Goal: Find specific page/section: Find specific page/section

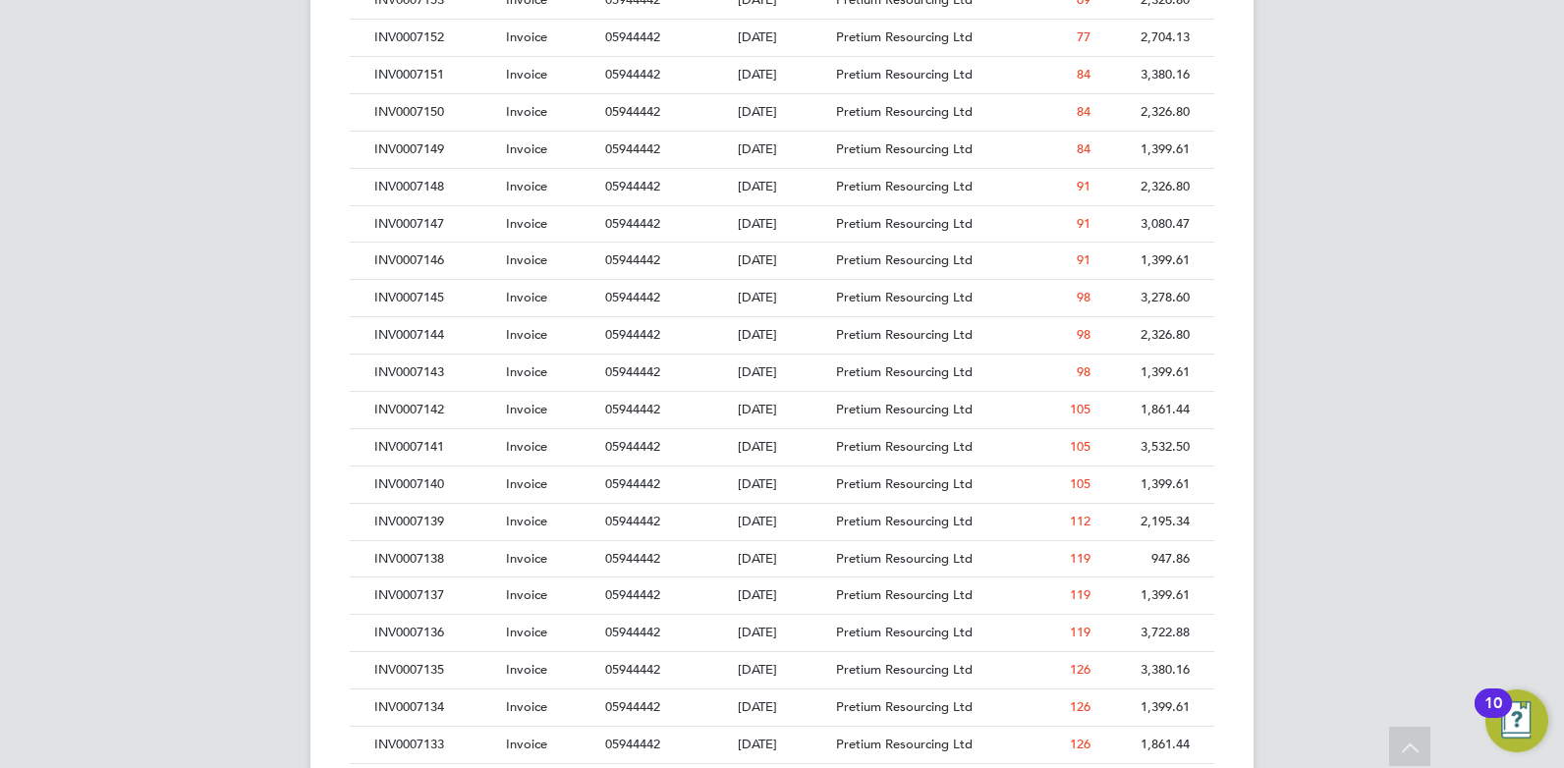
drag, startPoint x: 373, startPoint y: 355, endPoint x: 373, endPoint y: 383, distance: 28.5
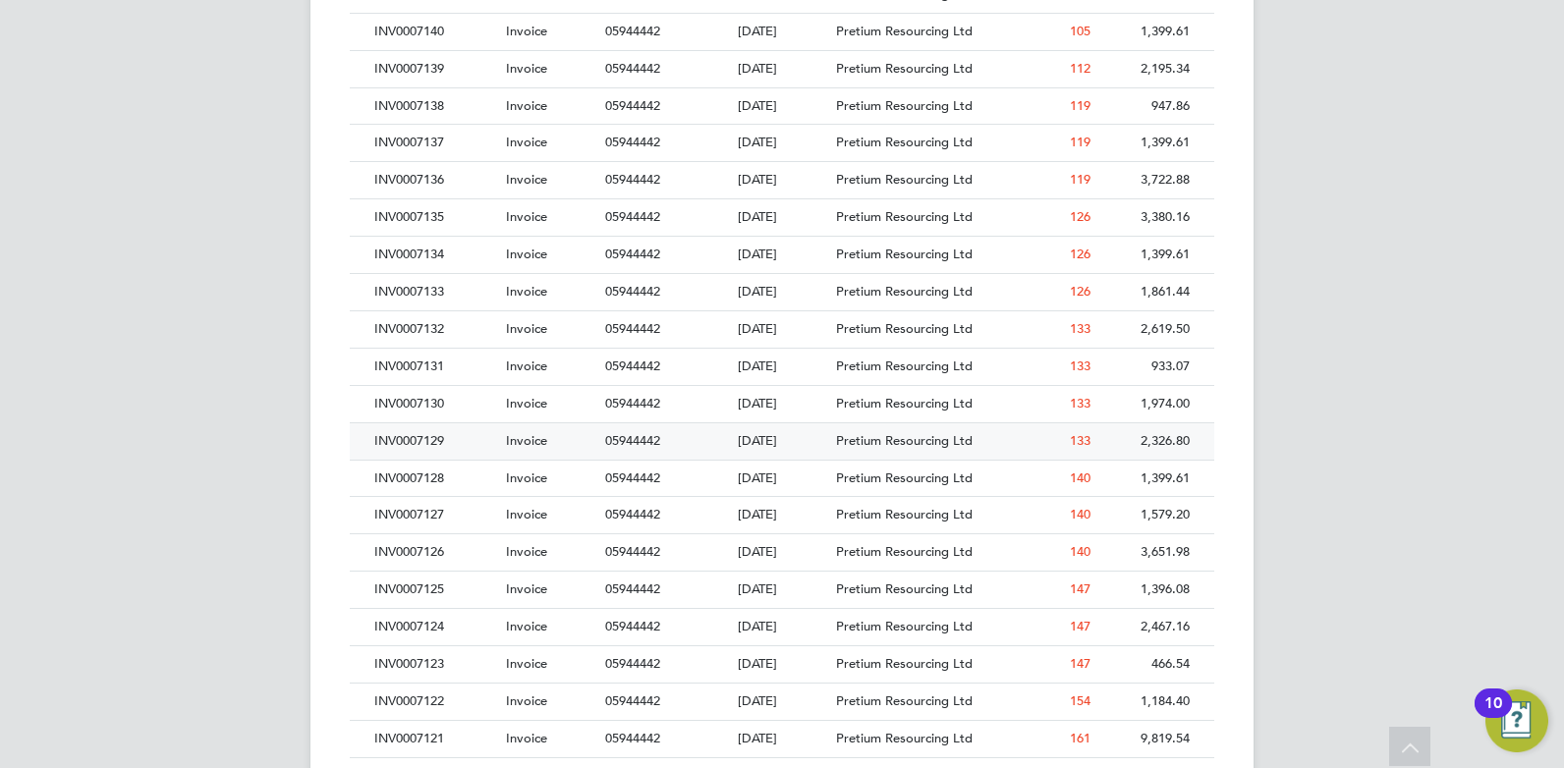
drag, startPoint x: 373, startPoint y: 383, endPoint x: 386, endPoint y: 508, distance: 125.4
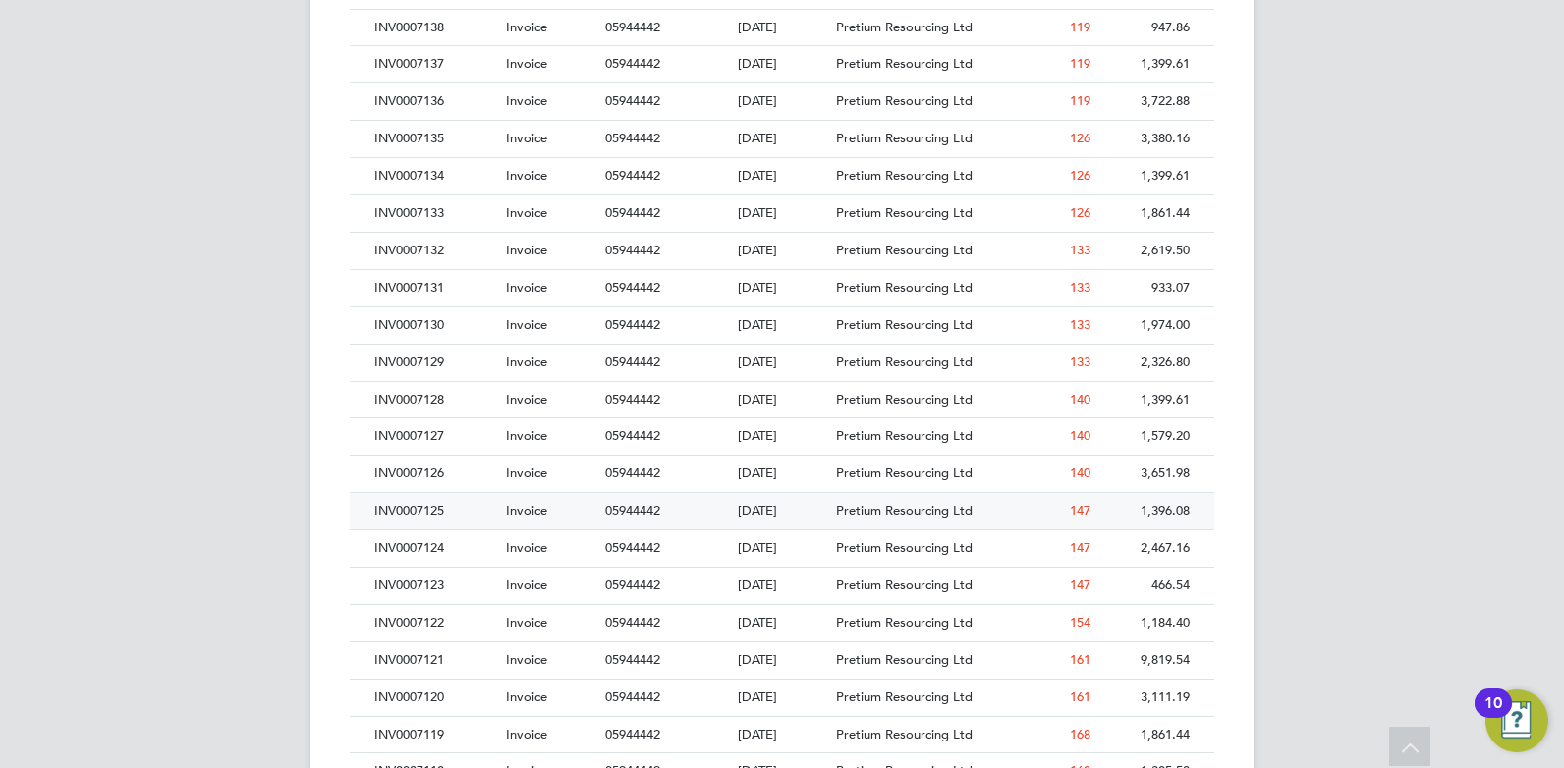
click at [472, 515] on div "INV0007125" at bounding box center [435, 511] width 132 height 36
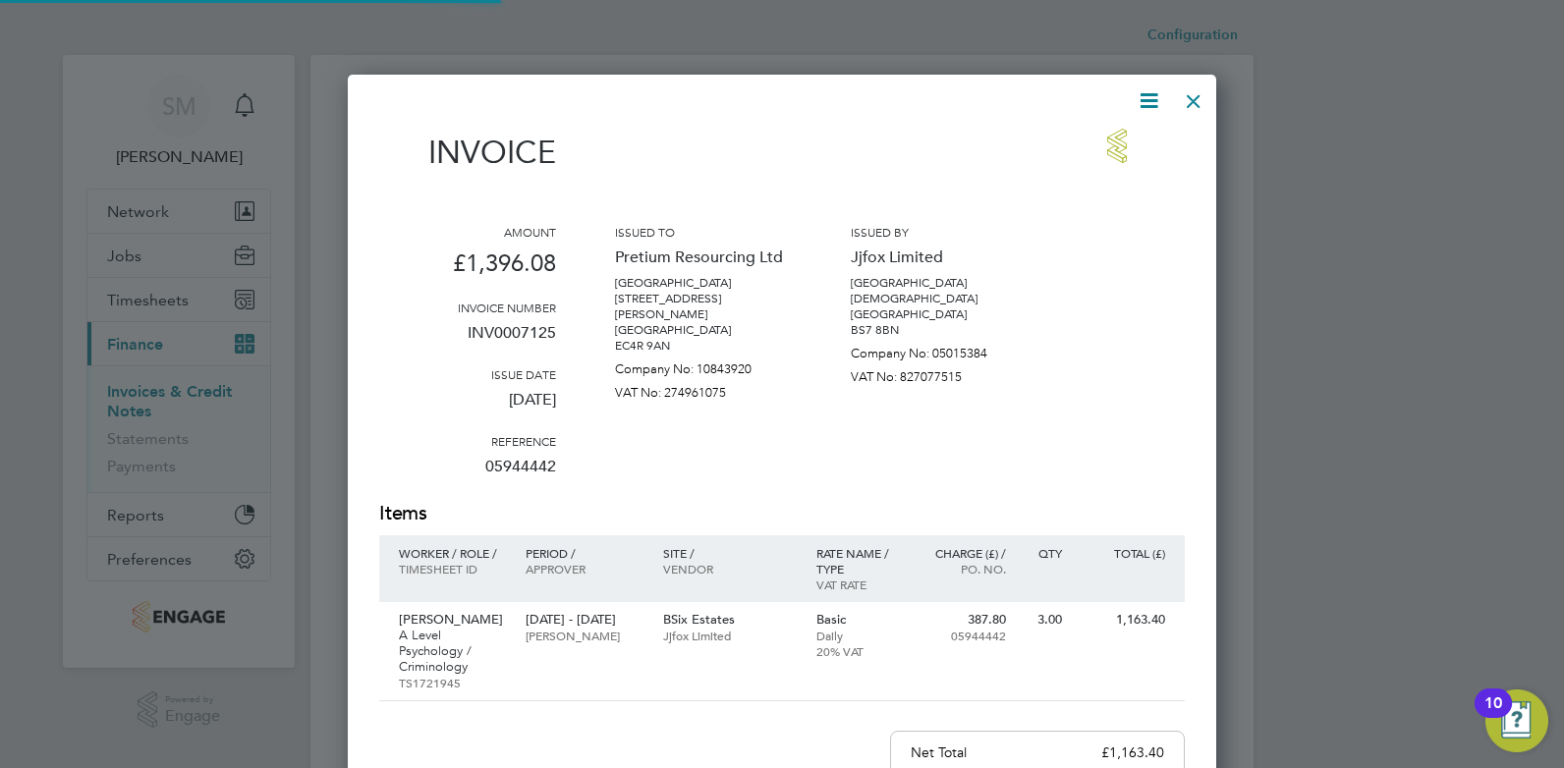
scroll to position [1036, 869]
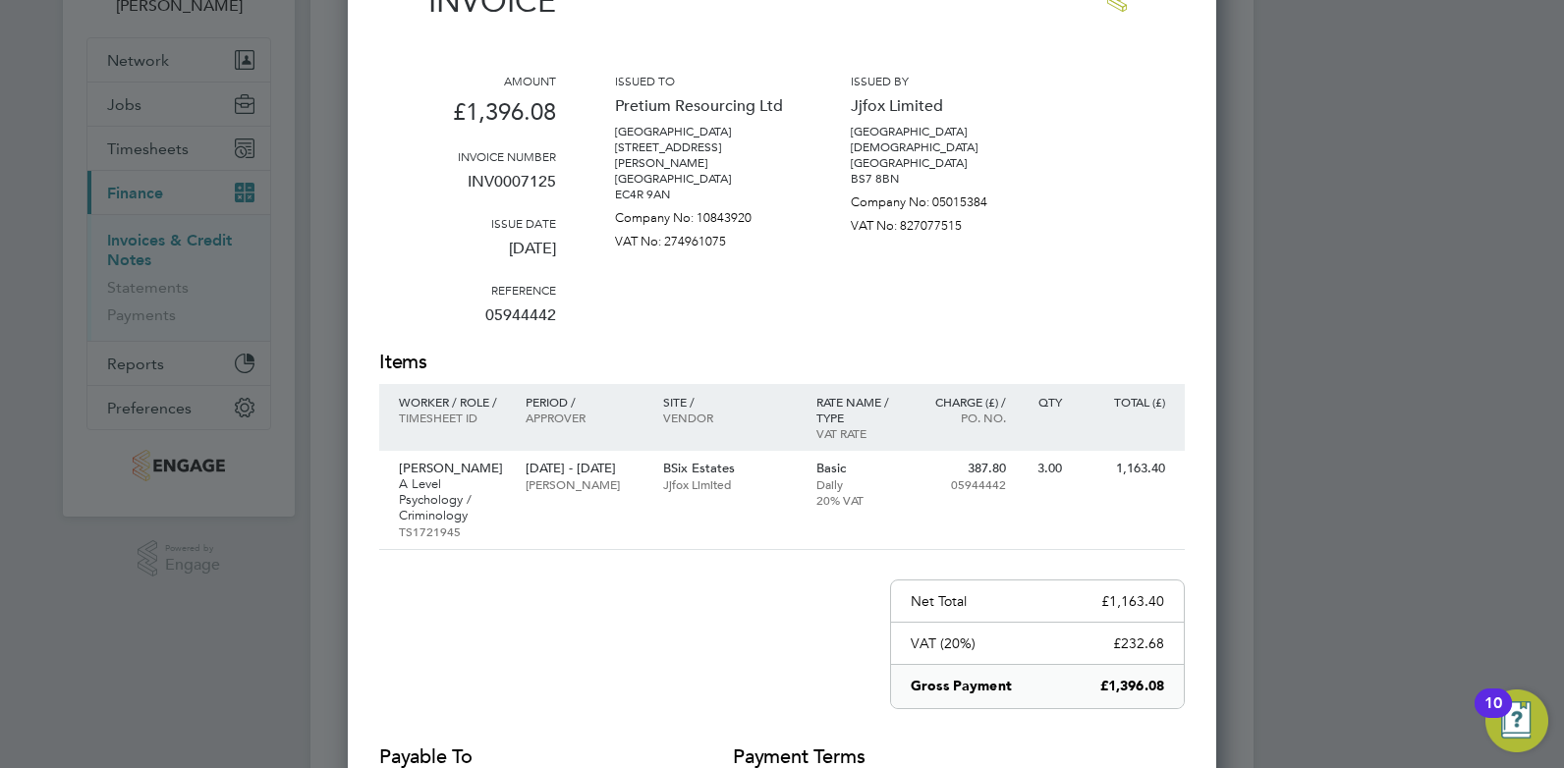
drag, startPoint x: 1241, startPoint y: 471, endPoint x: 1241, endPoint y: 508, distance: 36.3
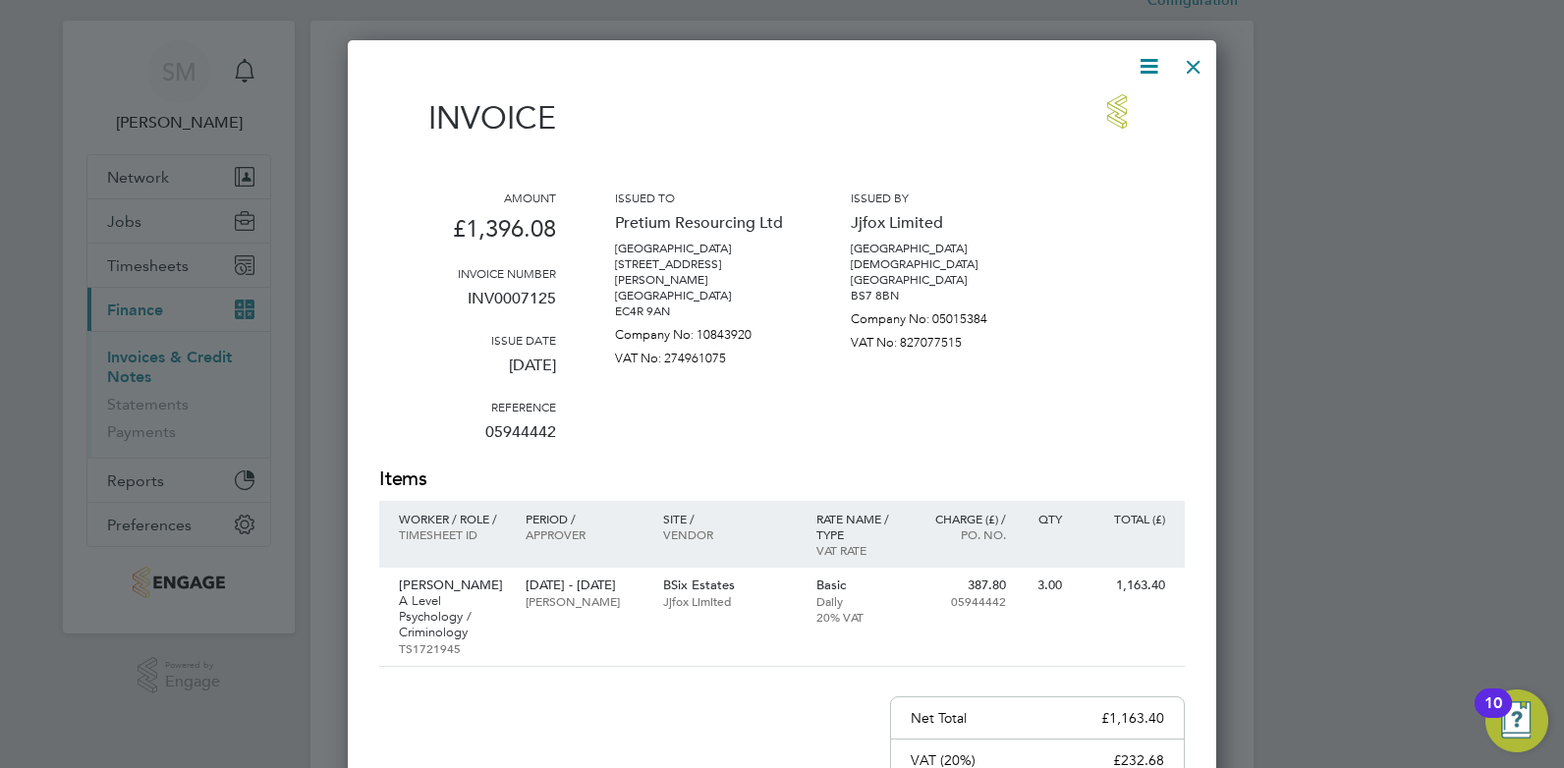
scroll to position [0, 0]
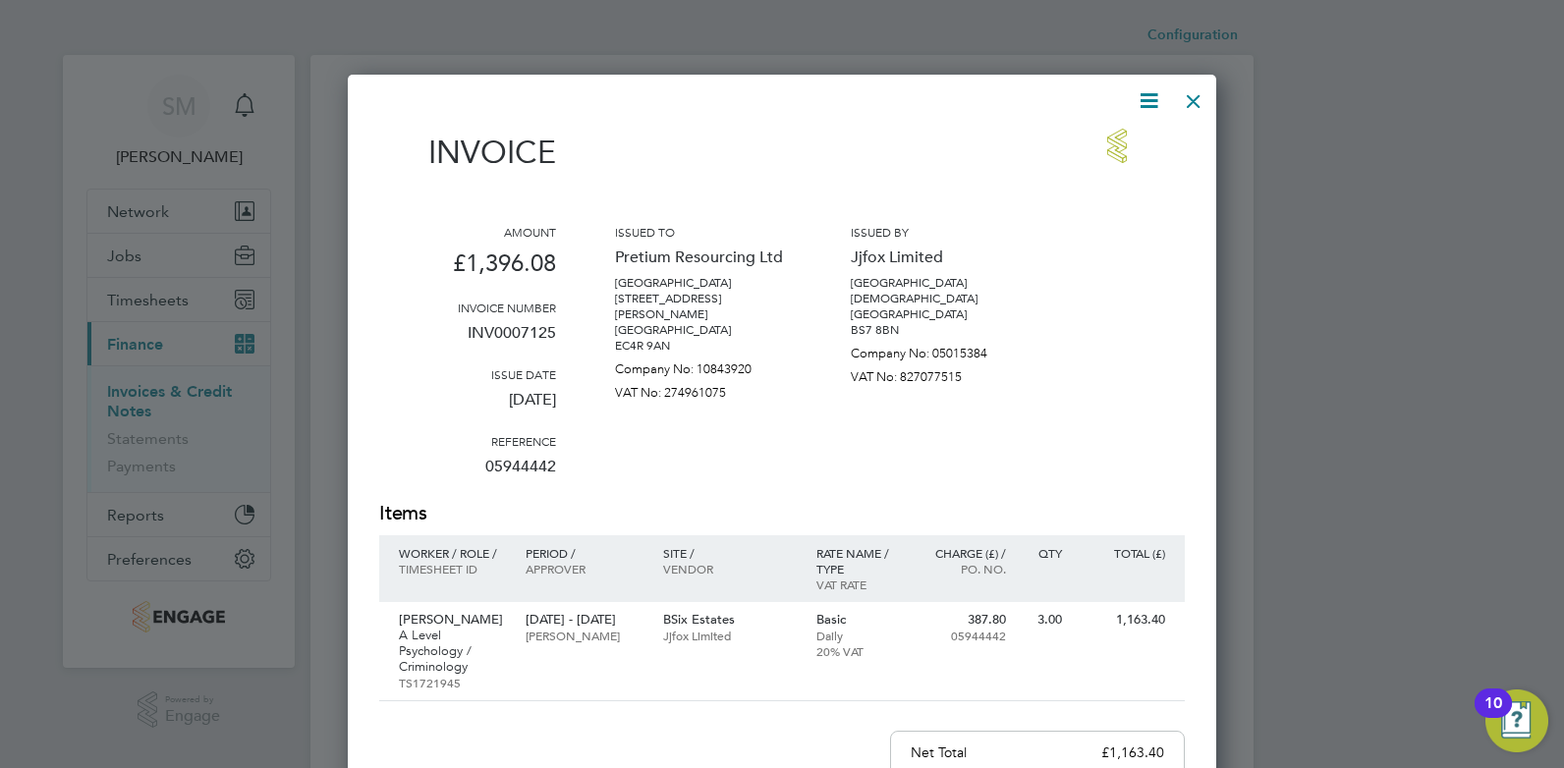
drag, startPoint x: 1241, startPoint y: 508, endPoint x: 1220, endPoint y: 415, distance: 94.8
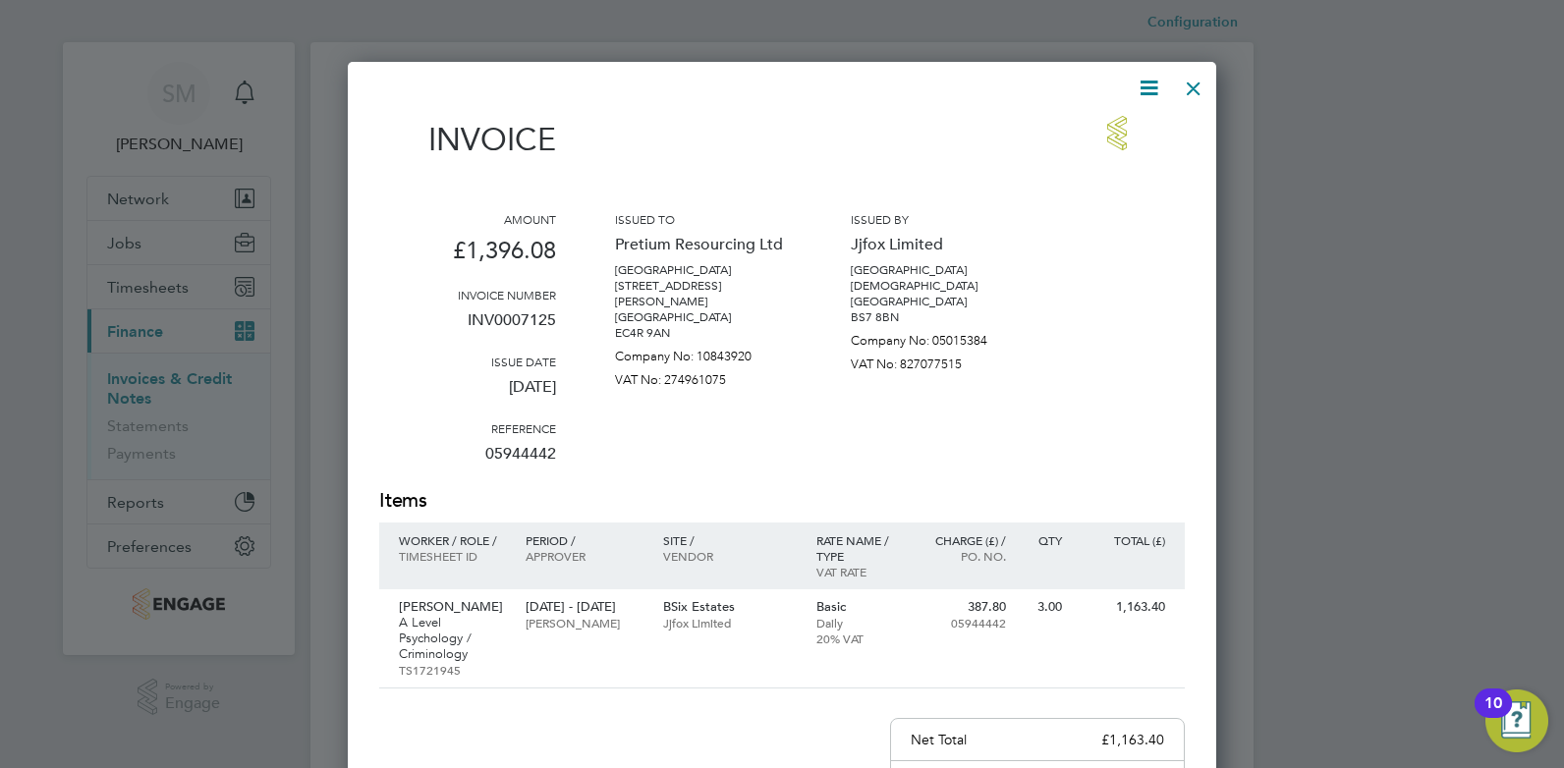
drag, startPoint x: 1220, startPoint y: 415, endPoint x: 1220, endPoint y: 457, distance: 41.3
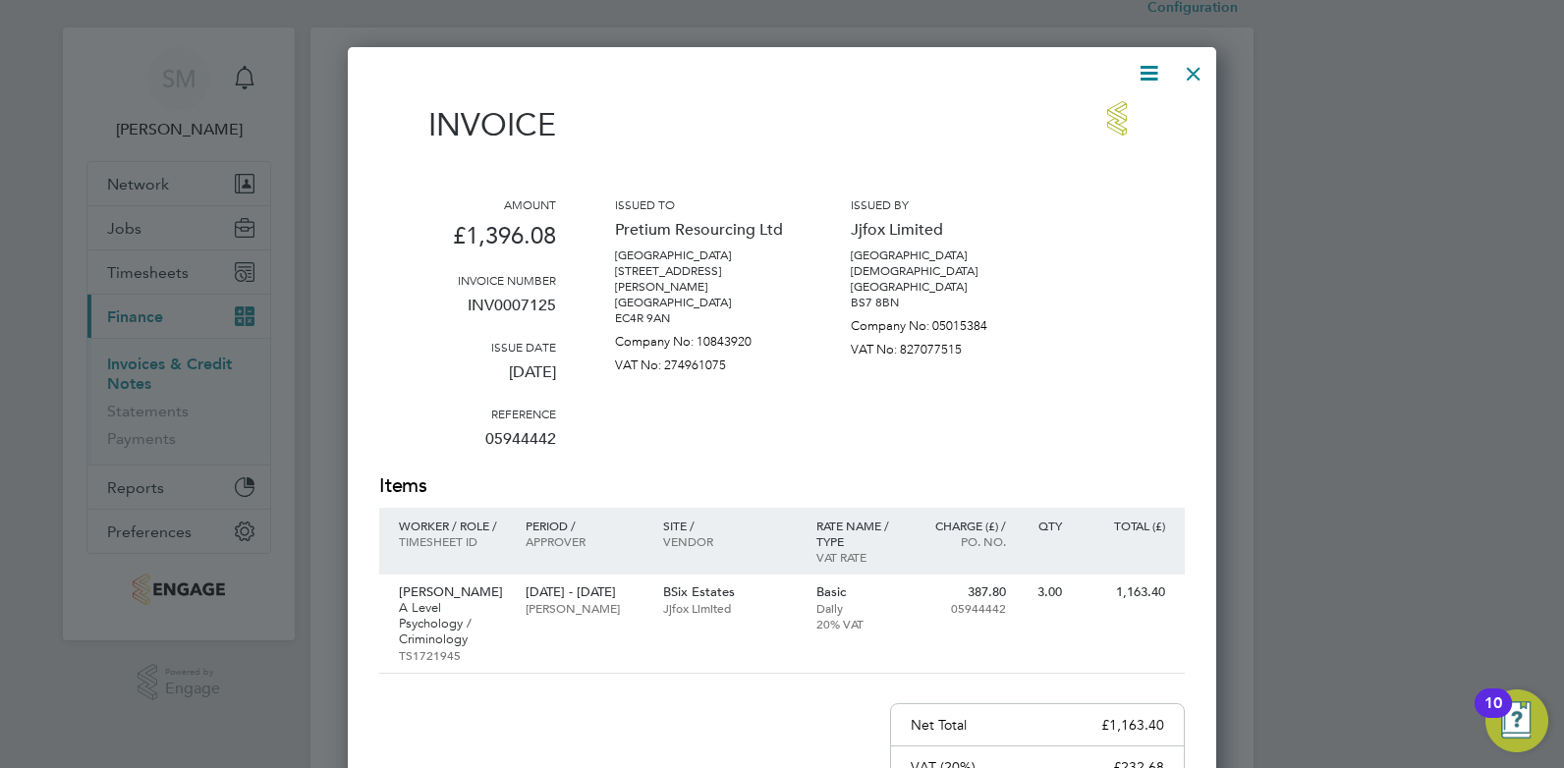
drag, startPoint x: 1220, startPoint y: 457, endPoint x: 1222, endPoint y: 484, distance: 27.6
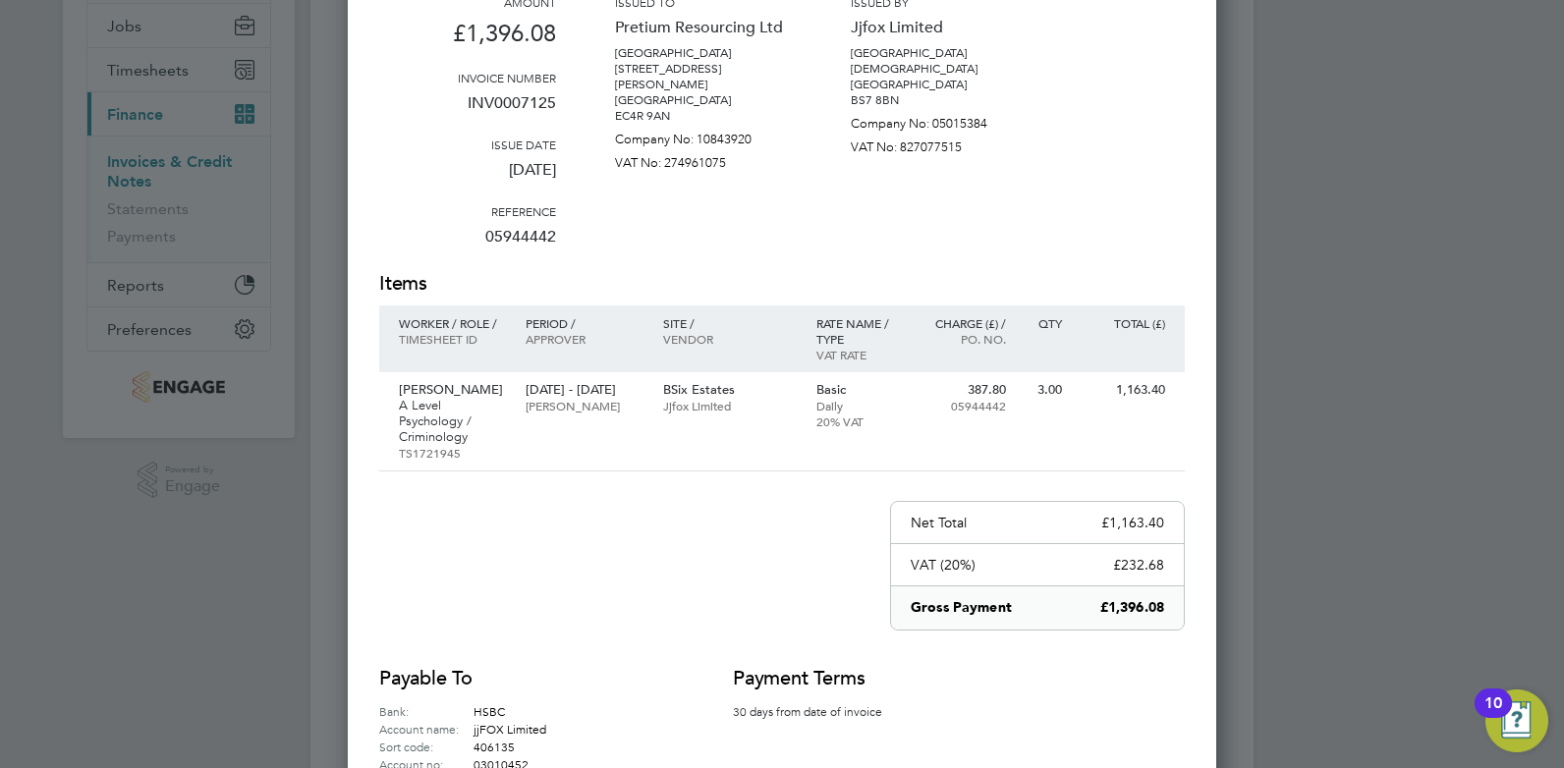
scroll to position [260, 0]
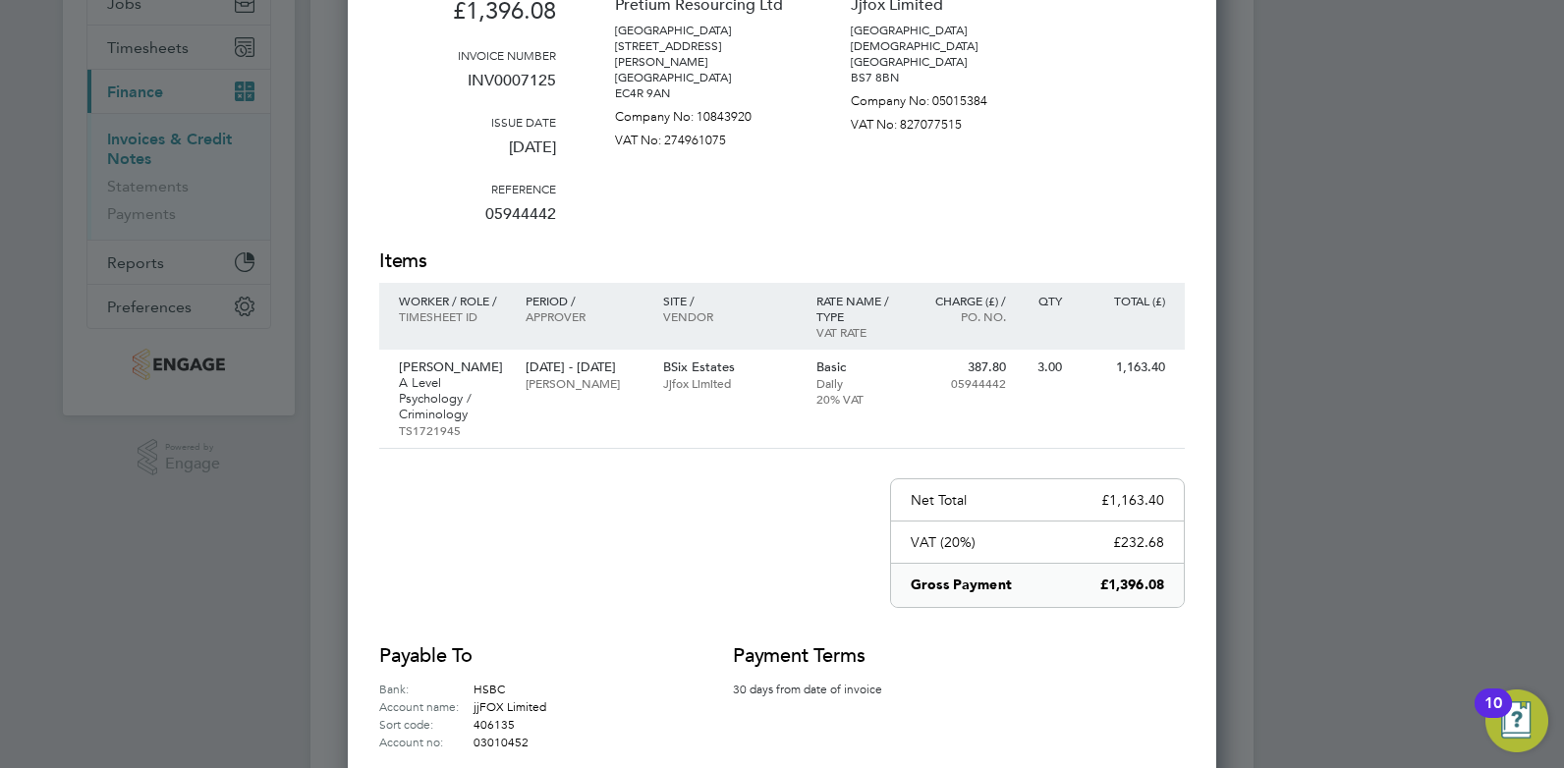
drag, startPoint x: 848, startPoint y: 447, endPoint x: 848, endPoint y: 501, distance: 54.0
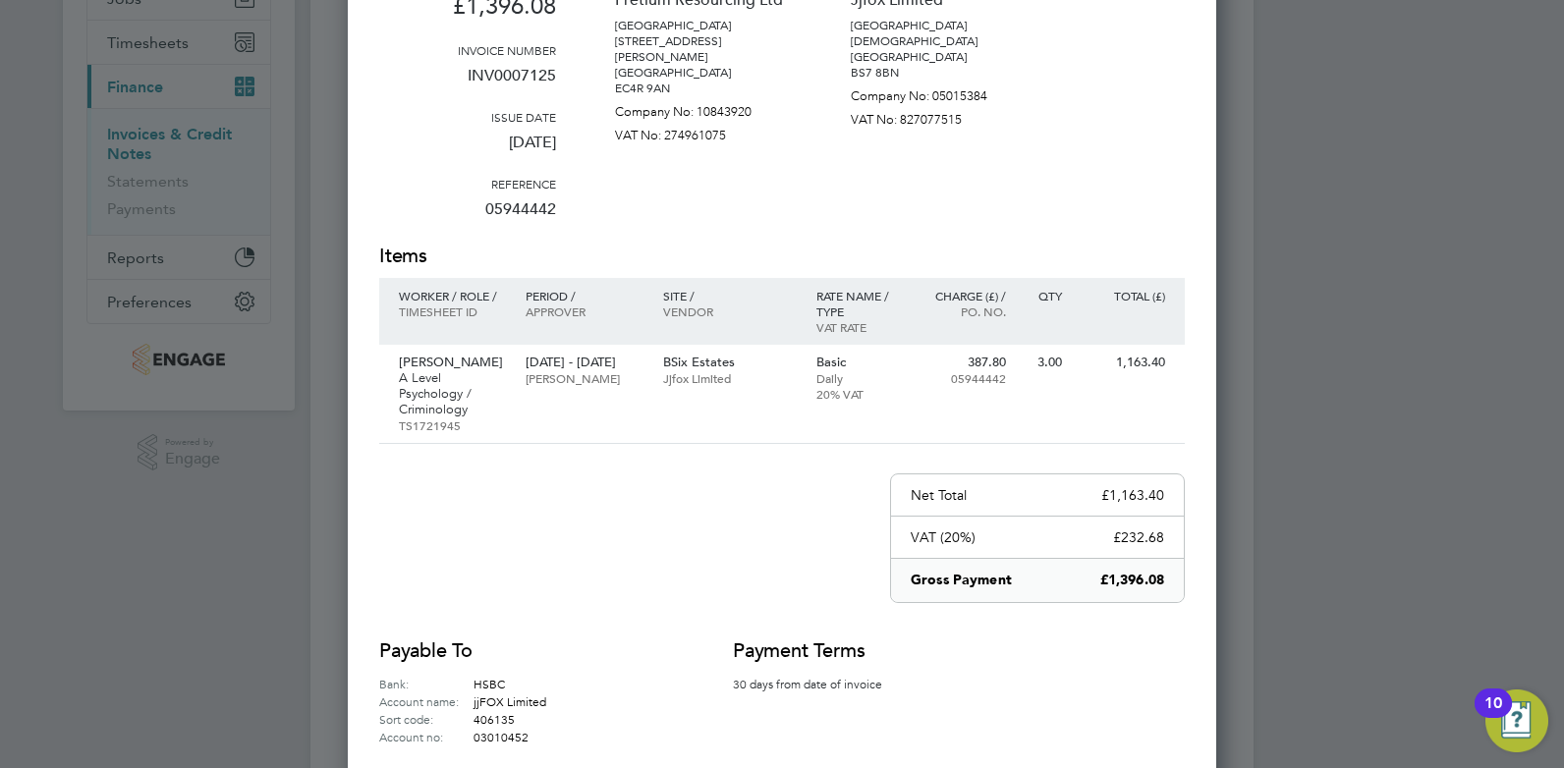
scroll to position [56, 0]
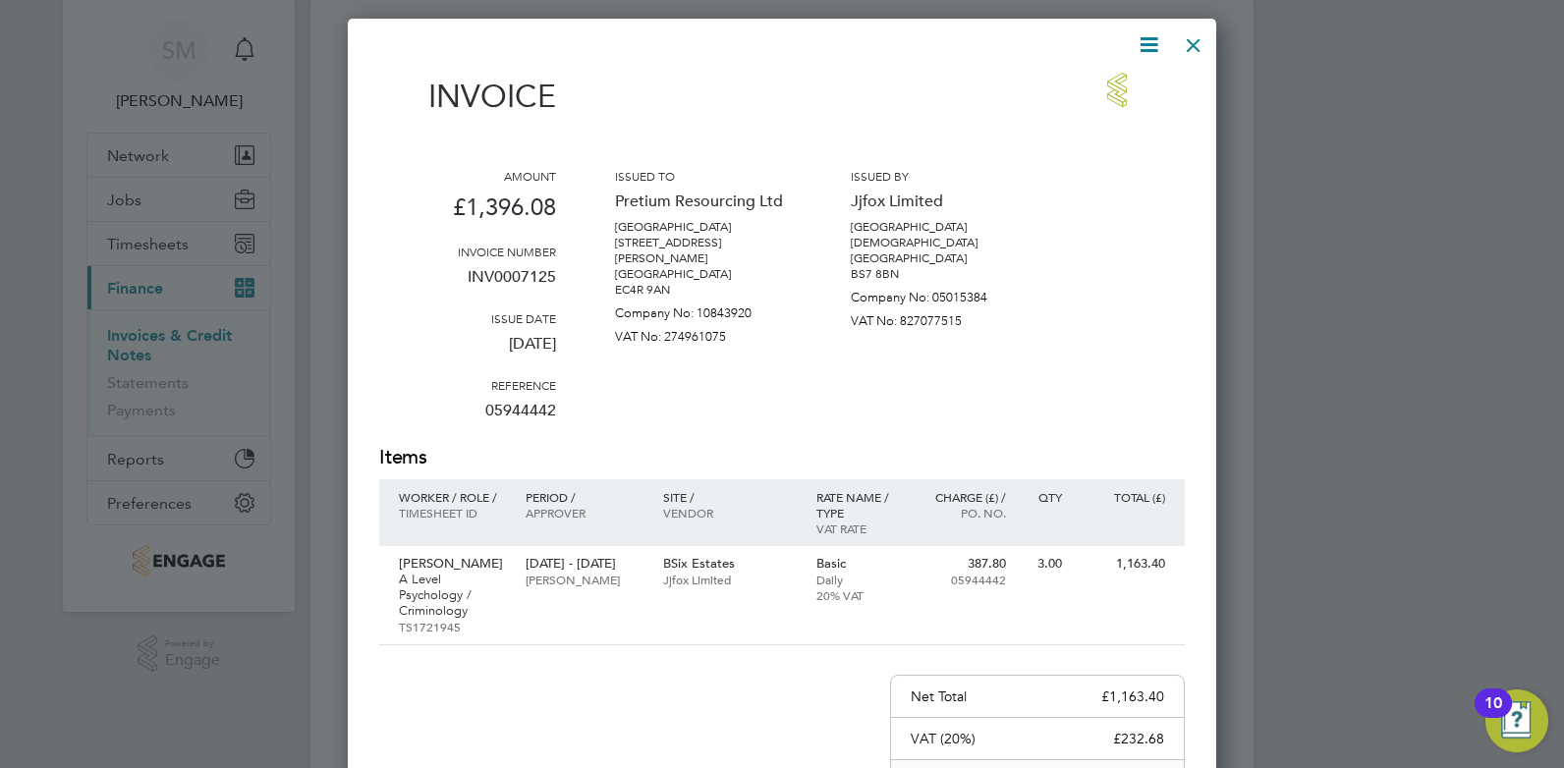
drag, startPoint x: 1140, startPoint y: 198, endPoint x: 1130, endPoint y: 128, distance: 71.5
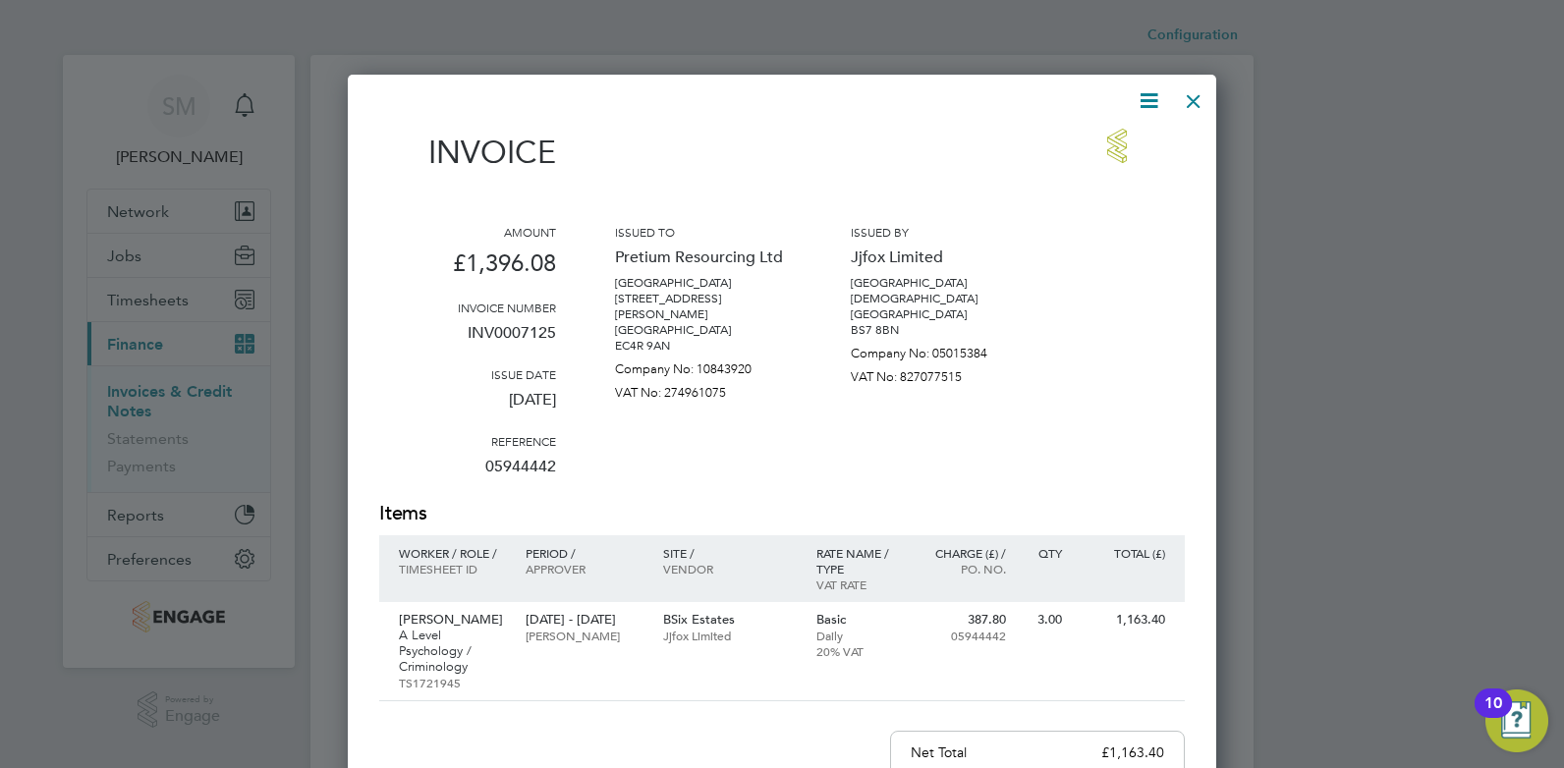
click at [1198, 103] on div at bounding box center [1193, 96] width 35 height 35
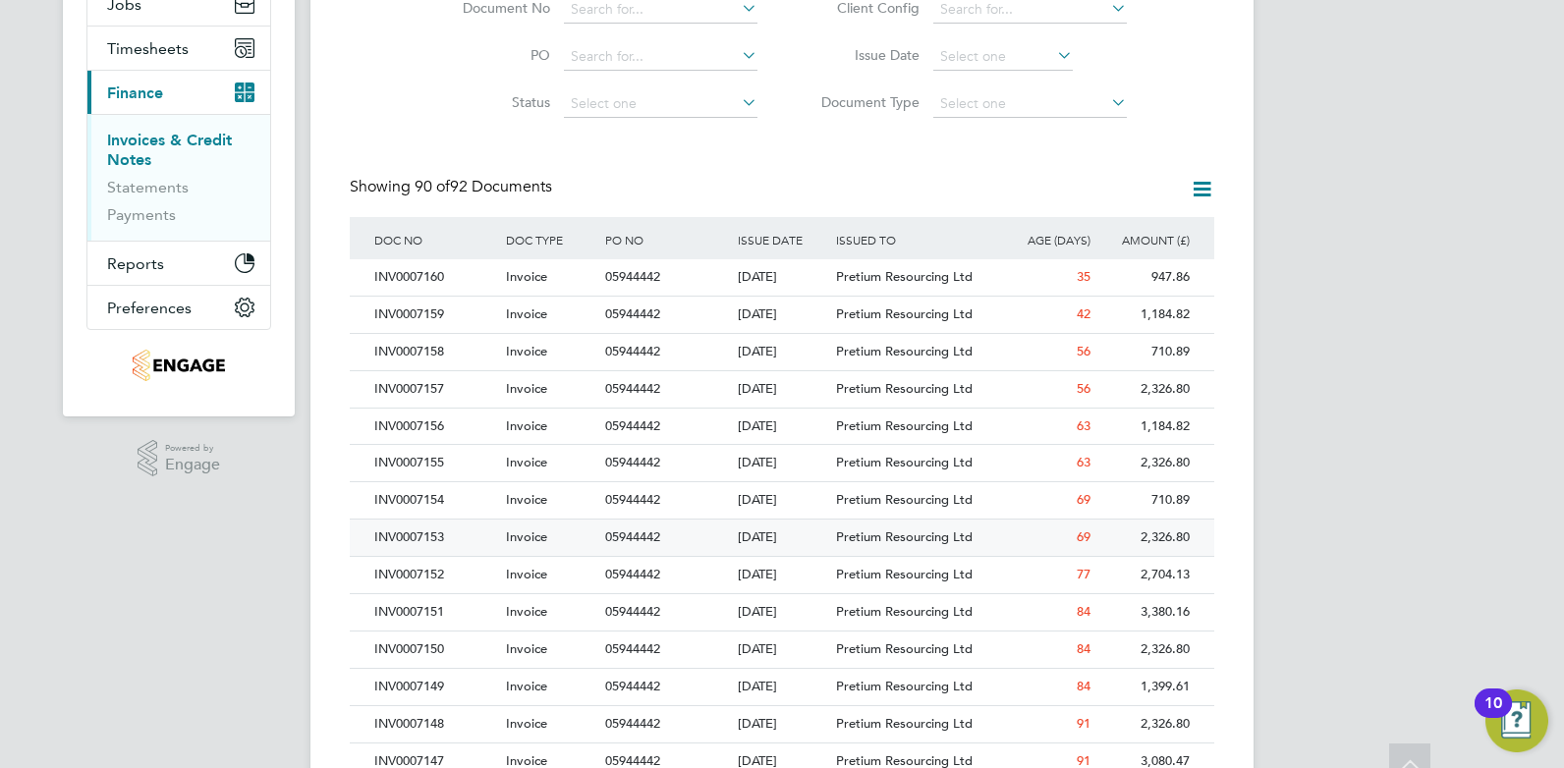
drag, startPoint x: 533, startPoint y: 474, endPoint x: 539, endPoint y: 535, distance: 61.2
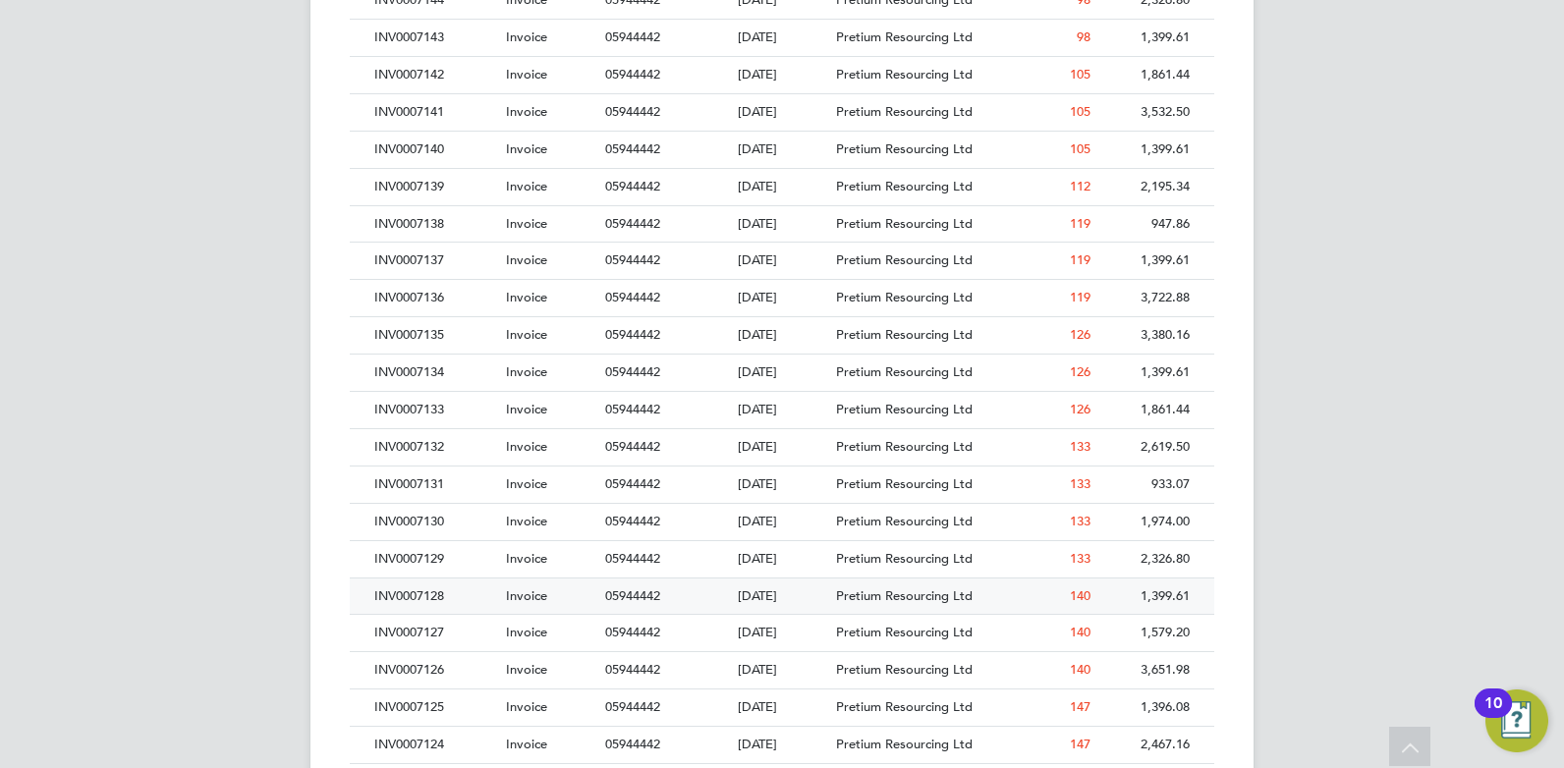
drag, startPoint x: 362, startPoint y: 493, endPoint x: 359, endPoint y: 632, distance: 138.5
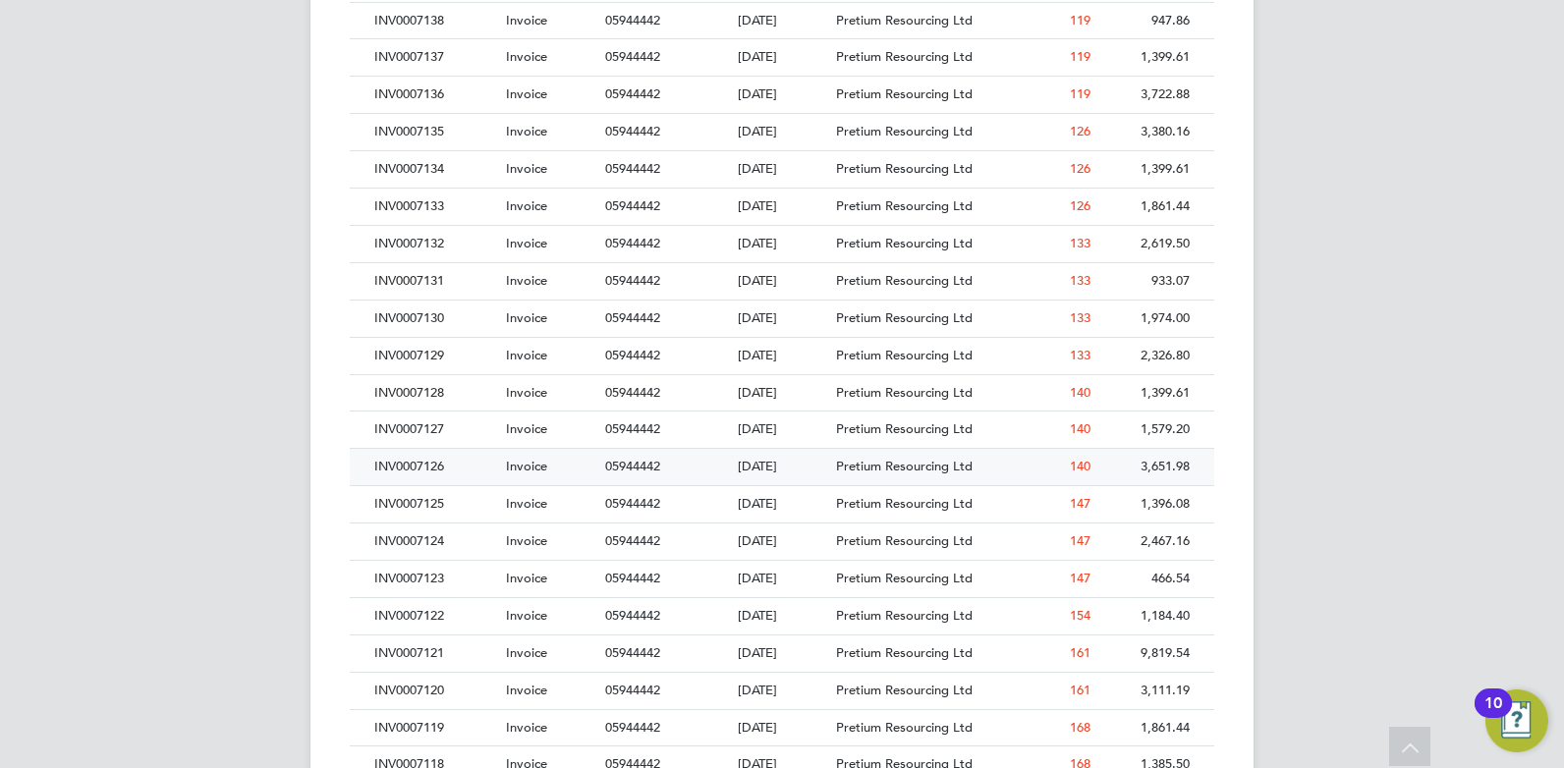
click at [438, 473] on div "INV0007126" at bounding box center [435, 467] width 132 height 36
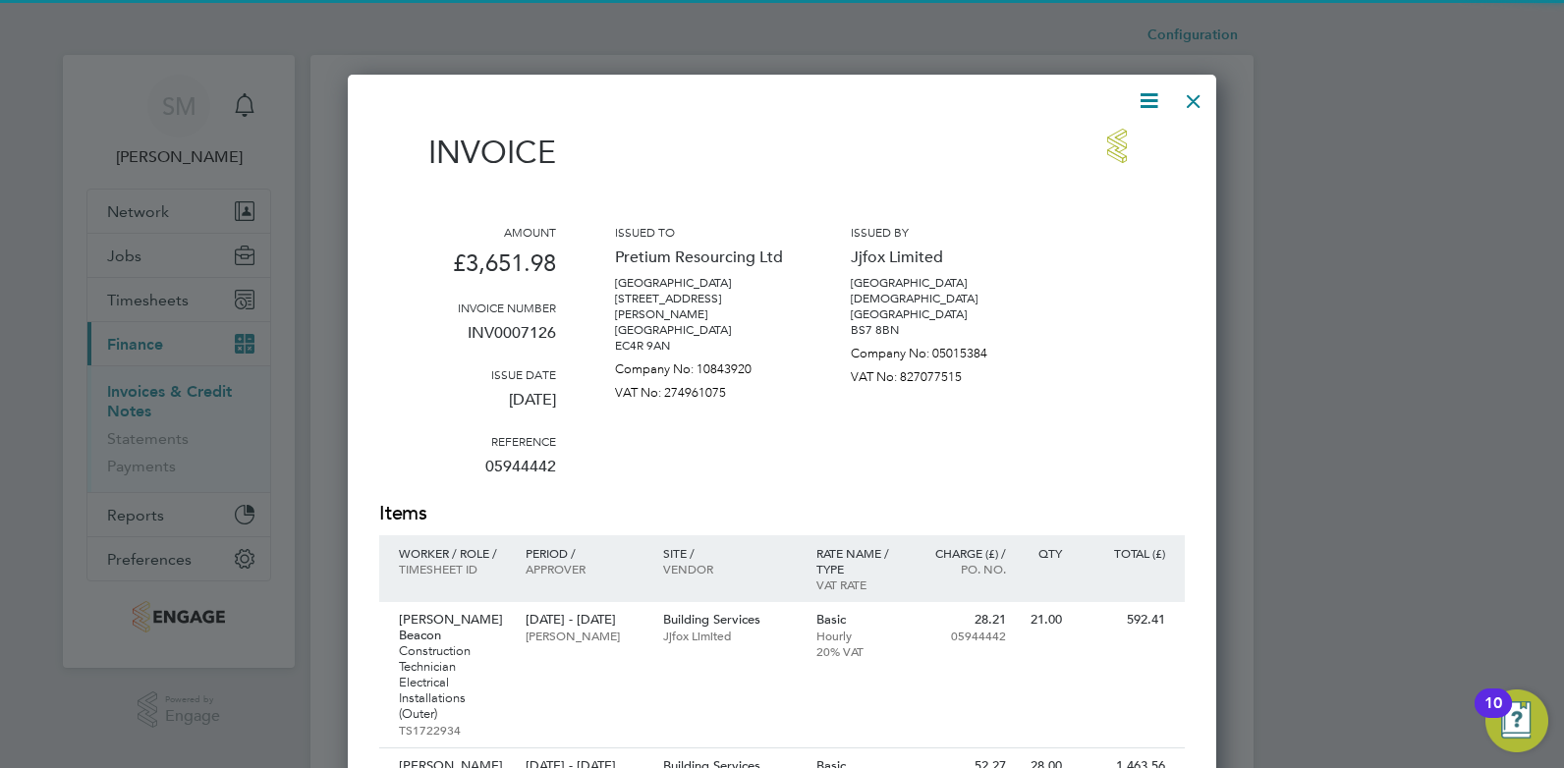
scroll to position [1313, 869]
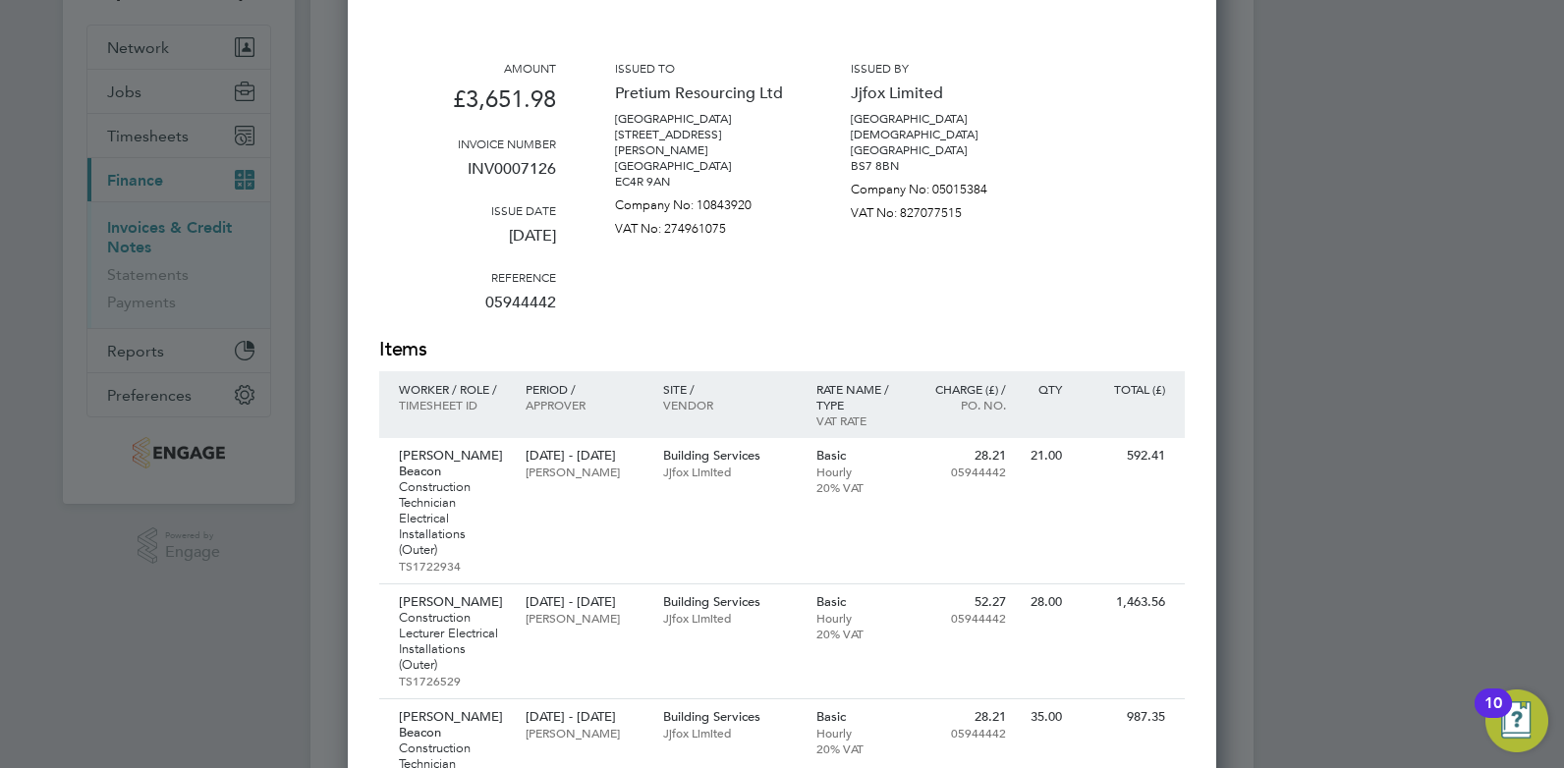
drag, startPoint x: 993, startPoint y: 498, endPoint x: 996, endPoint y: 532, distance: 34.5
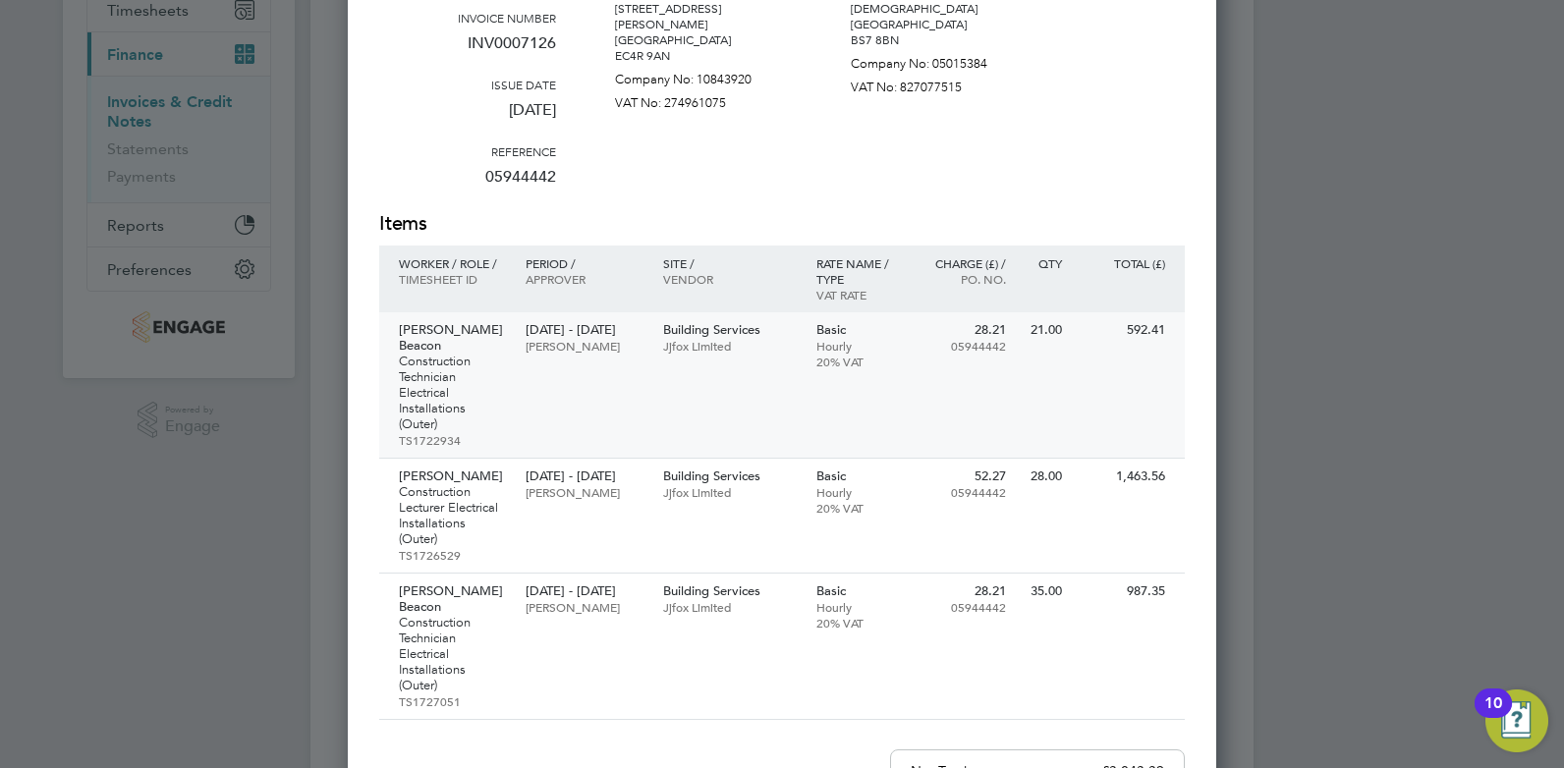
drag, startPoint x: 1117, startPoint y: 346, endPoint x: 1124, endPoint y: 368, distance: 23.6
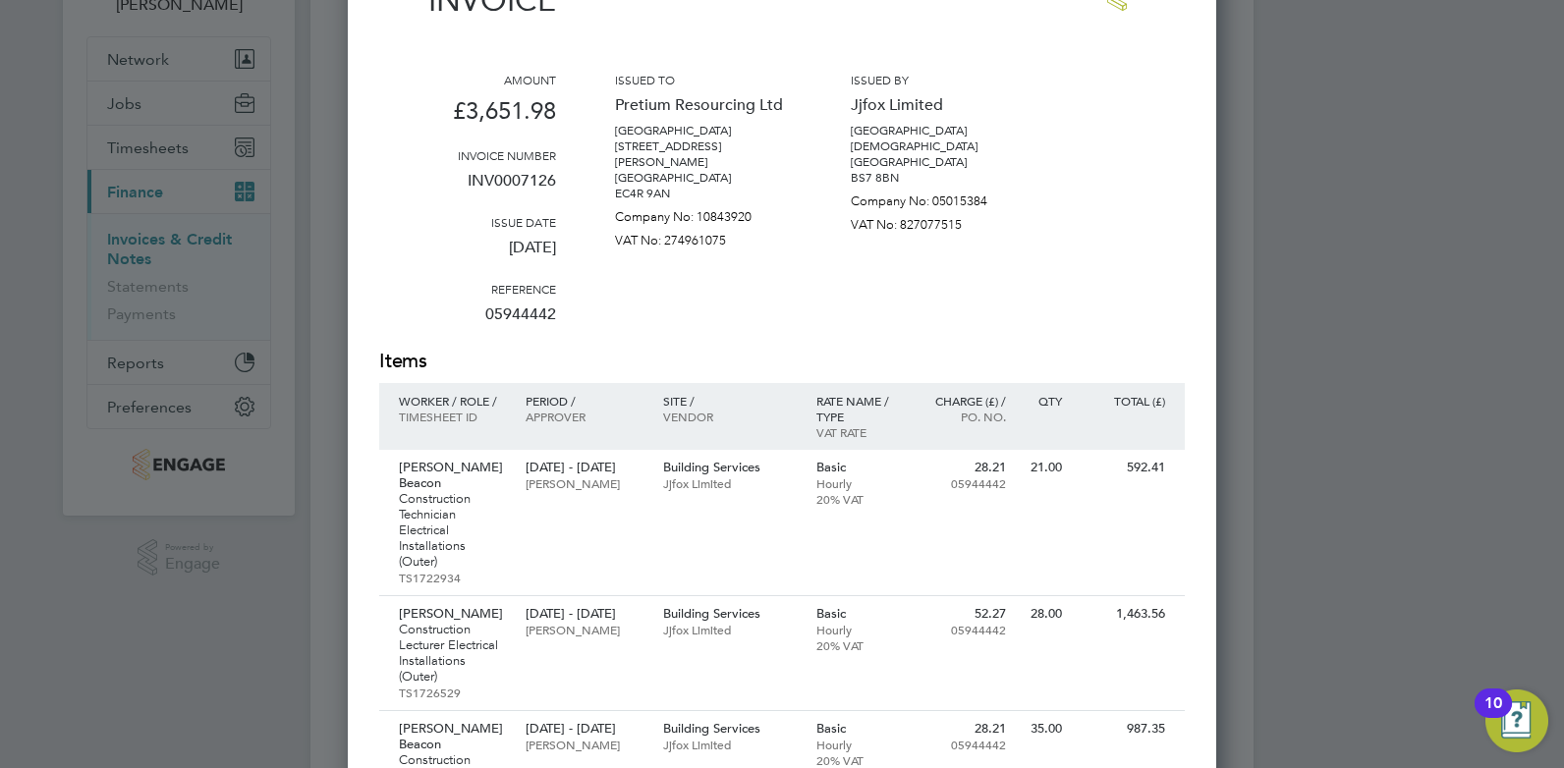
drag, startPoint x: 1060, startPoint y: 377, endPoint x: 1060, endPoint y: 245, distance: 132.6
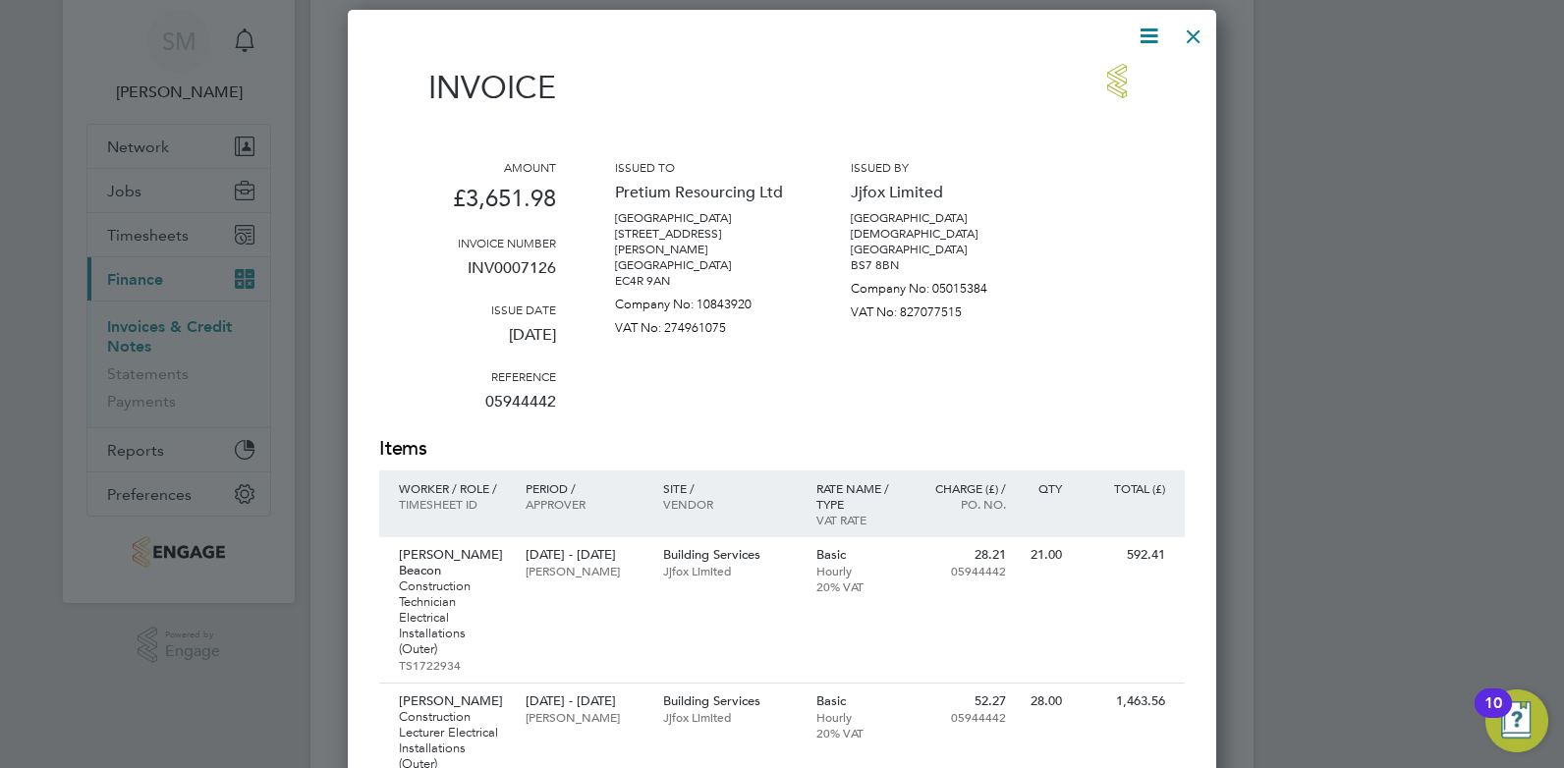
click at [1200, 38] on div at bounding box center [1193, 31] width 35 height 35
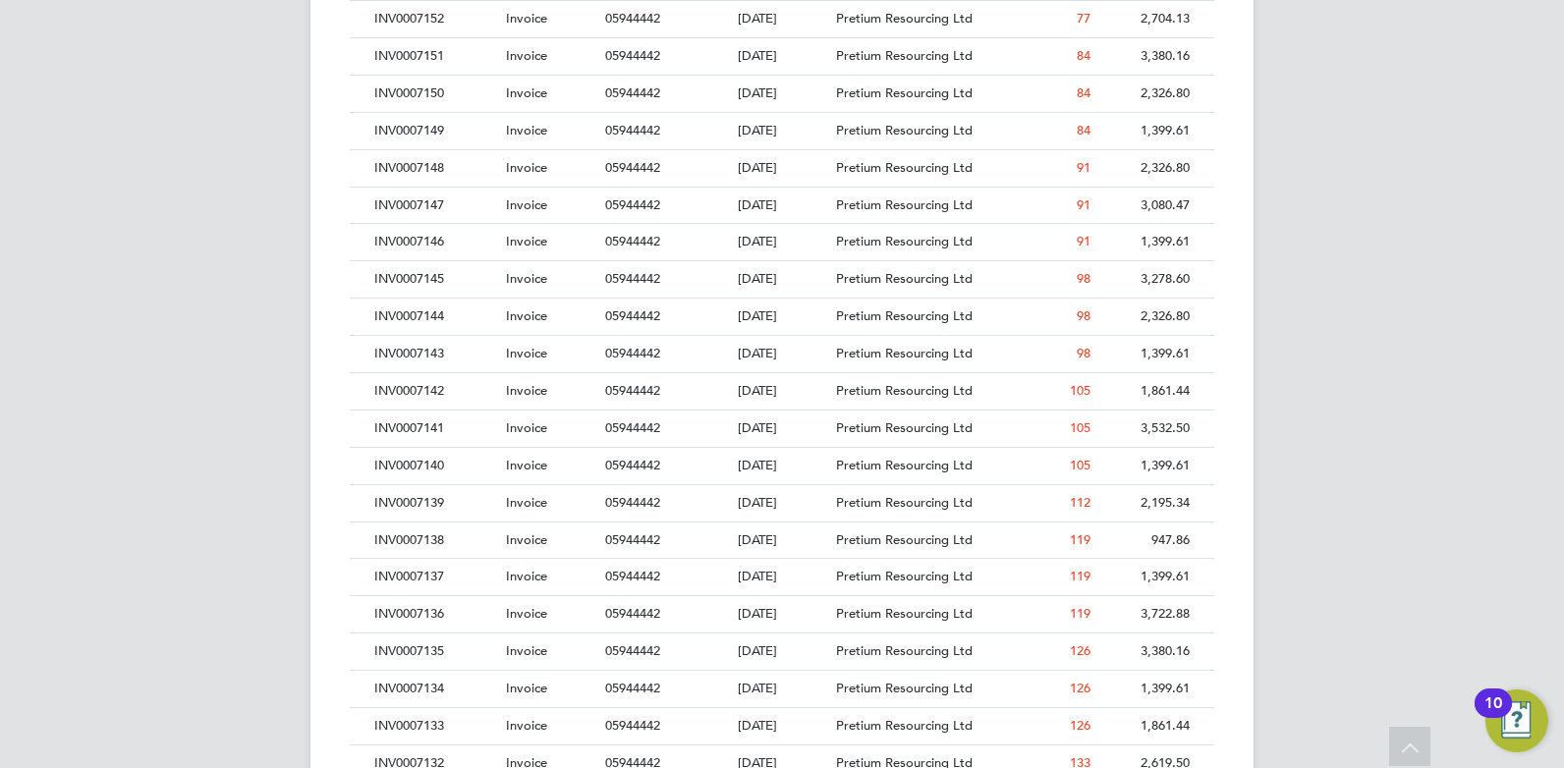
drag, startPoint x: 1186, startPoint y: 282, endPoint x: 1181, endPoint y: 414, distance: 131.7
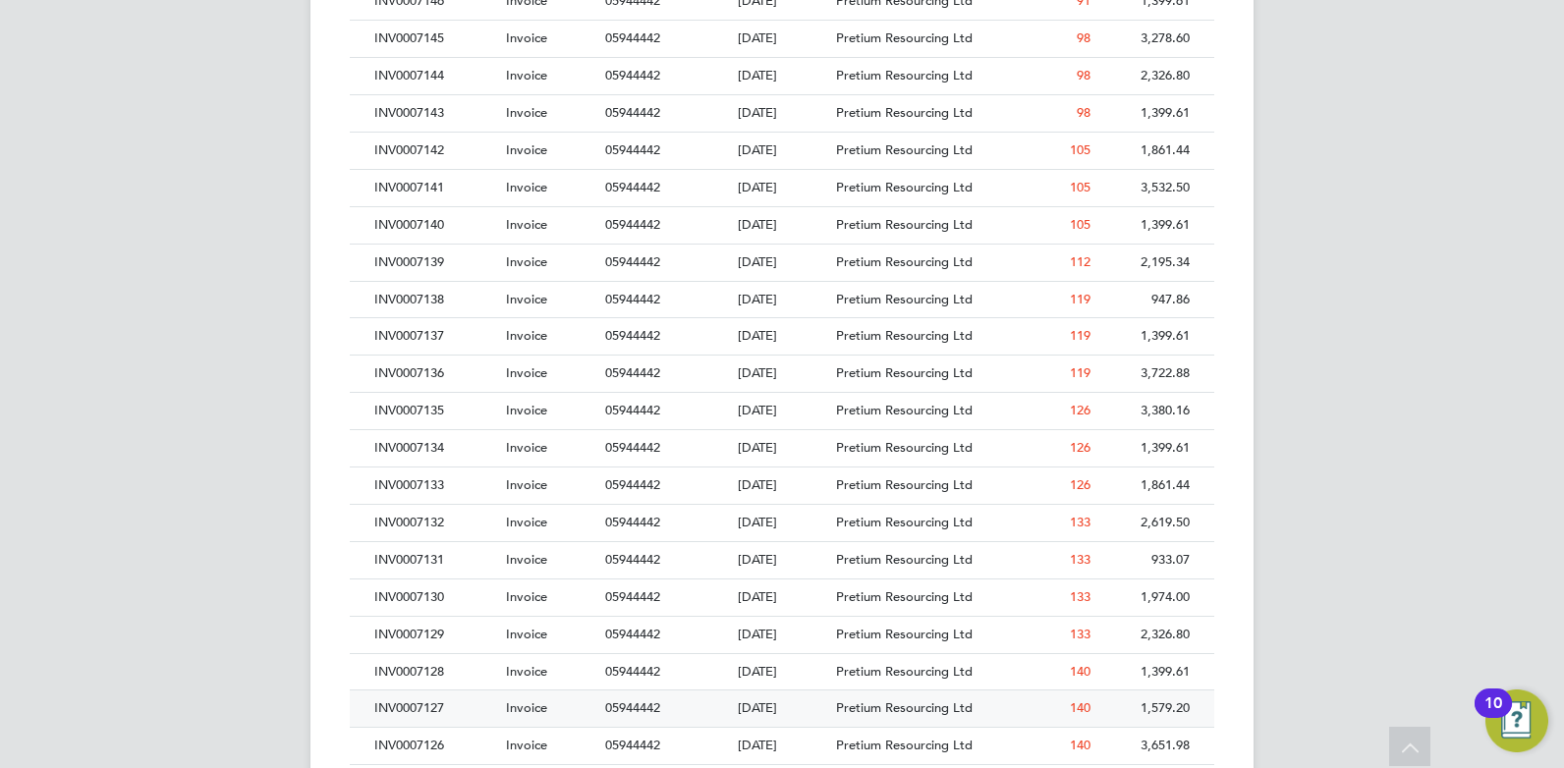
click at [427, 708] on div "INV0007127" at bounding box center [435, 708] width 132 height 36
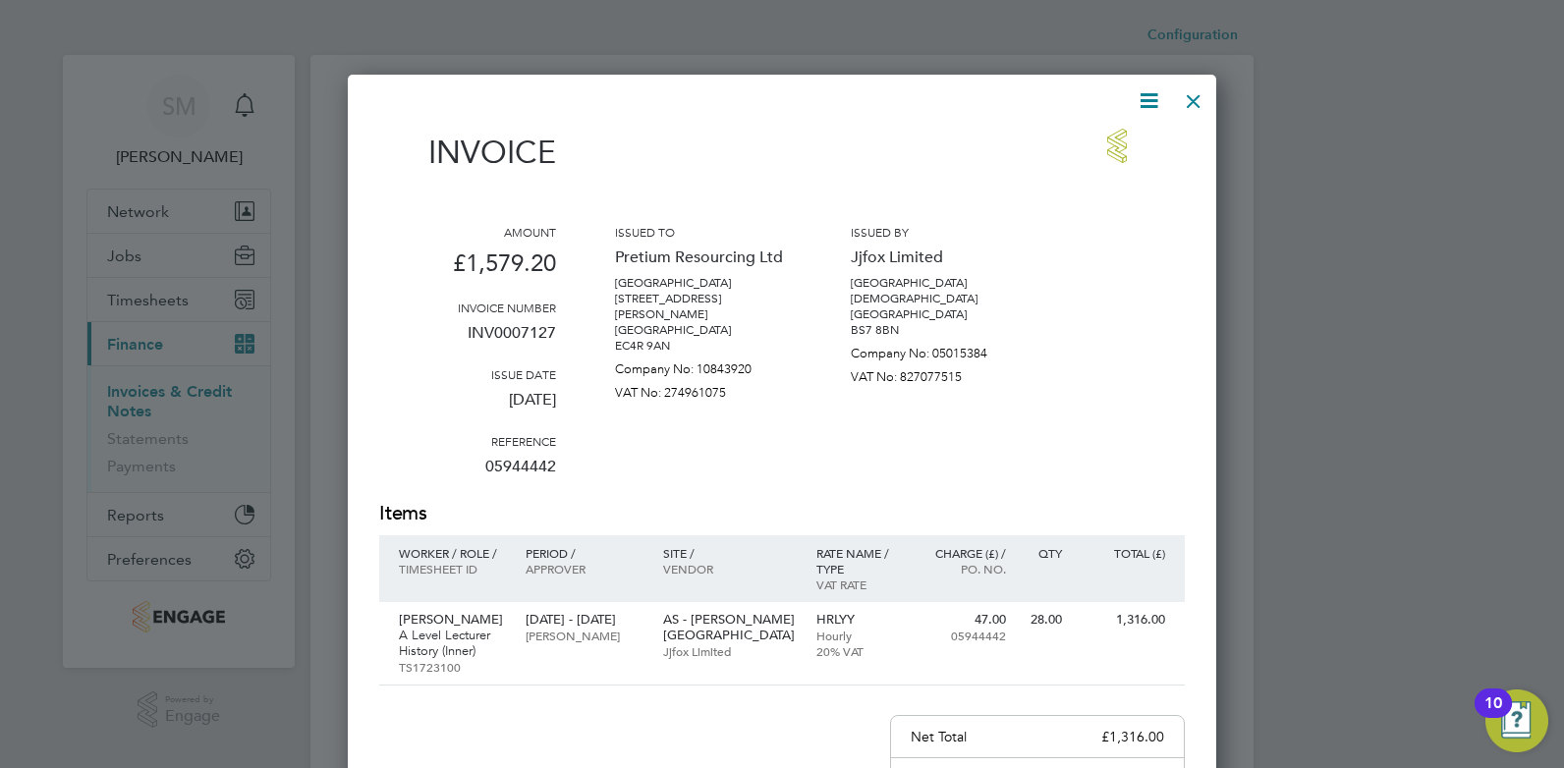
scroll to position [1021, 869]
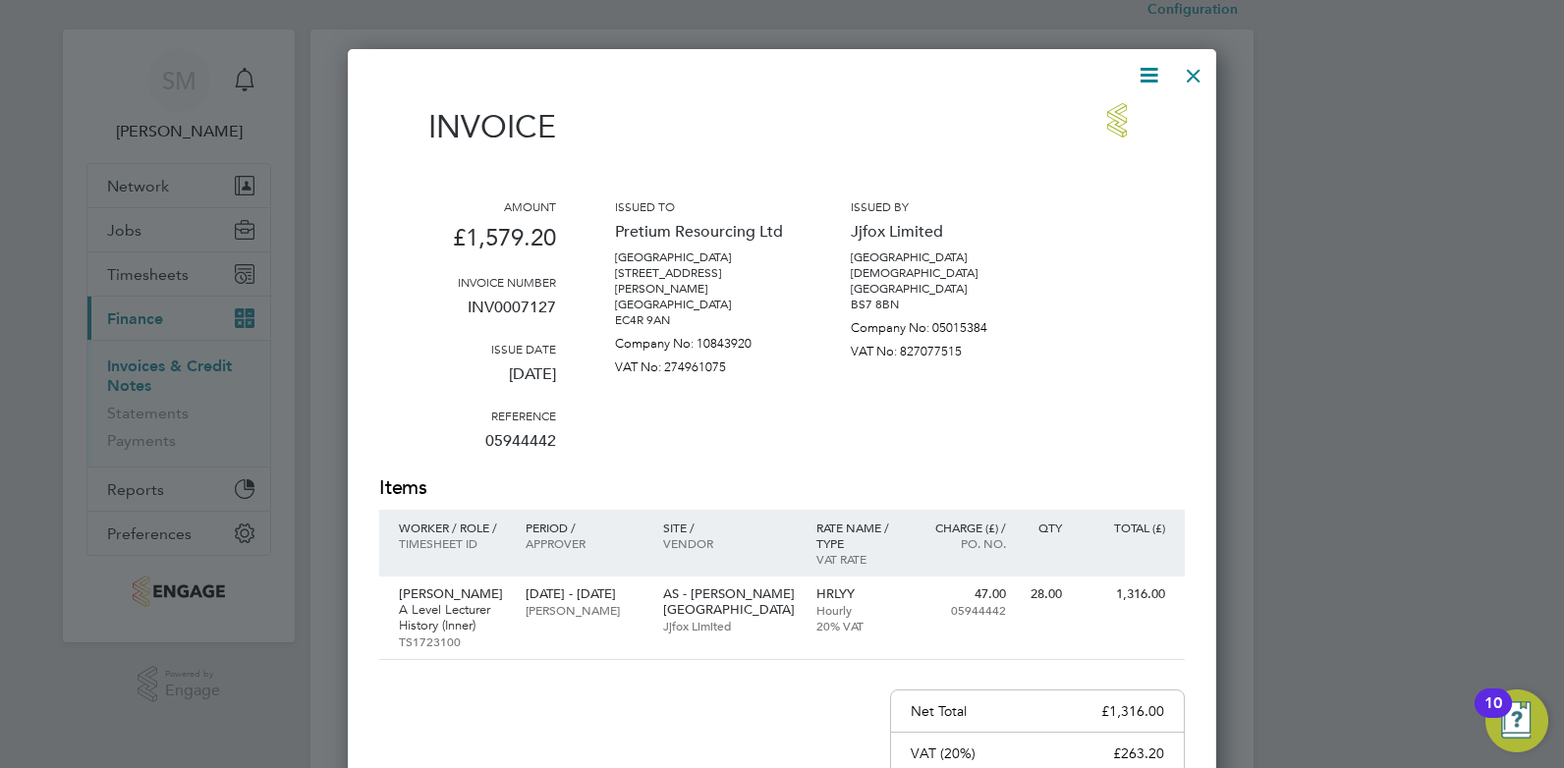
drag, startPoint x: 1103, startPoint y: 400, endPoint x: 1103, endPoint y: 447, distance: 47.1
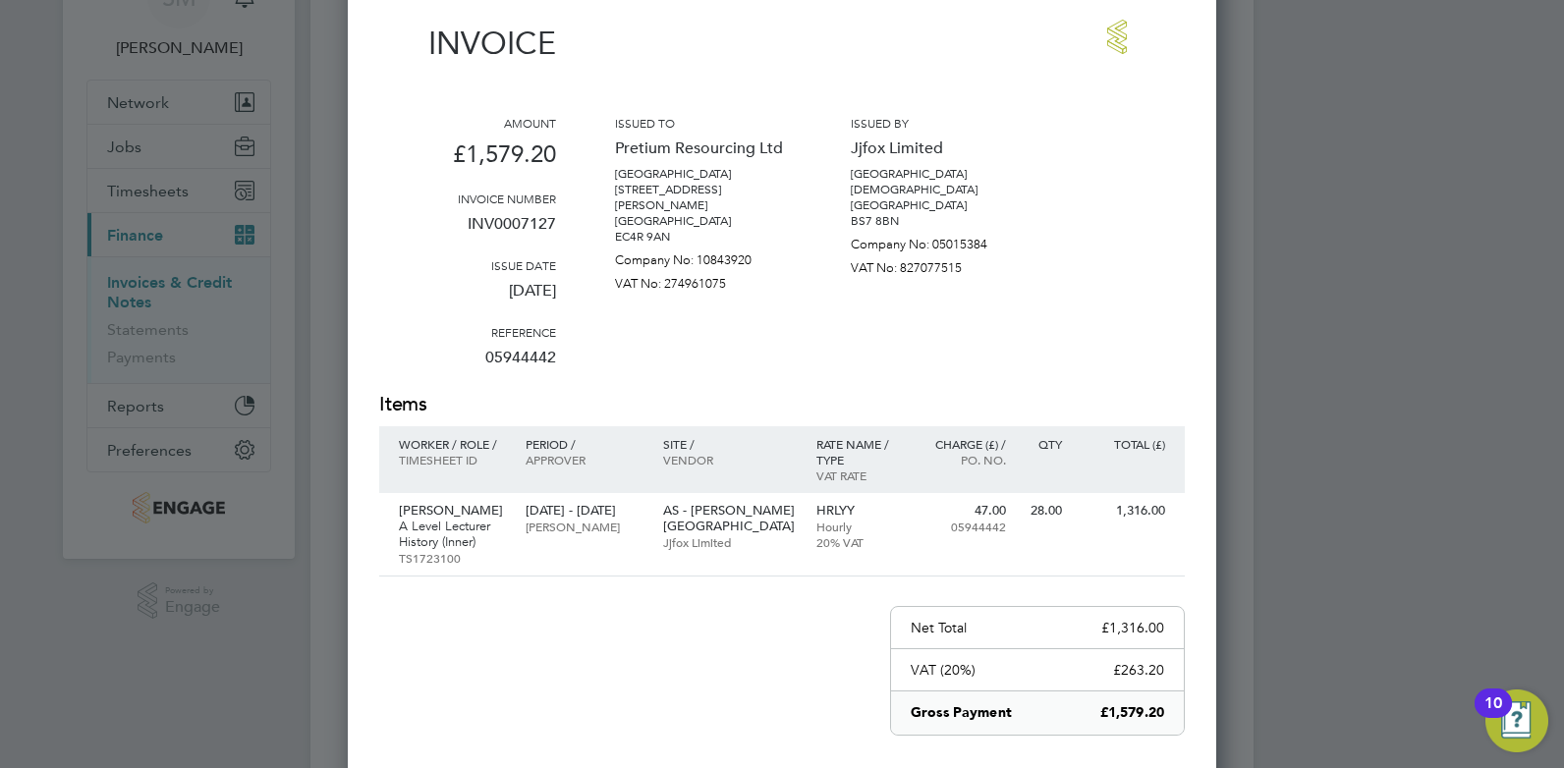
drag, startPoint x: 1169, startPoint y: 330, endPoint x: 1142, endPoint y: 189, distance: 143.9
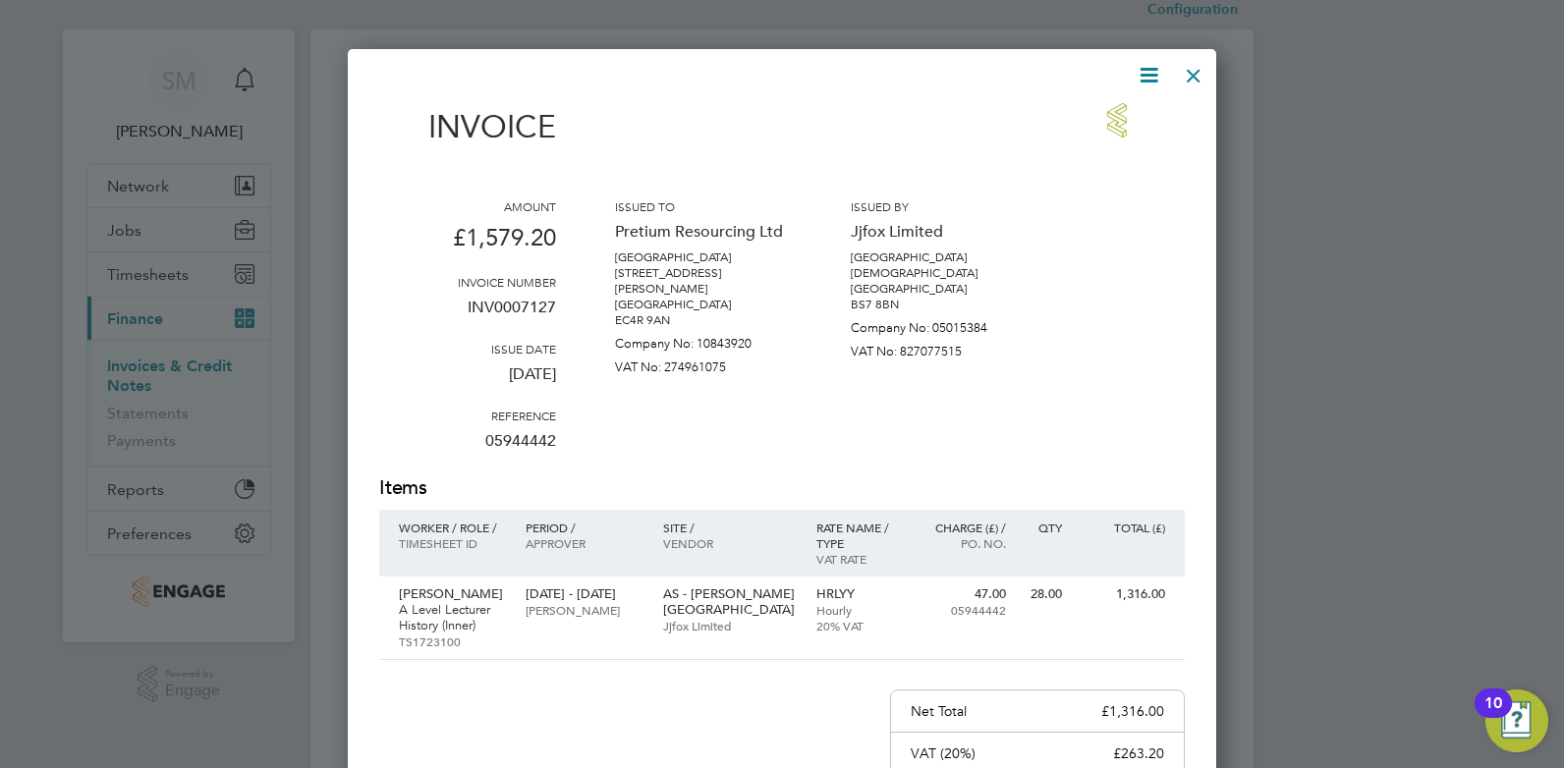
click at [1191, 74] on div at bounding box center [1193, 70] width 35 height 35
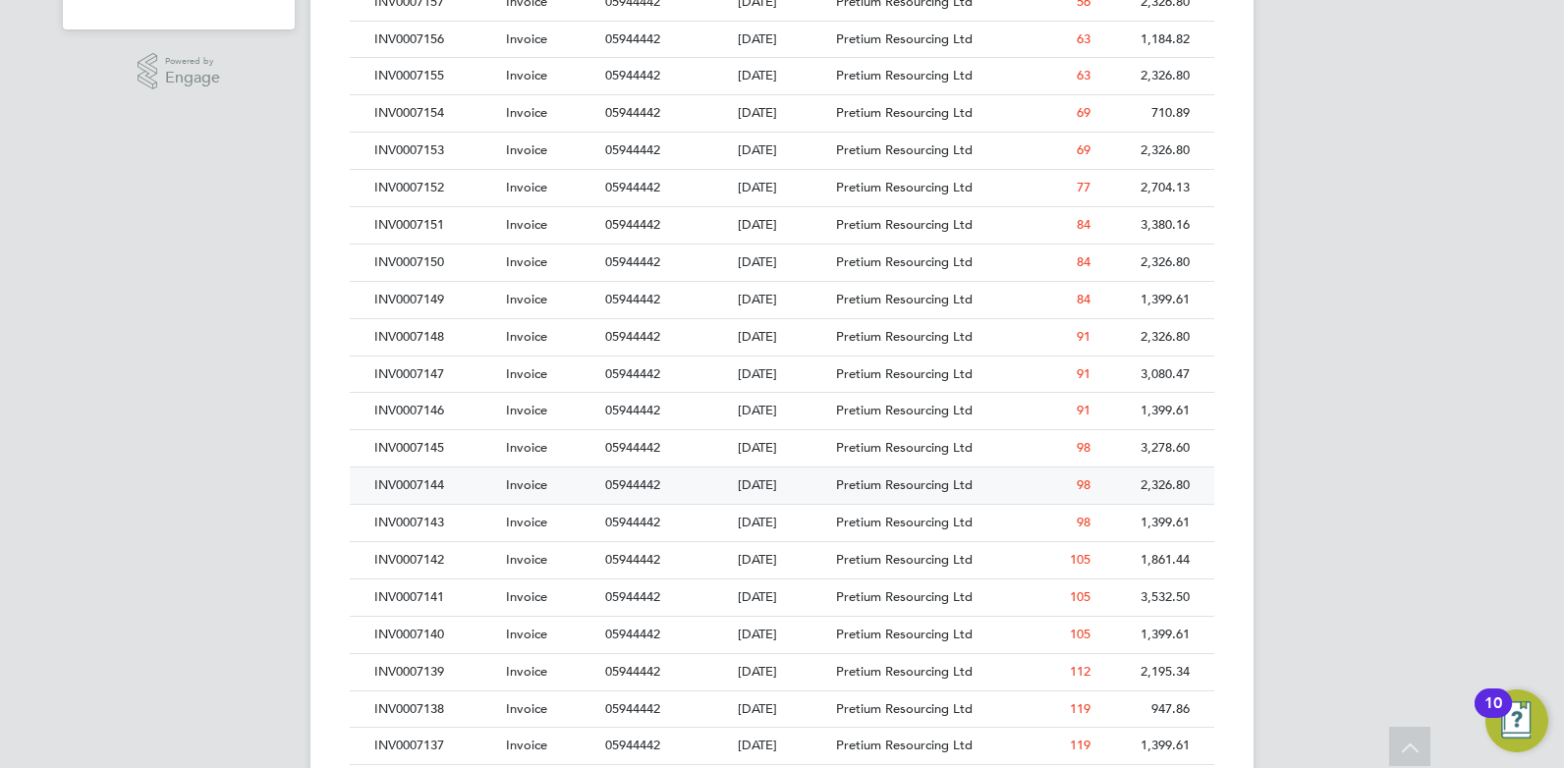
drag, startPoint x: 889, startPoint y: 357, endPoint x: 898, endPoint y: 488, distance: 131.9
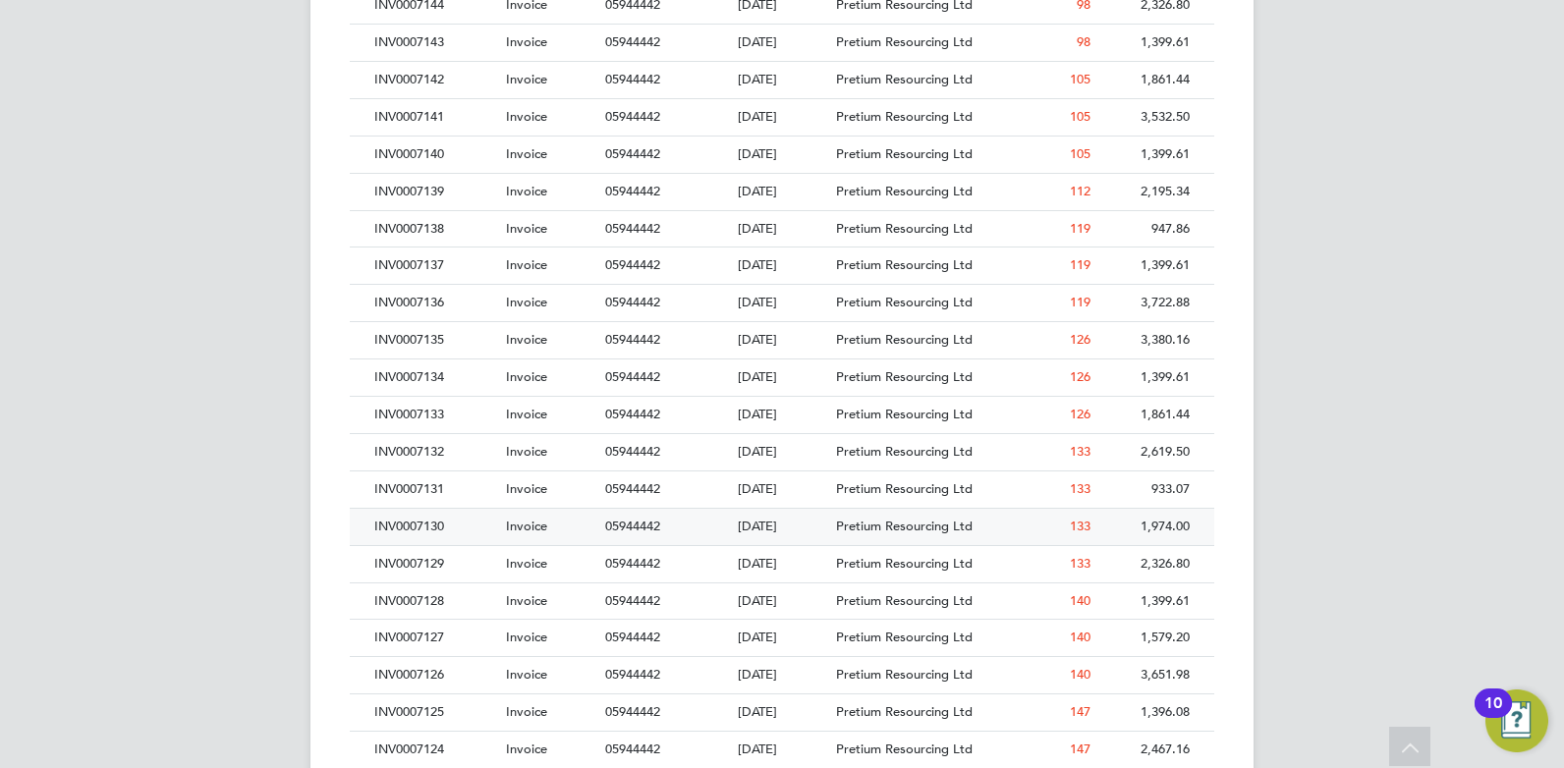
scroll to position [1154, 0]
click at [450, 562] on div "INV0007128" at bounding box center [435, 566] width 132 height 36
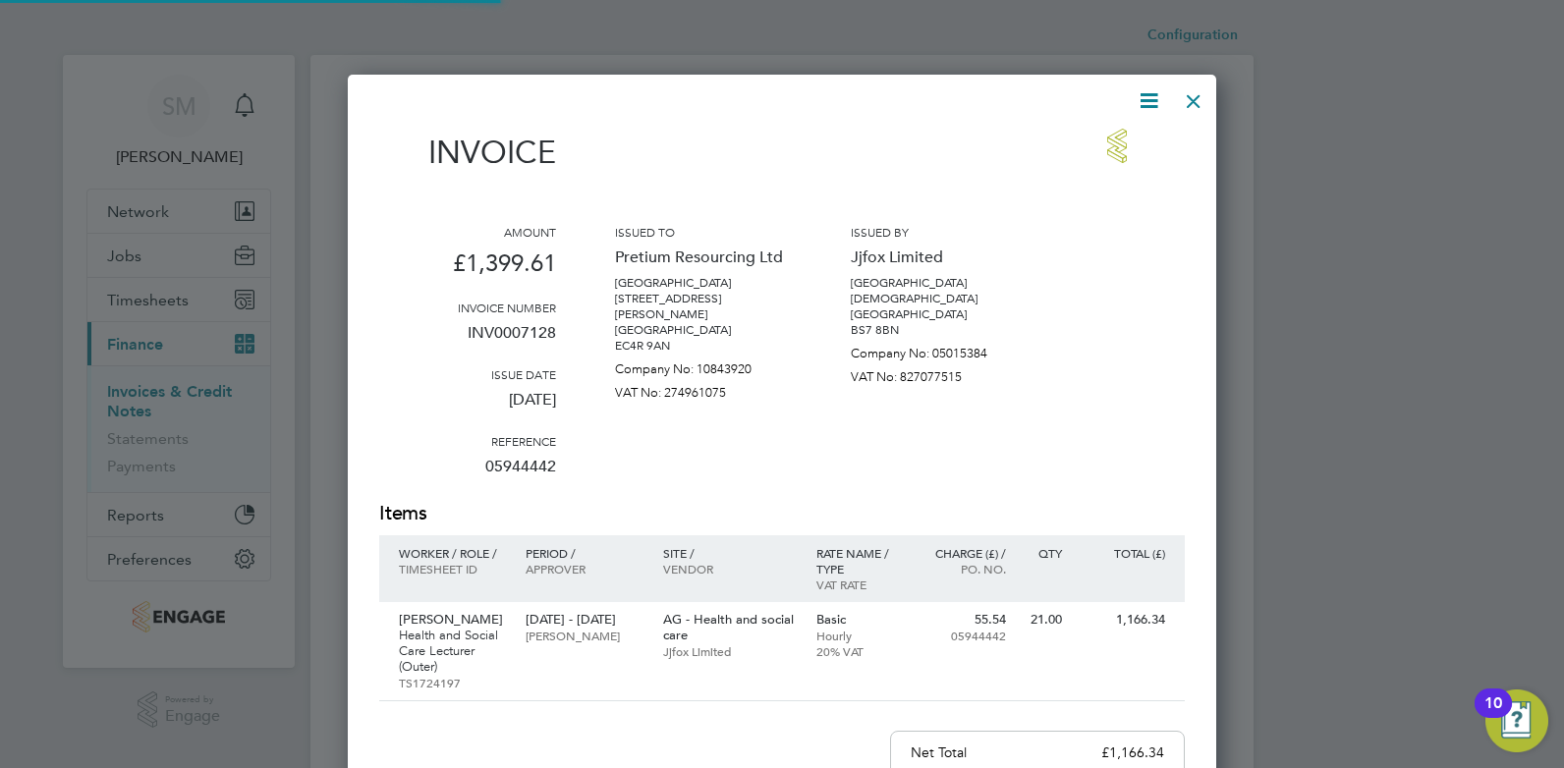
scroll to position [1036, 869]
click at [1199, 108] on div at bounding box center [1193, 96] width 35 height 35
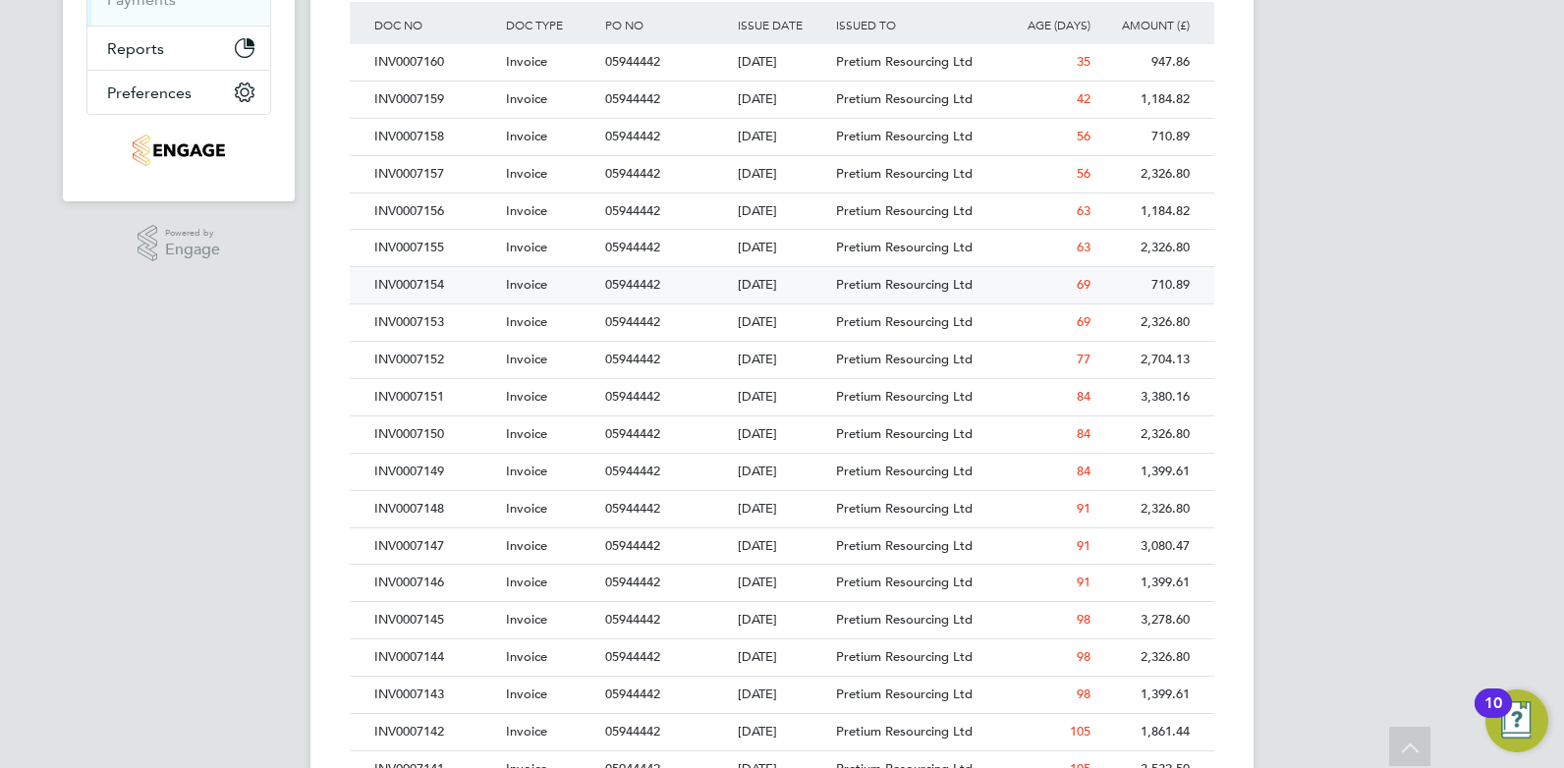
scroll to position [942, 0]
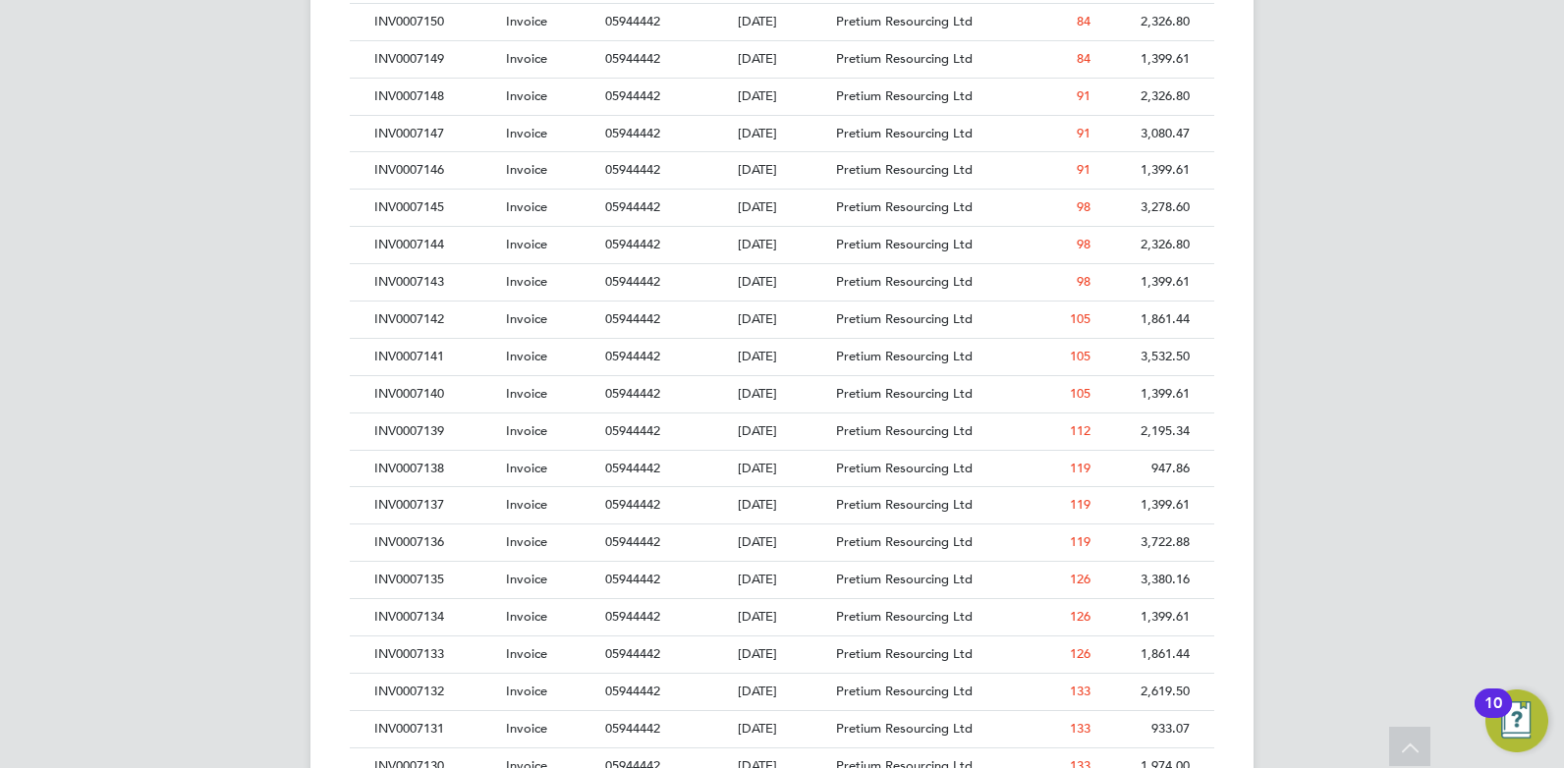
drag, startPoint x: 1197, startPoint y: 317, endPoint x: 1197, endPoint y: 367, distance: 50.1
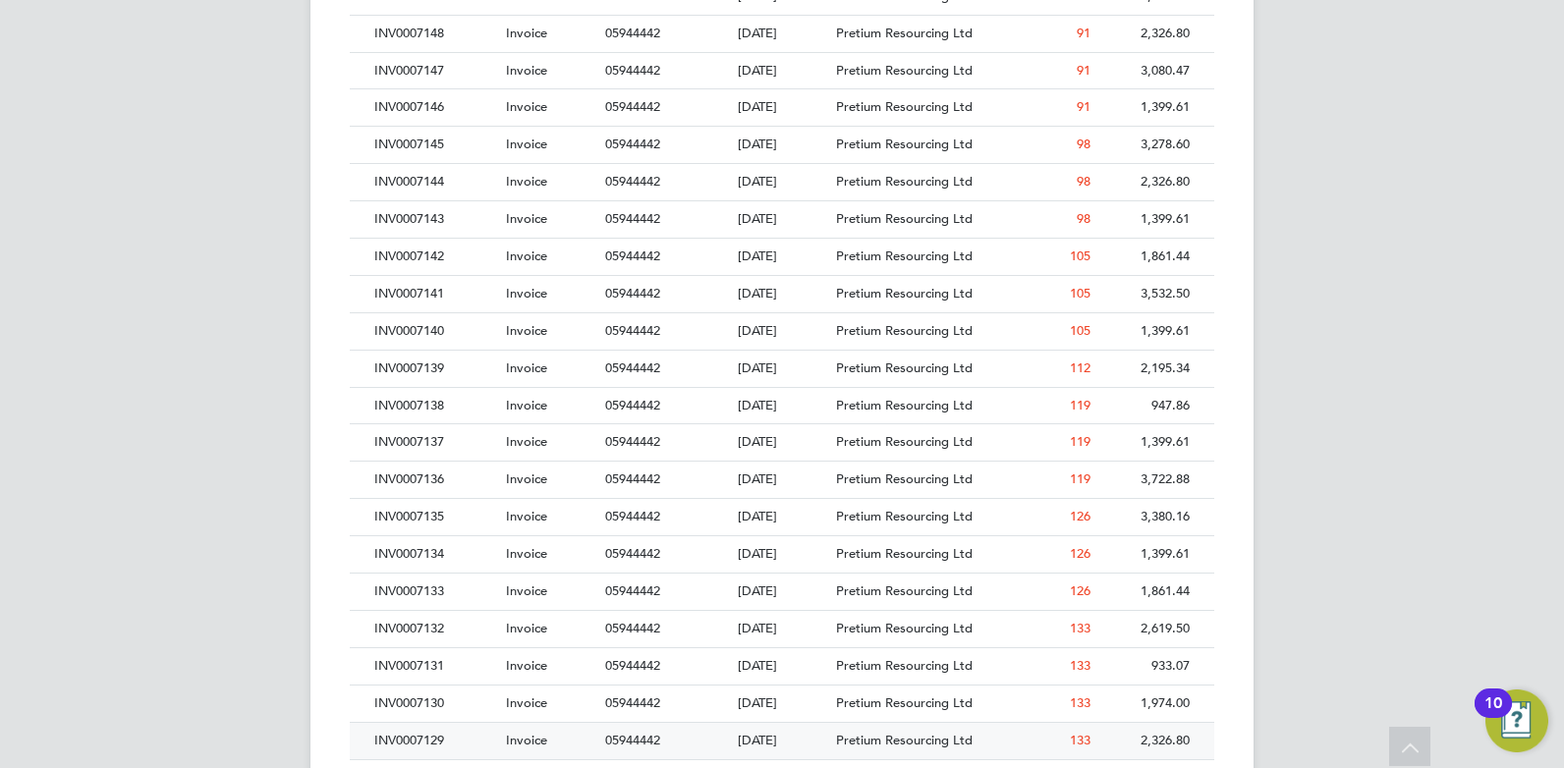
click at [394, 736] on div "INV0007129" at bounding box center [435, 741] width 132 height 36
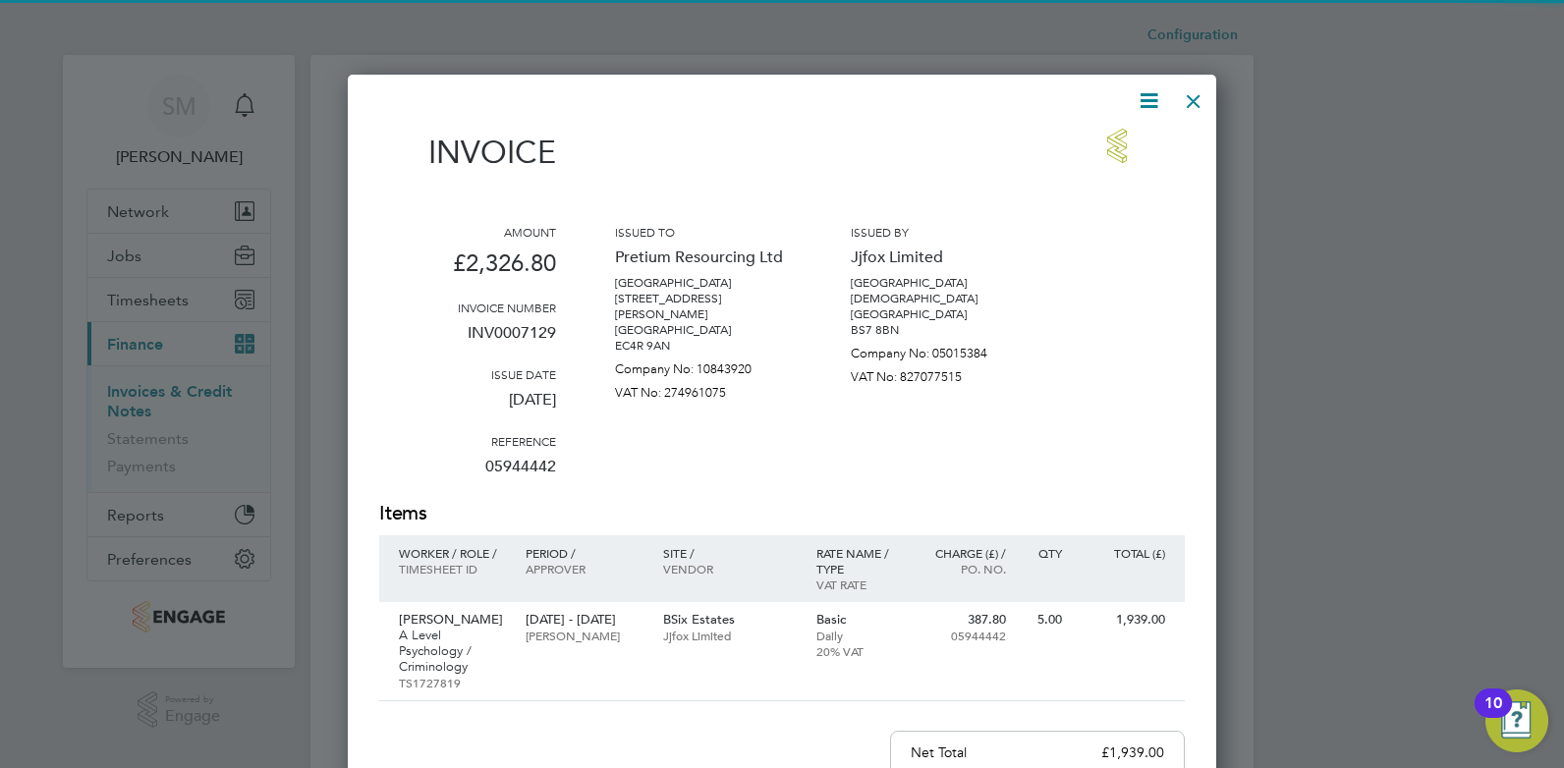
scroll to position [1036, 869]
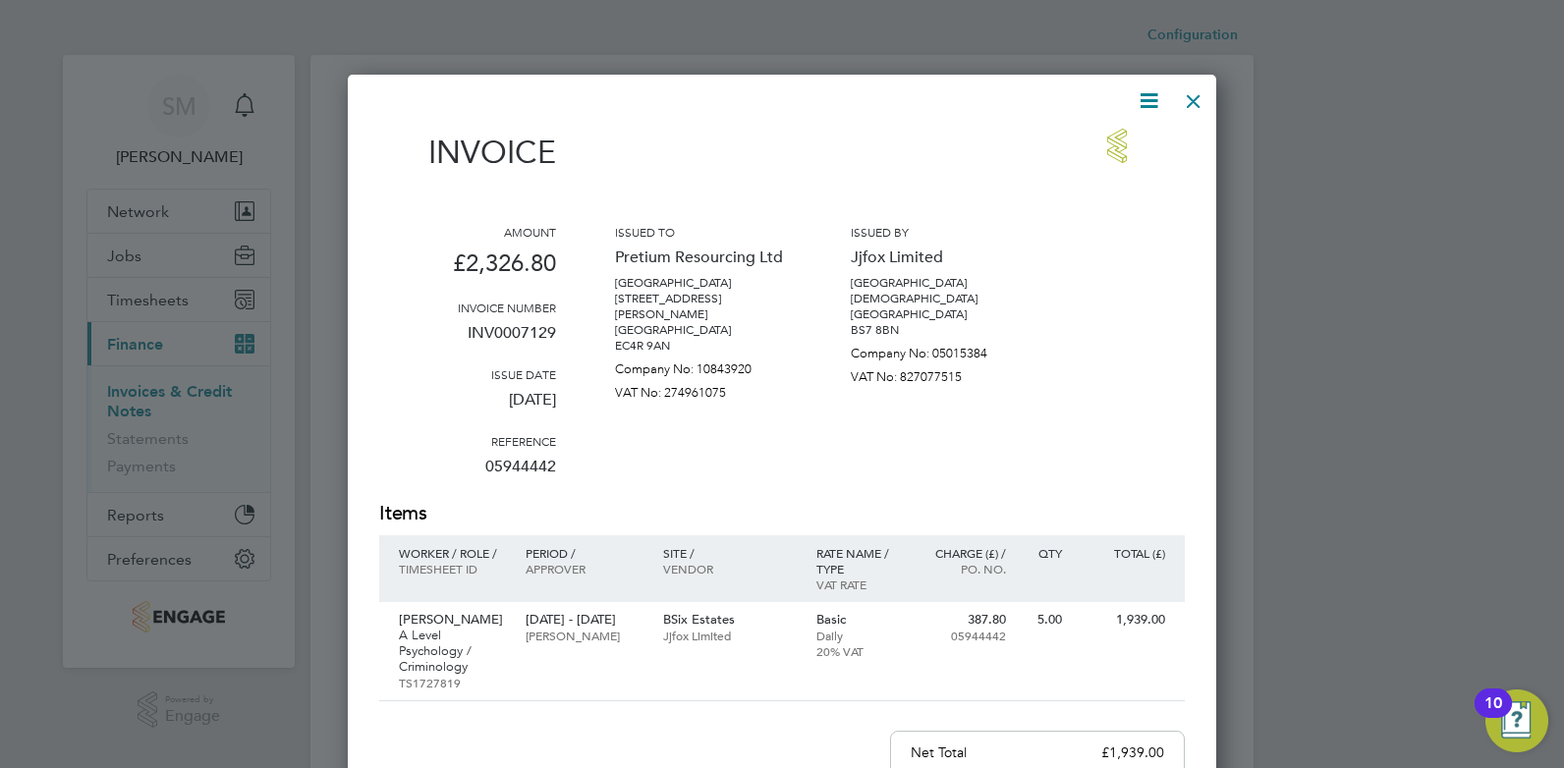
click at [1203, 105] on div at bounding box center [1193, 96] width 35 height 35
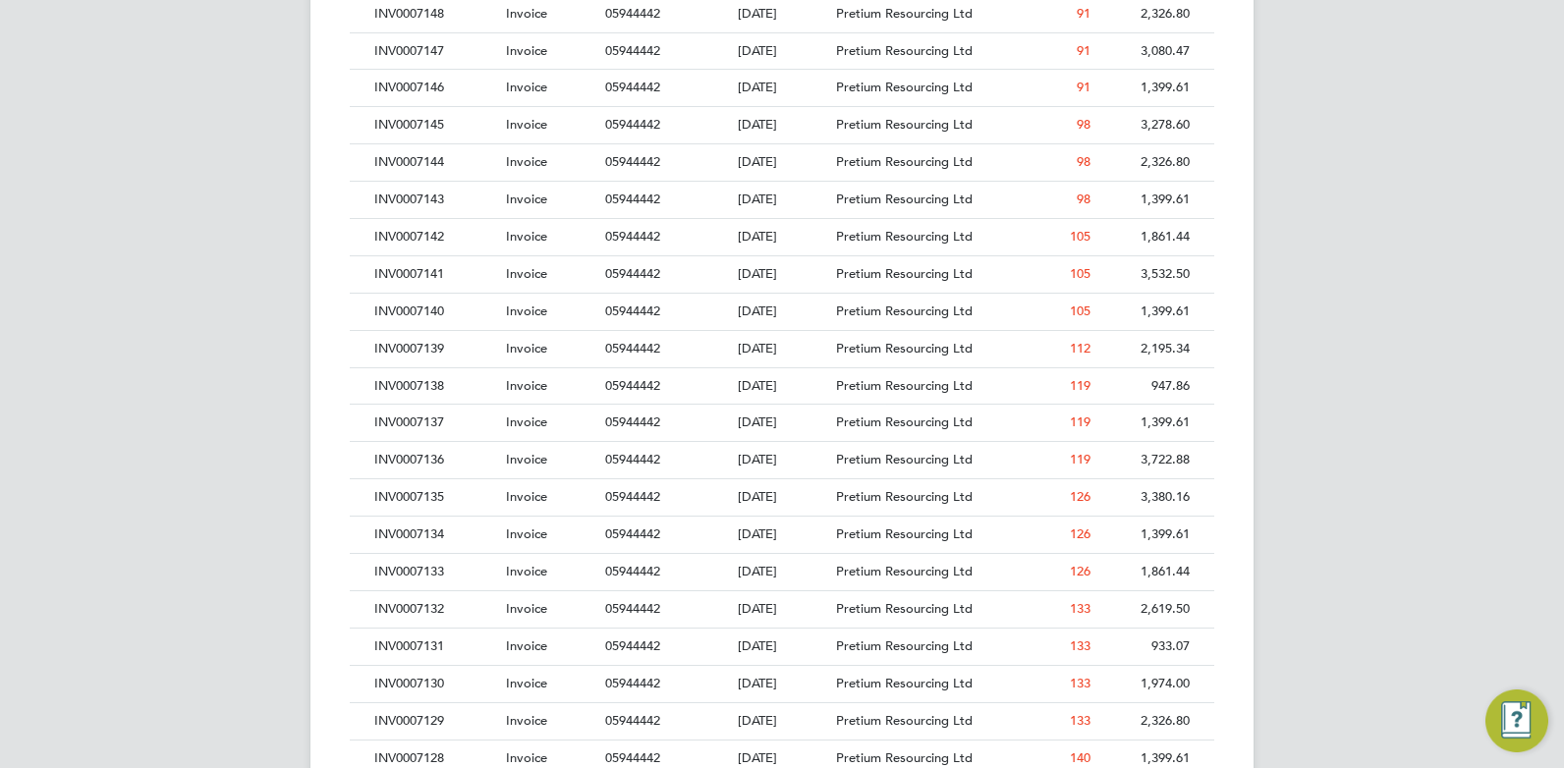
drag, startPoint x: 1221, startPoint y: 401, endPoint x: 1222, endPoint y: 487, distance: 86.4
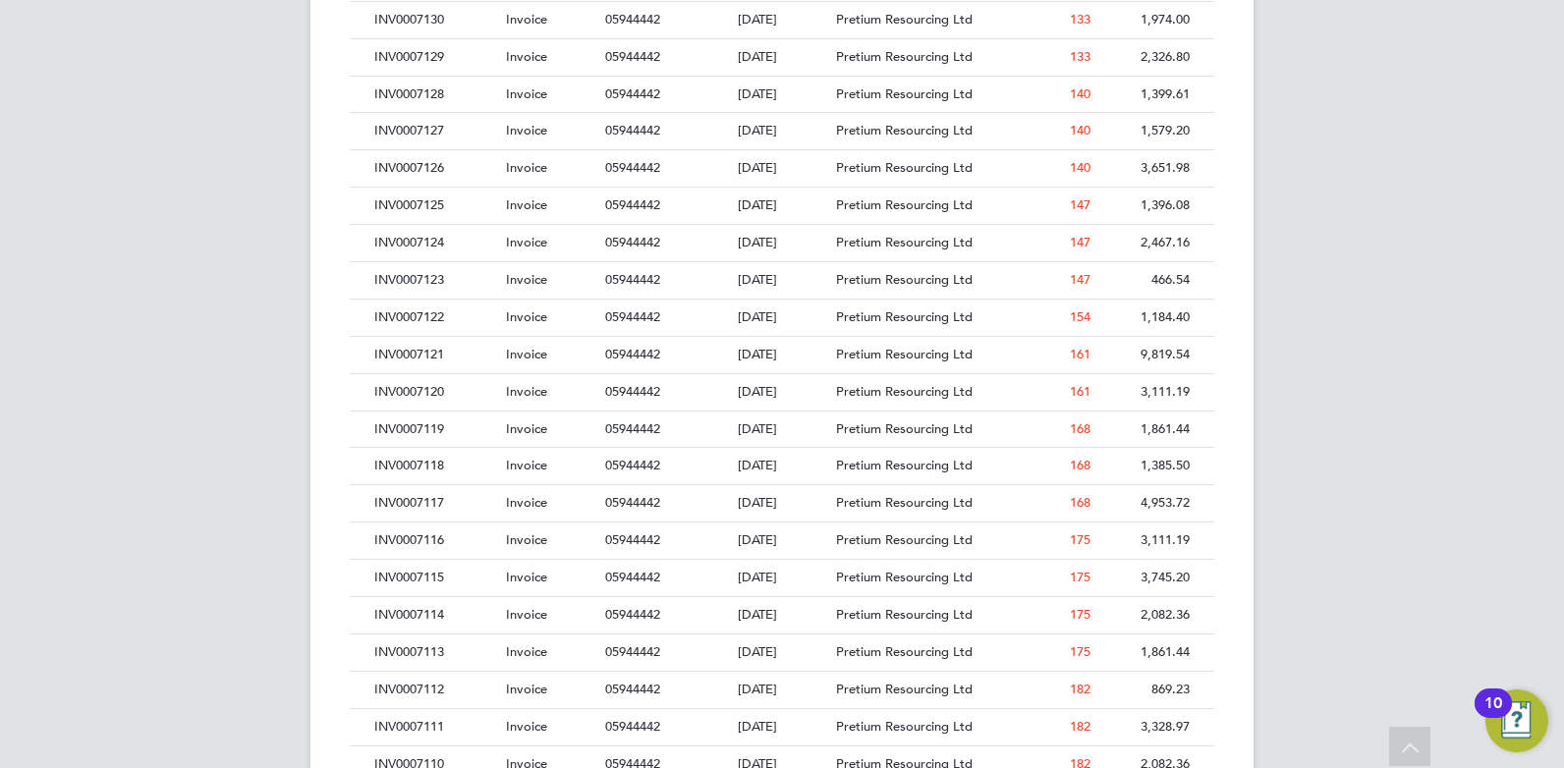
drag, startPoint x: 295, startPoint y: 344, endPoint x: 273, endPoint y: 246, distance: 100.6
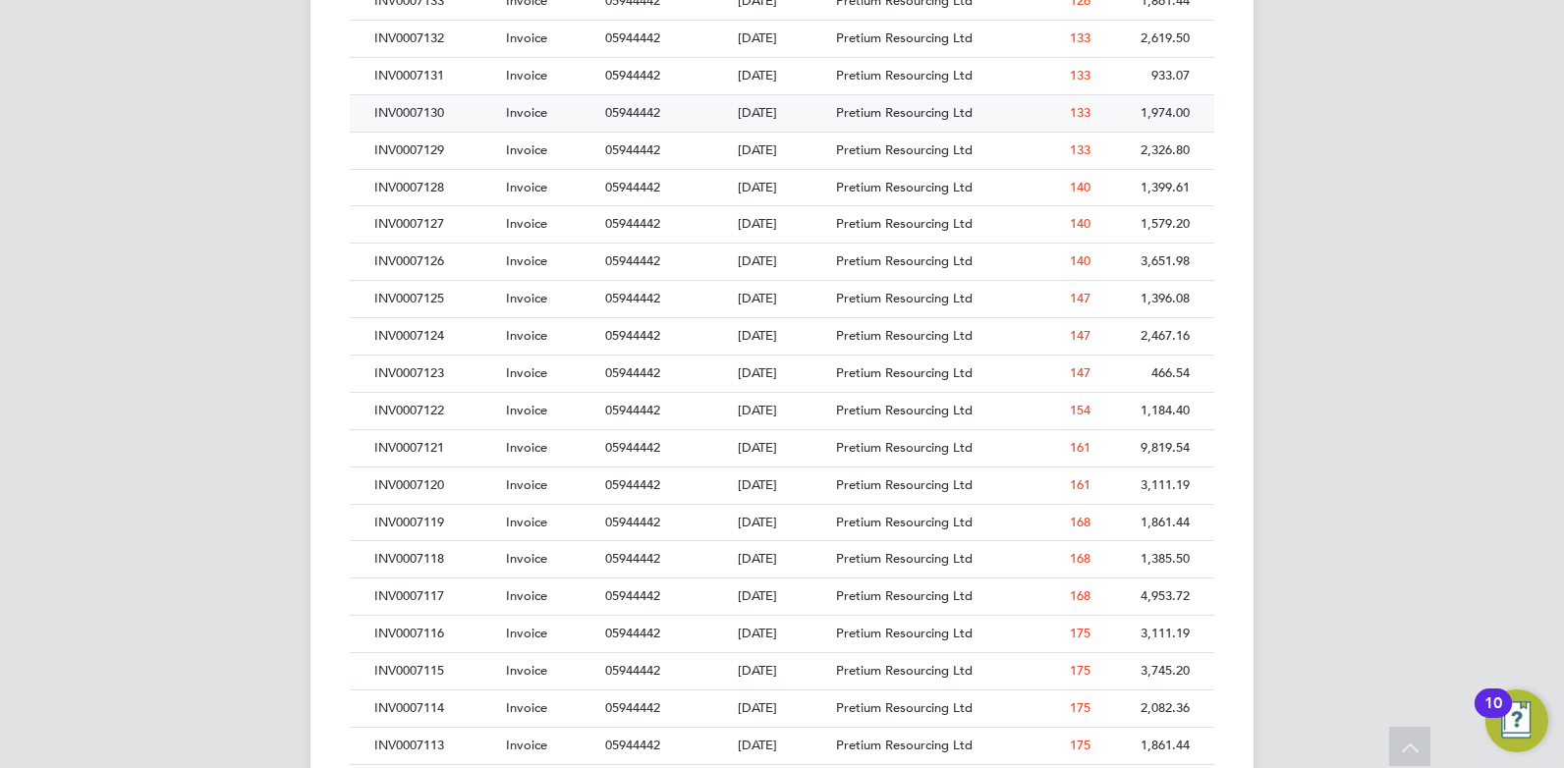
click at [433, 116] on div "INV0007130" at bounding box center [435, 113] width 132 height 36
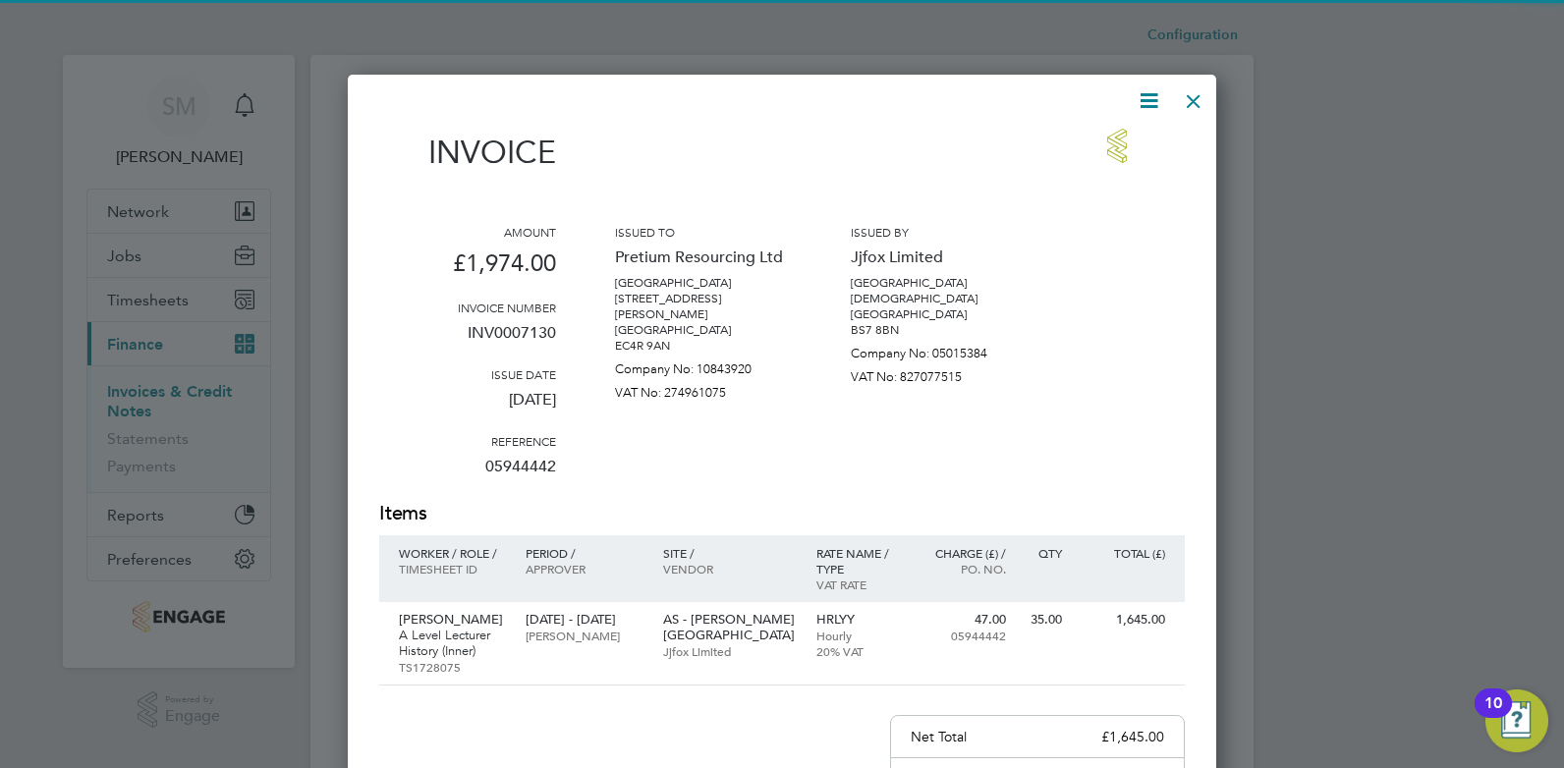
scroll to position [1021, 869]
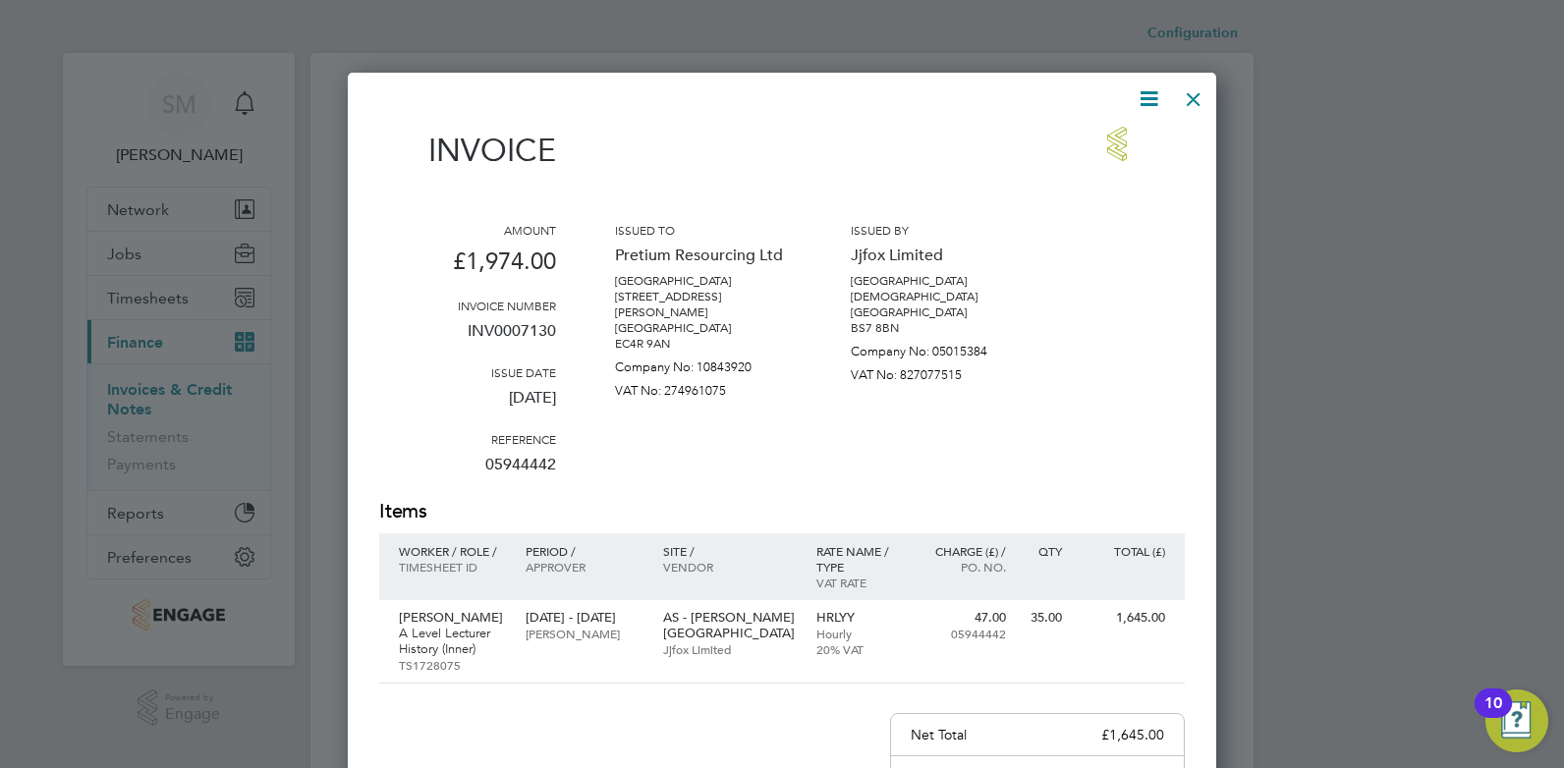
drag, startPoint x: 1099, startPoint y: 456, endPoint x: 1089, endPoint y: 511, distance: 55.9
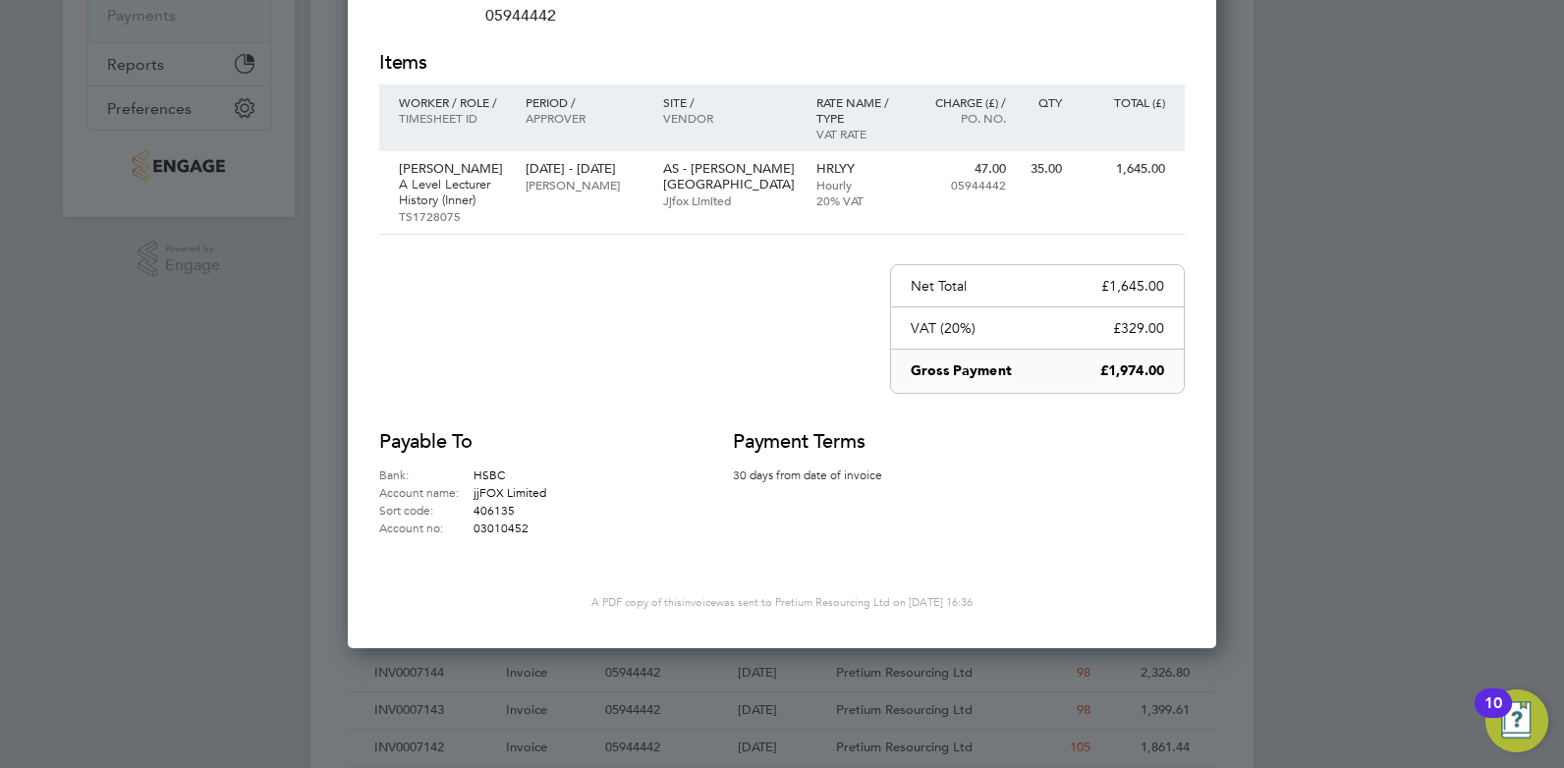
scroll to position [80, 0]
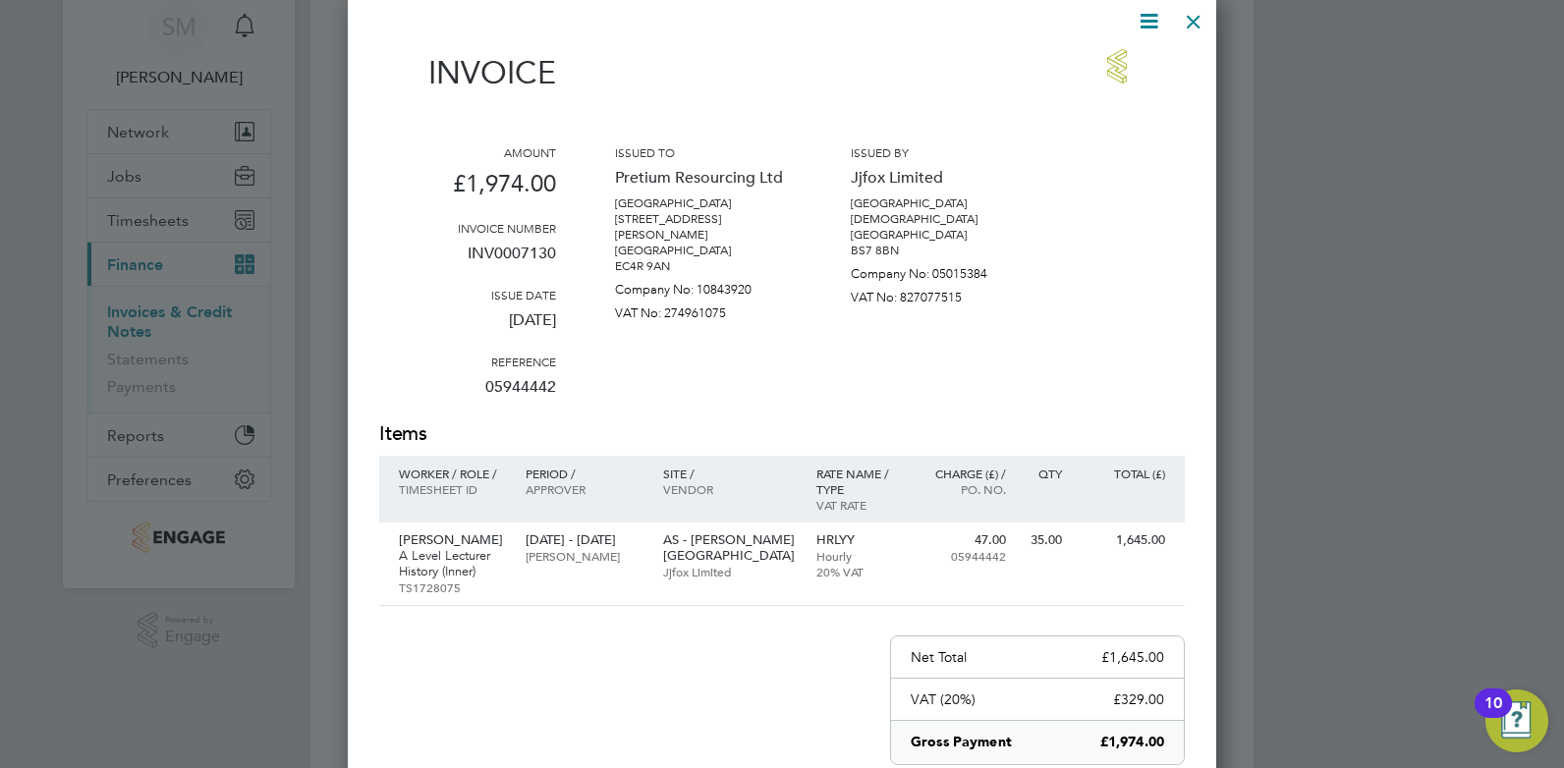
drag, startPoint x: 923, startPoint y: 507, endPoint x: 886, endPoint y: 297, distance: 213.5
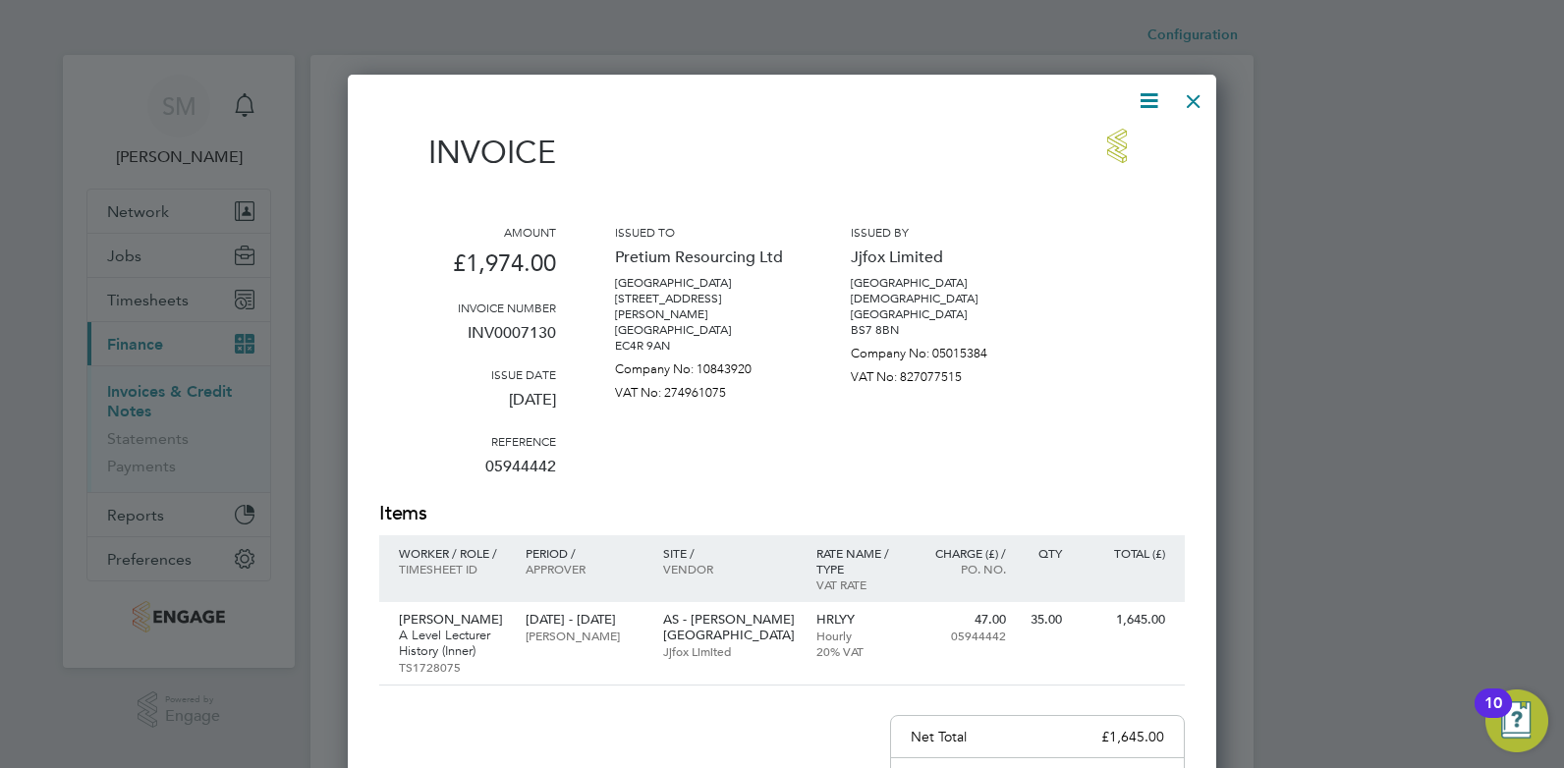
click at [1205, 99] on div at bounding box center [1193, 96] width 35 height 35
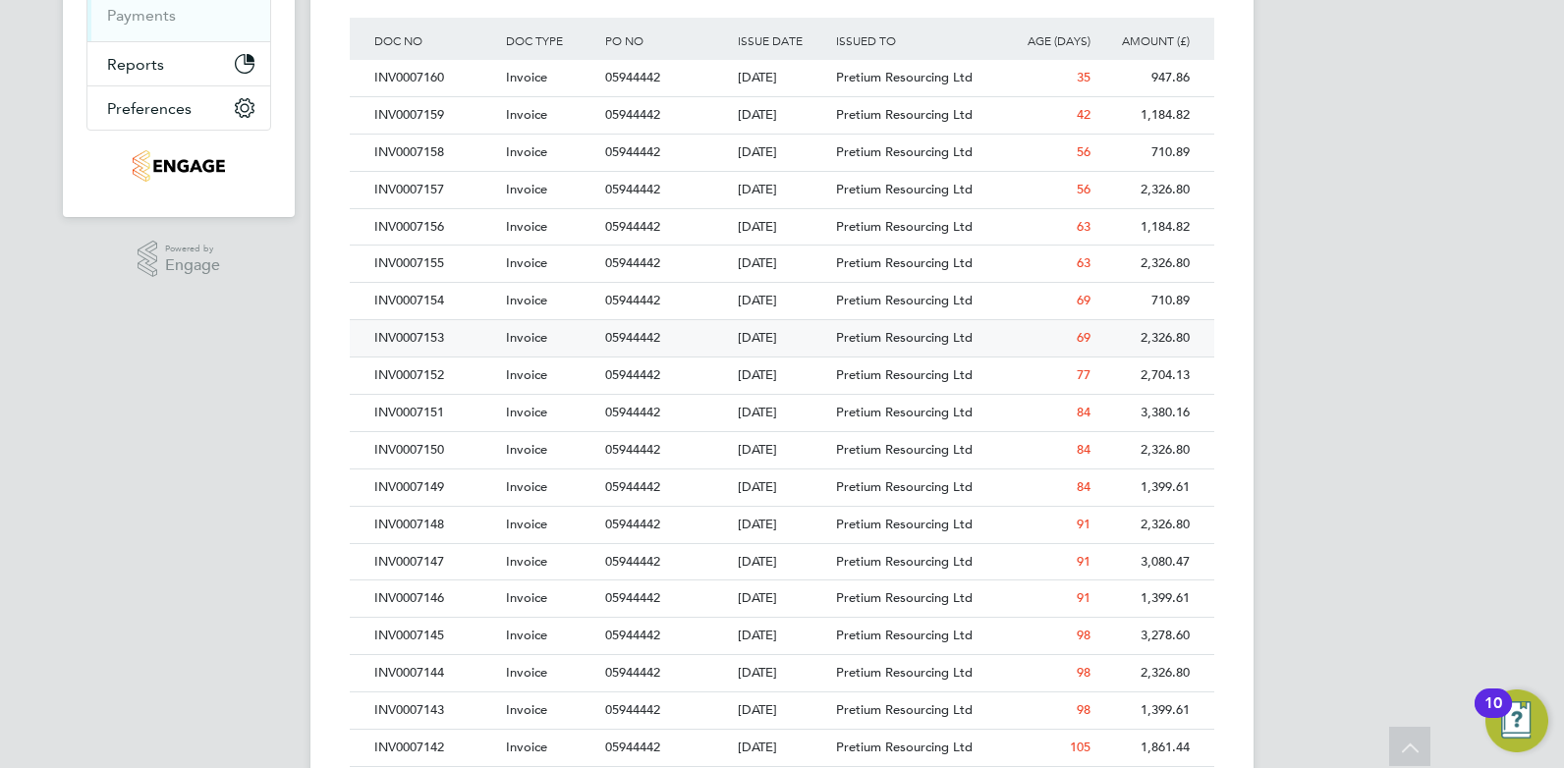
drag, startPoint x: 1215, startPoint y: 209, endPoint x: 1201, endPoint y: 342, distance: 133.3
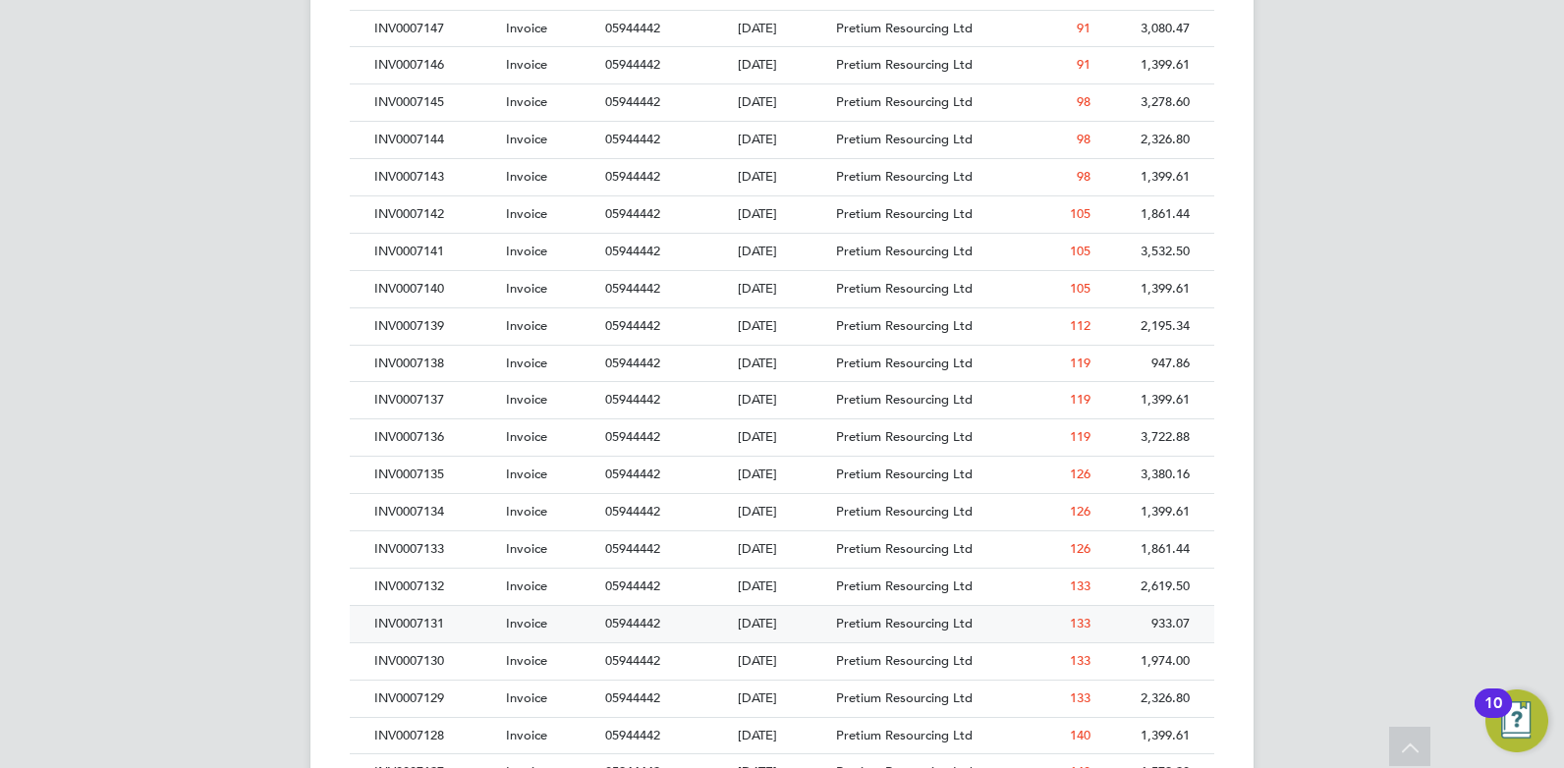
click at [420, 623] on div "INV0007131" at bounding box center [435, 624] width 132 height 36
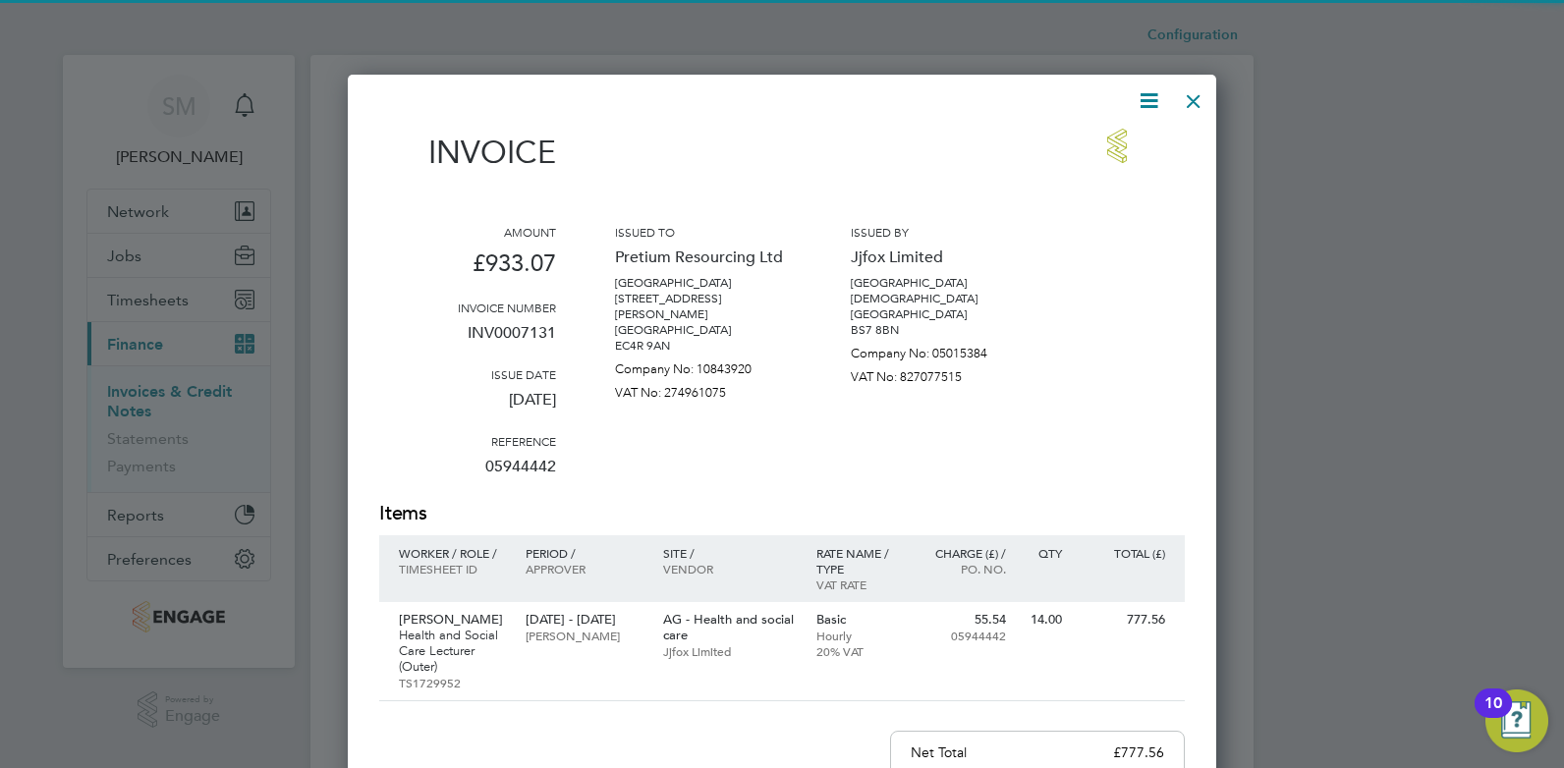
scroll to position [1036, 869]
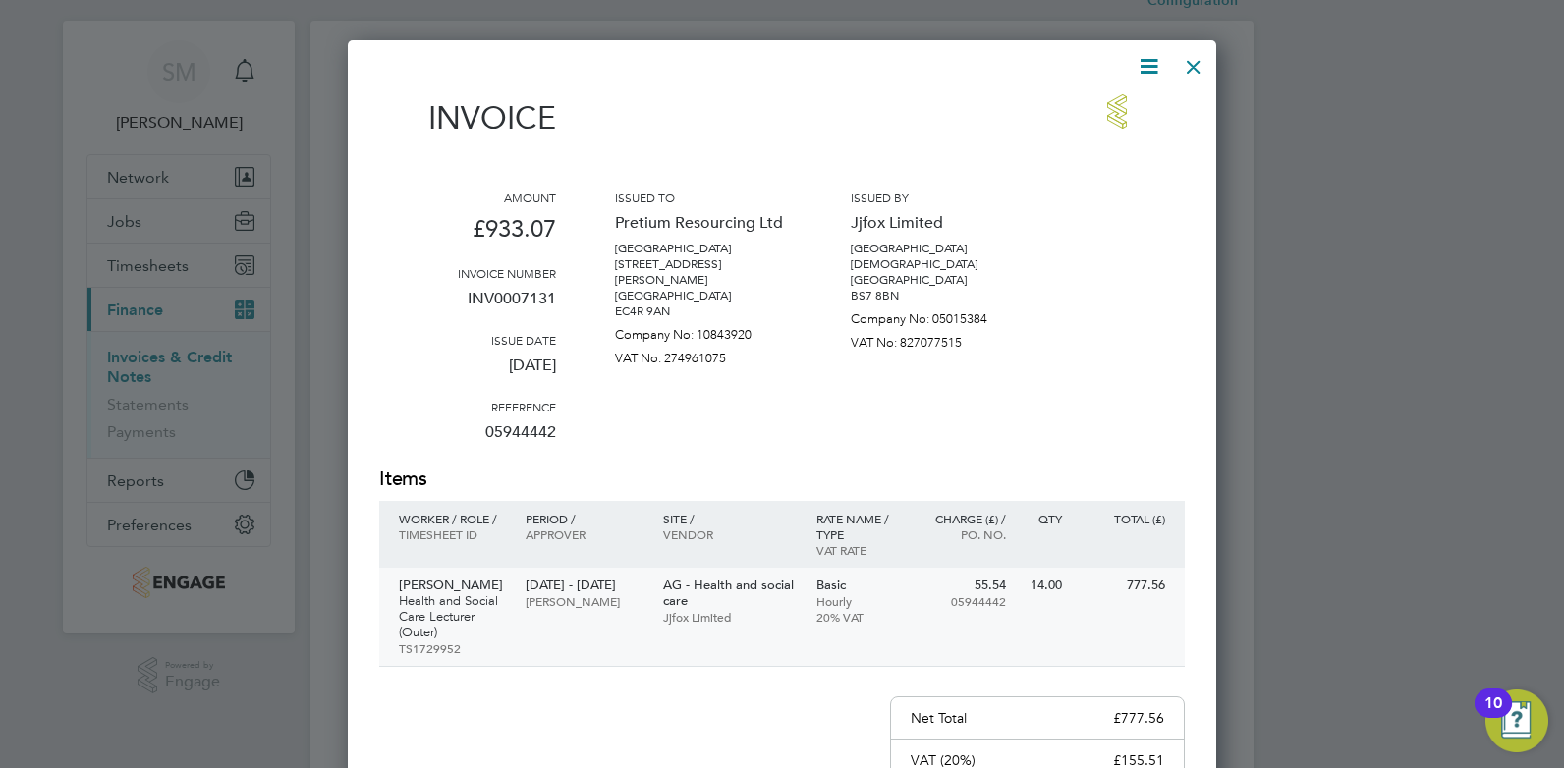
drag, startPoint x: 899, startPoint y: 510, endPoint x: 910, endPoint y: 590, distance: 81.3
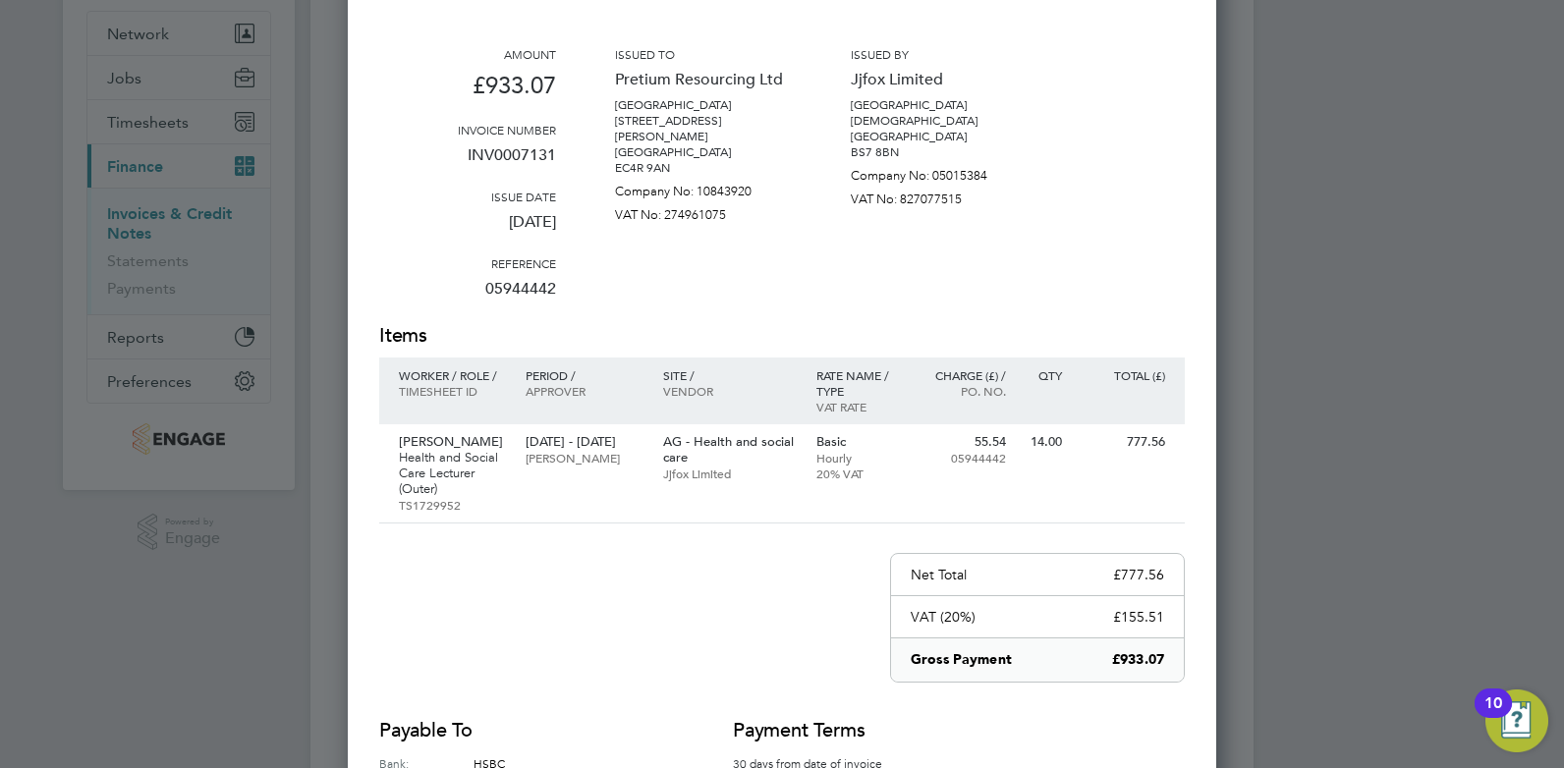
click at [669, 584] on div "Invoice Amount £933.07 Invoice number INV0007131 Issue date [DATE] Reference 05…" at bounding box center [781, 388] width 805 height 874
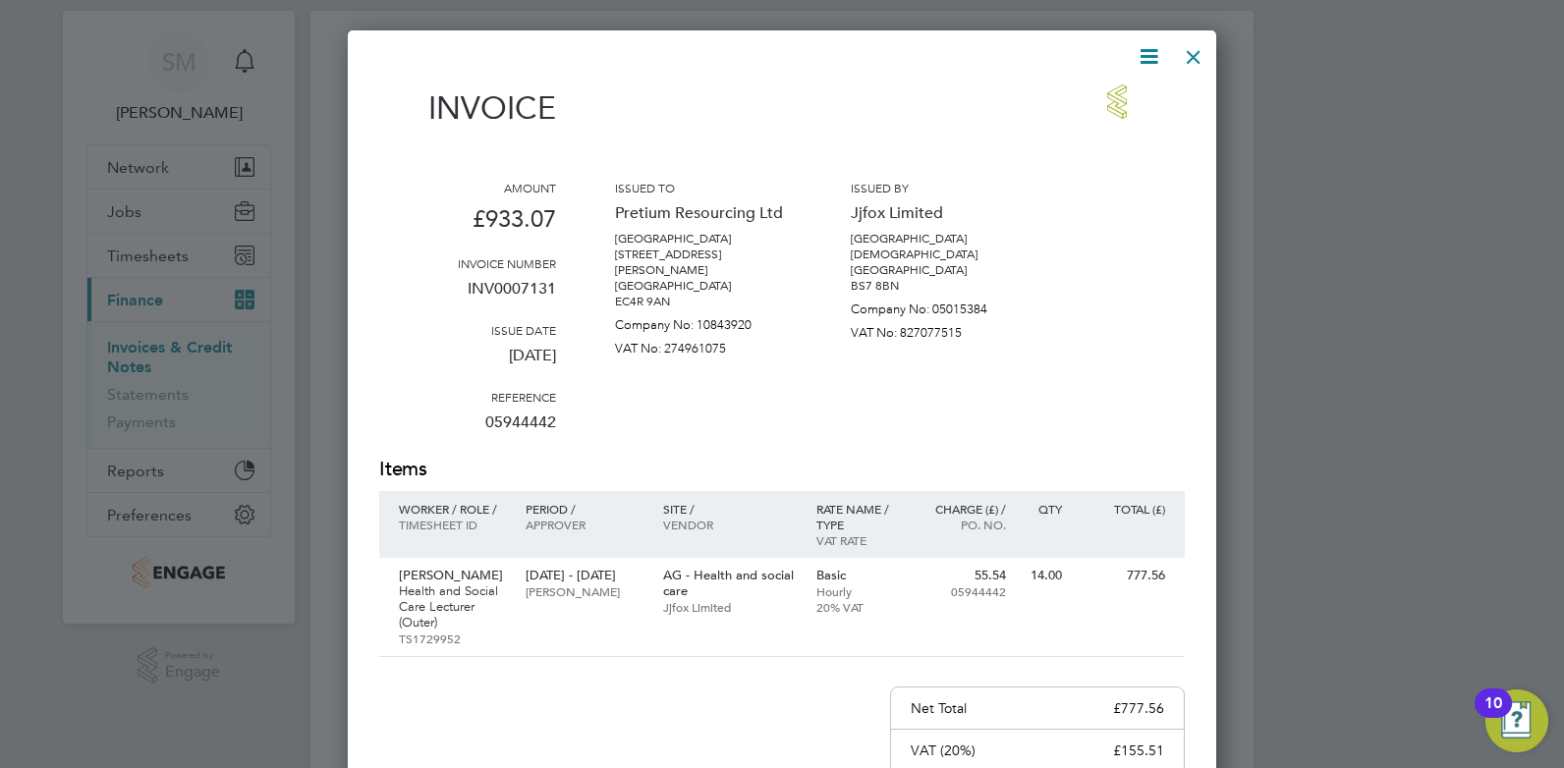
drag, startPoint x: 1029, startPoint y: 357, endPoint x: 1024, endPoint y: 178, distance: 178.8
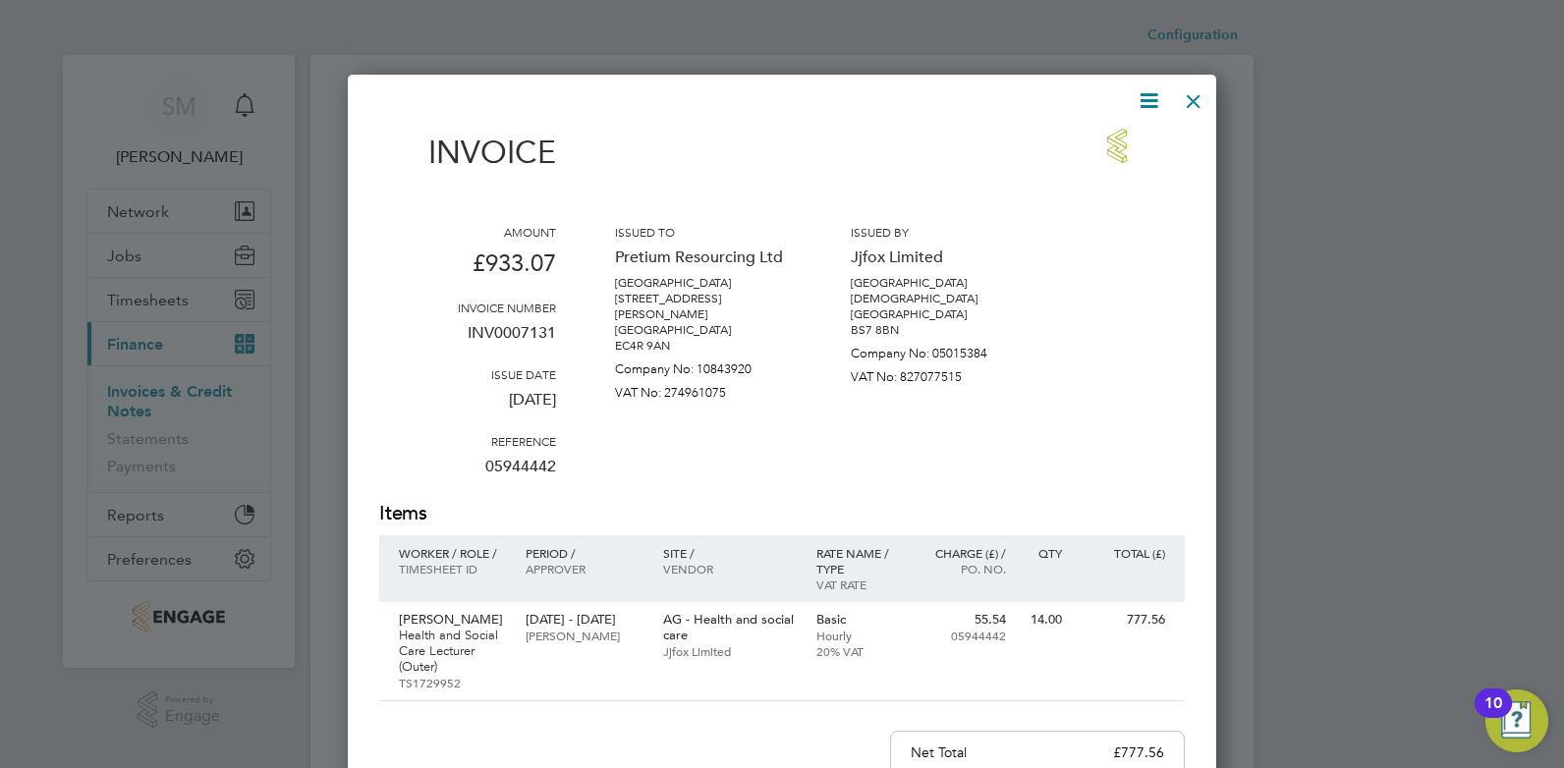
click at [1191, 102] on div at bounding box center [1193, 96] width 35 height 35
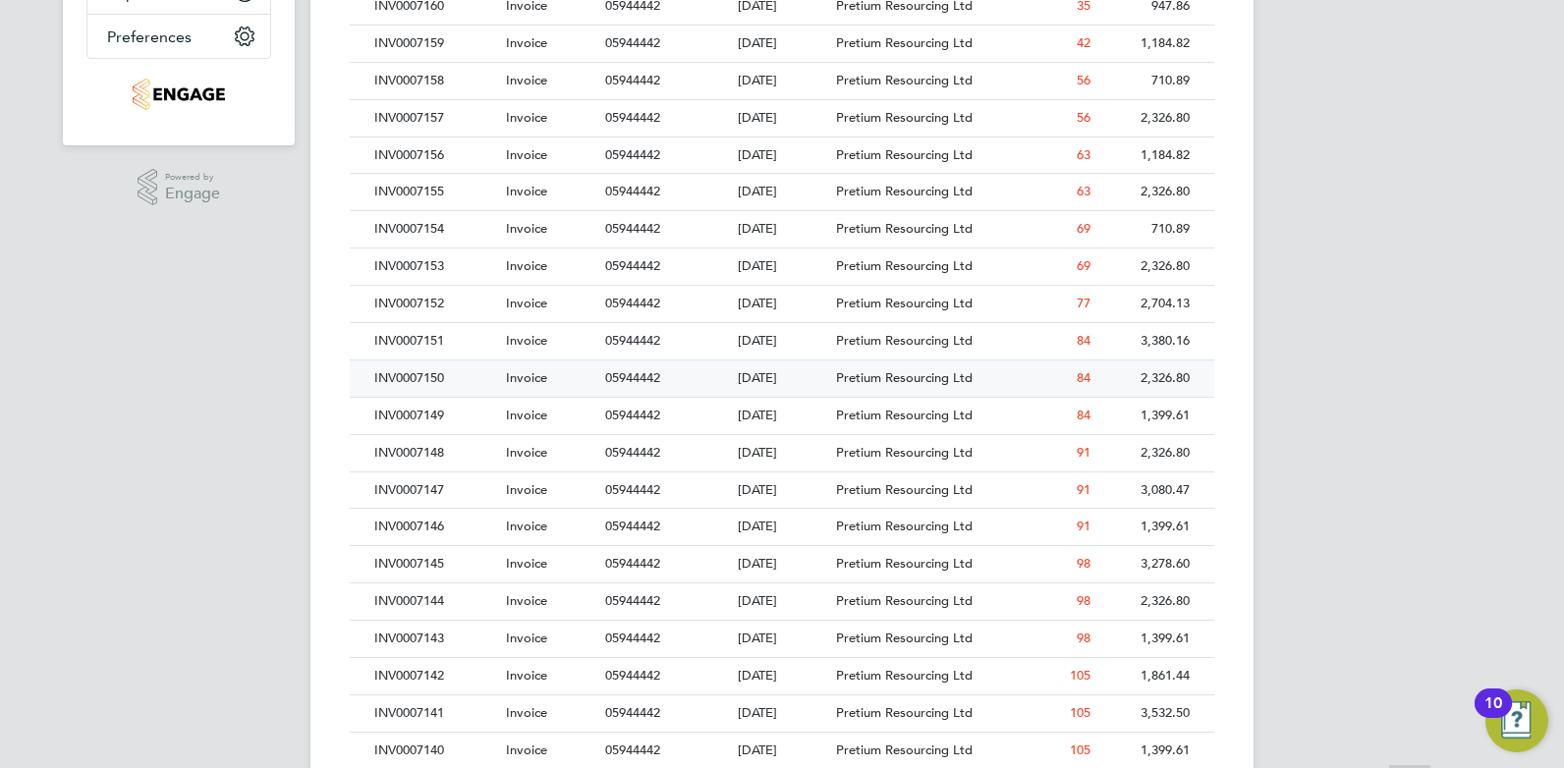
drag, startPoint x: 1189, startPoint y: 376, endPoint x: 1189, endPoint y: 488, distance: 112.0
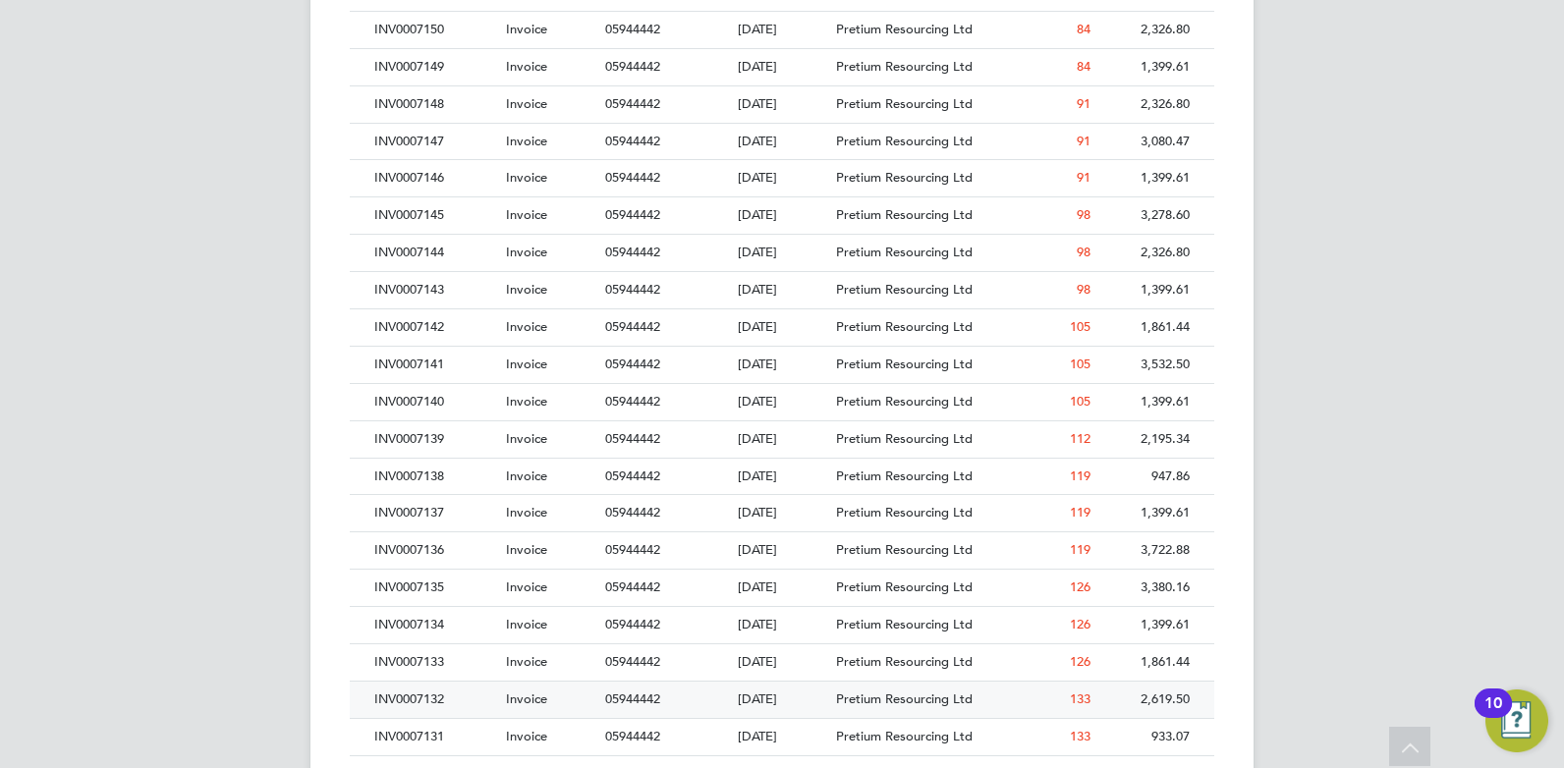
click at [428, 687] on div "INV0007132" at bounding box center [435, 700] width 132 height 36
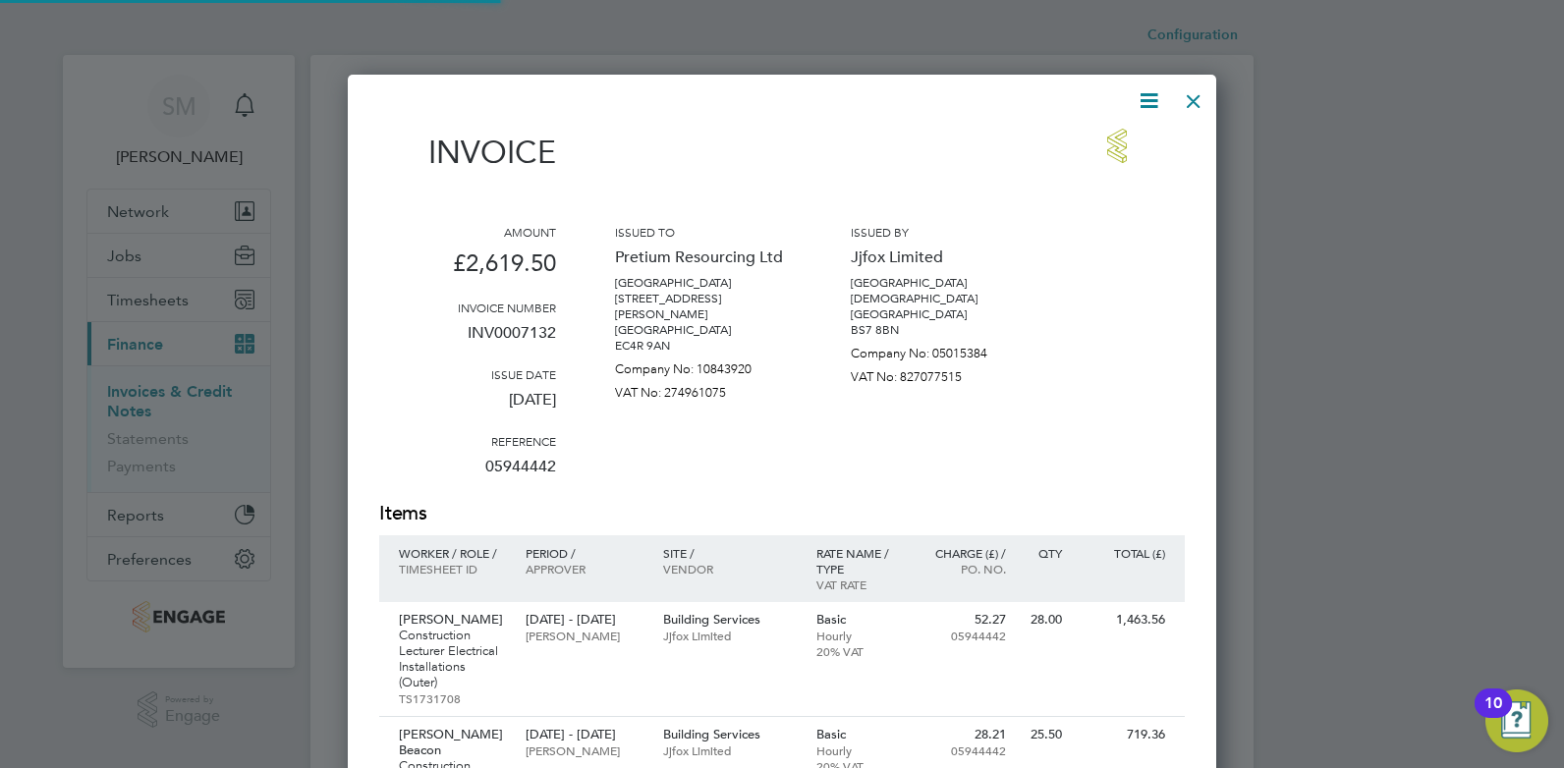
scroll to position [1183, 869]
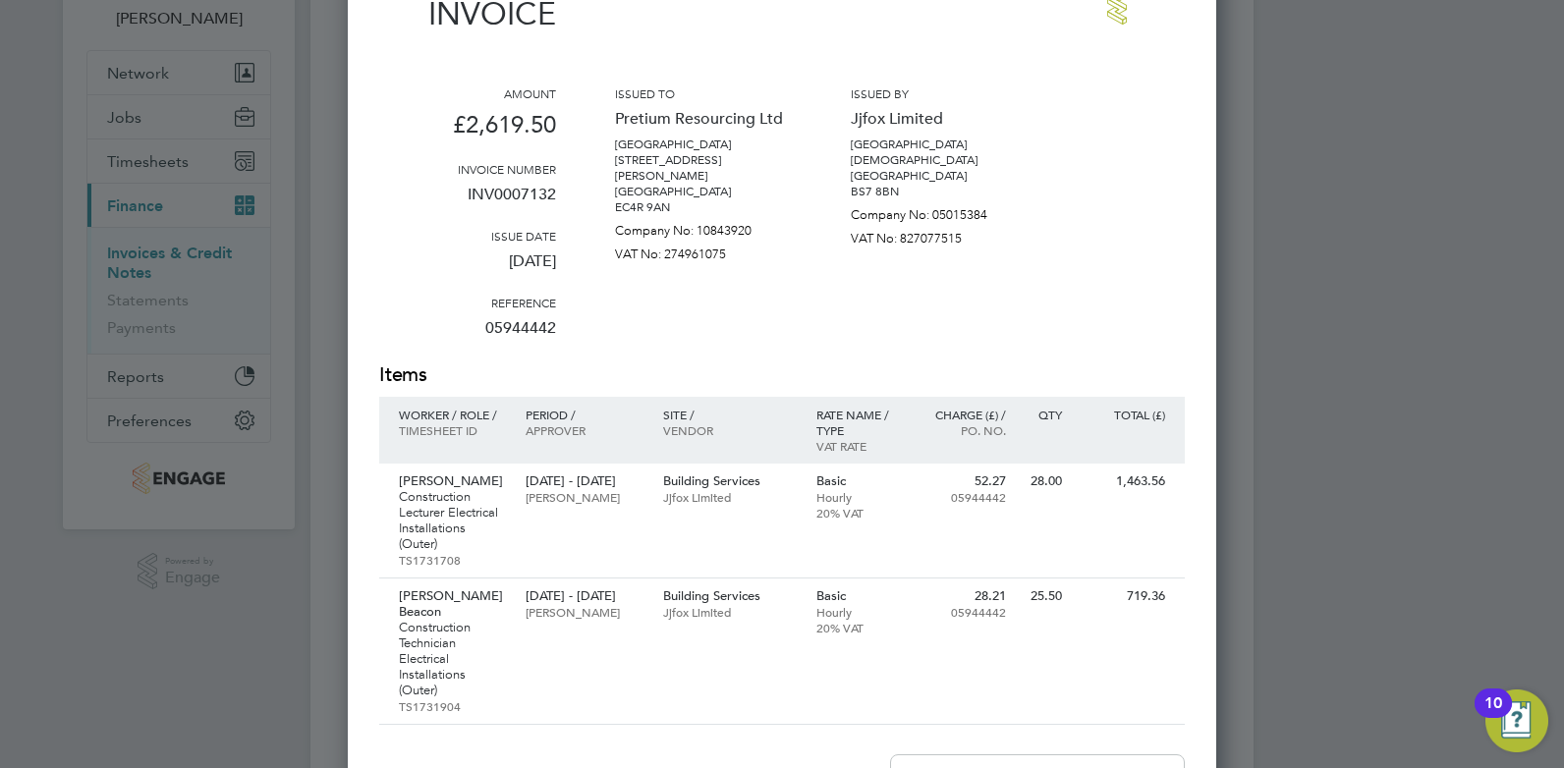
drag, startPoint x: 1089, startPoint y: 348, endPoint x: 1094, endPoint y: 426, distance: 78.7
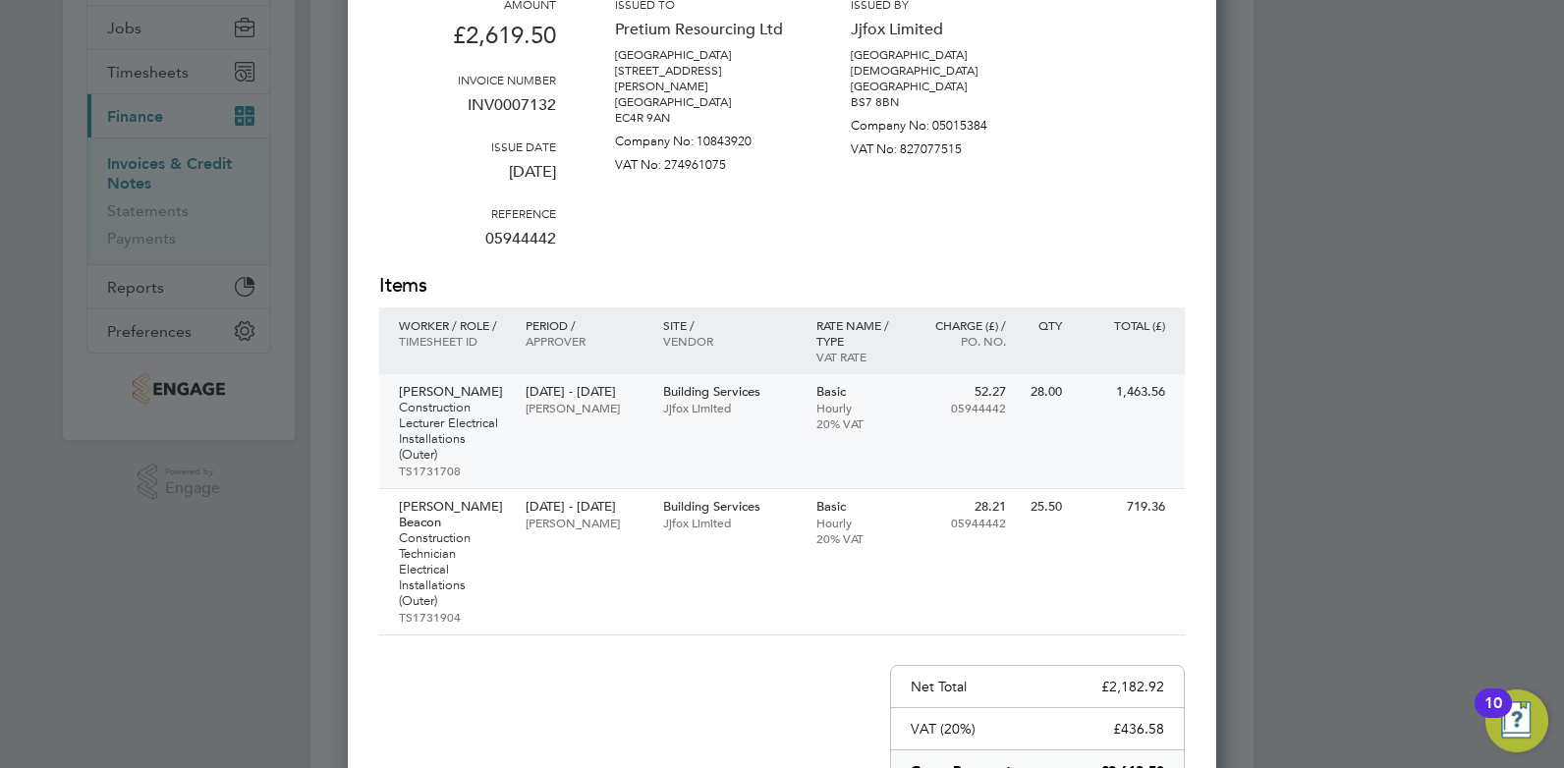
scroll to position [243, 0]
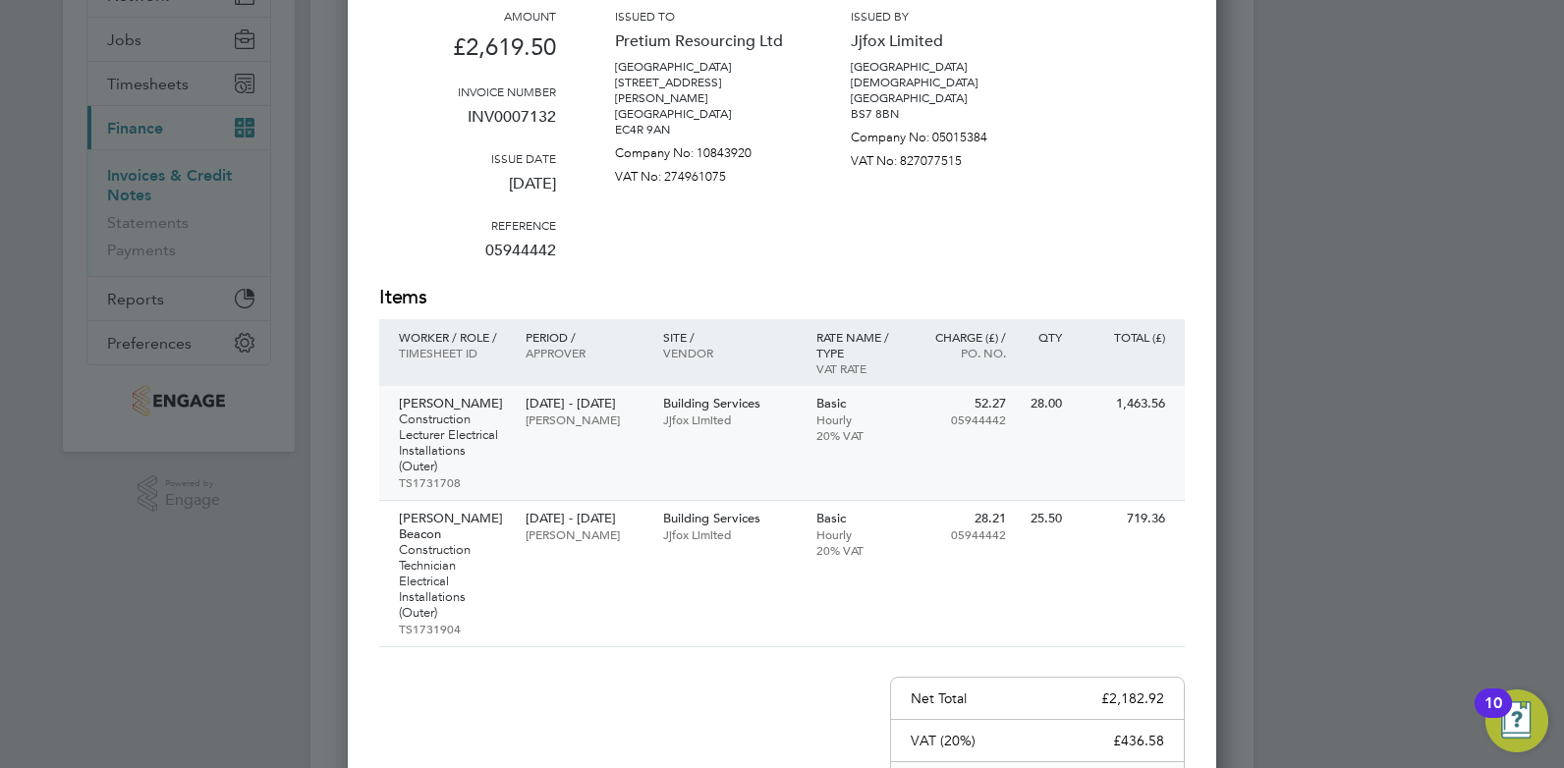
drag, startPoint x: 853, startPoint y: 675, endPoint x: 837, endPoint y: 562, distance: 114.0
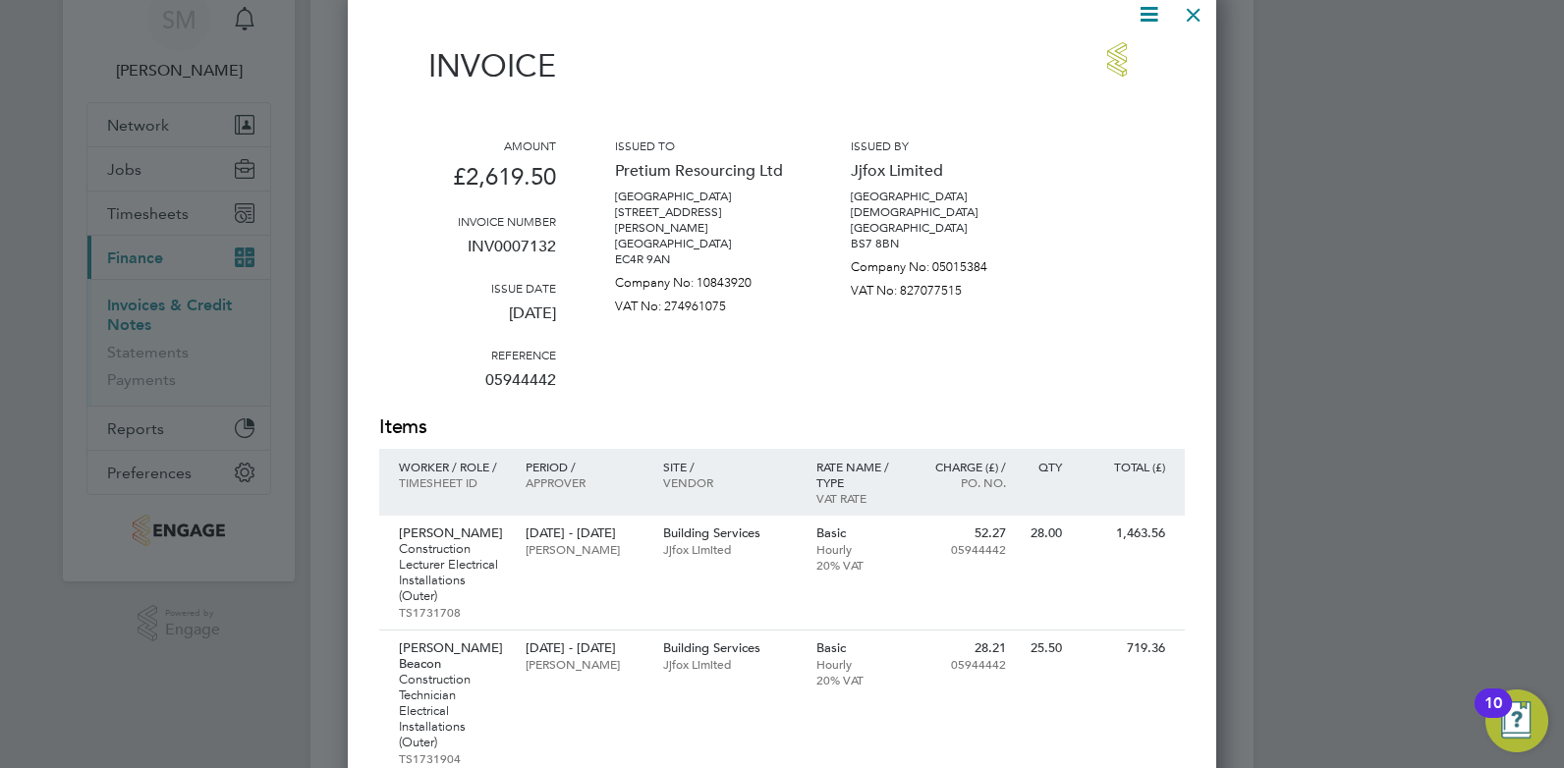
drag, startPoint x: 1215, startPoint y: 199, endPoint x: 1214, endPoint y: 129, distance: 70.7
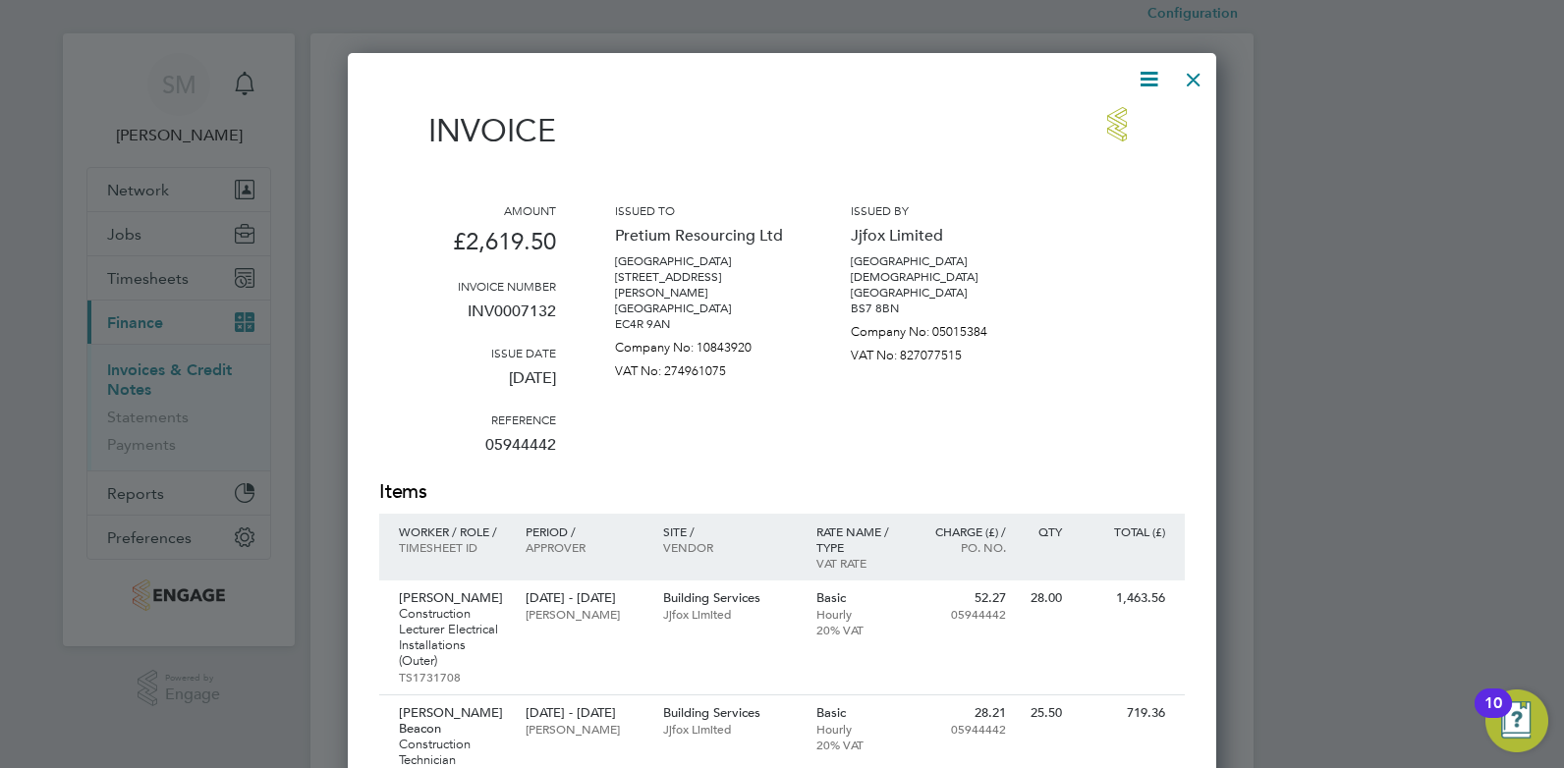
click at [1191, 75] on div at bounding box center [1193, 74] width 35 height 35
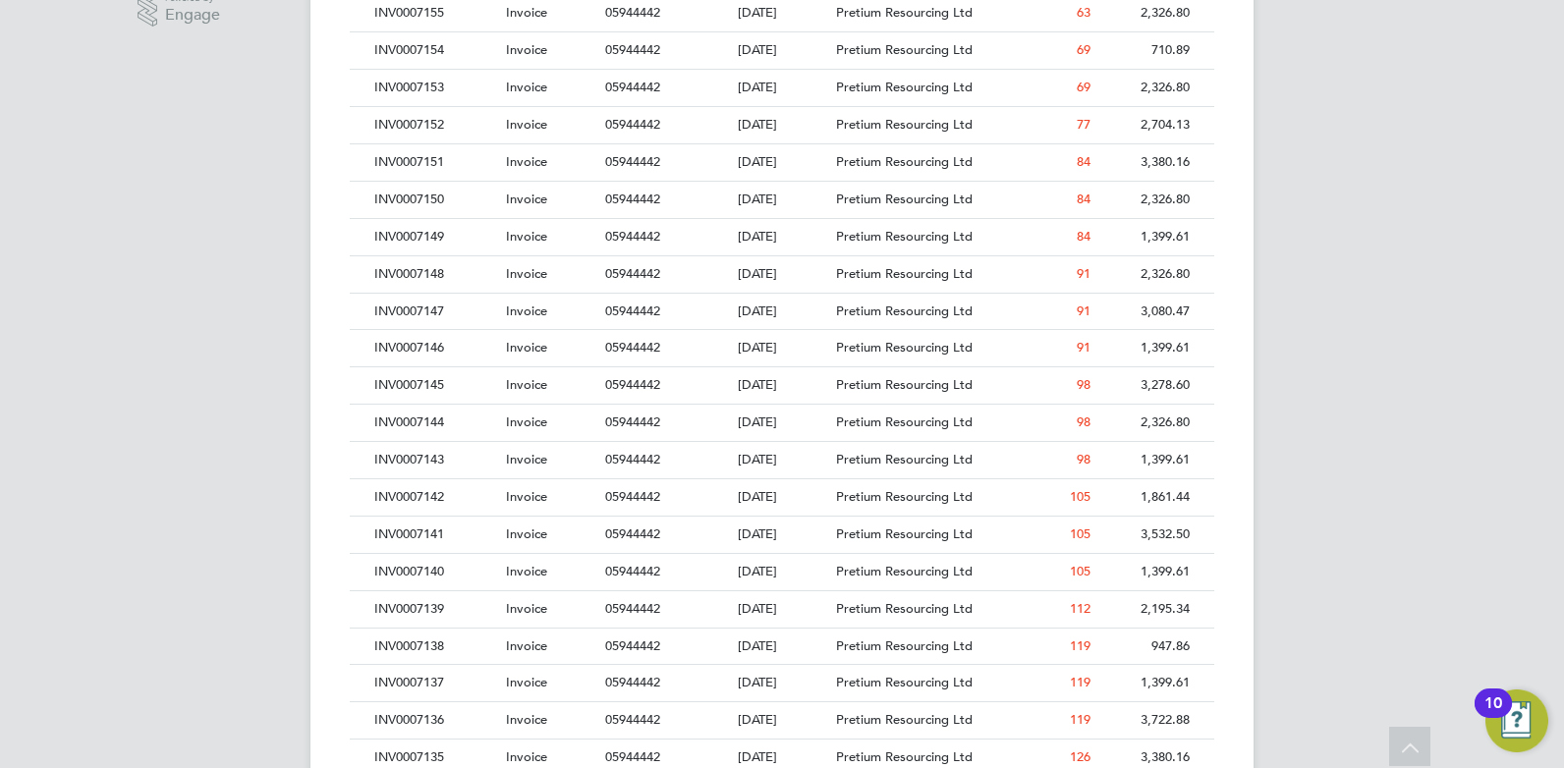
scroll to position [740, 0]
drag, startPoint x: 240, startPoint y: 563, endPoint x: 242, endPoint y: 582, distance: 19.7
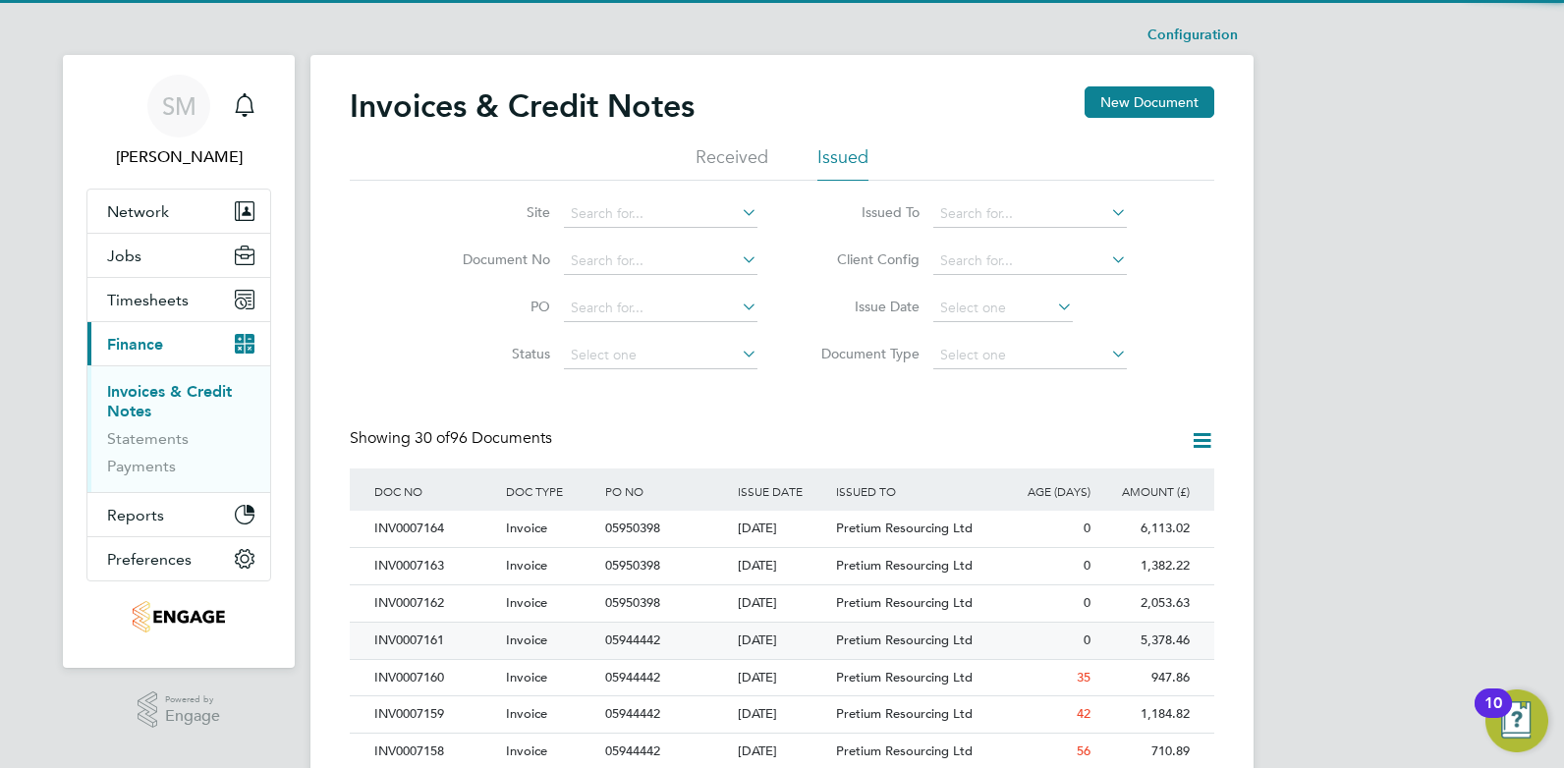
scroll to position [10, 10]
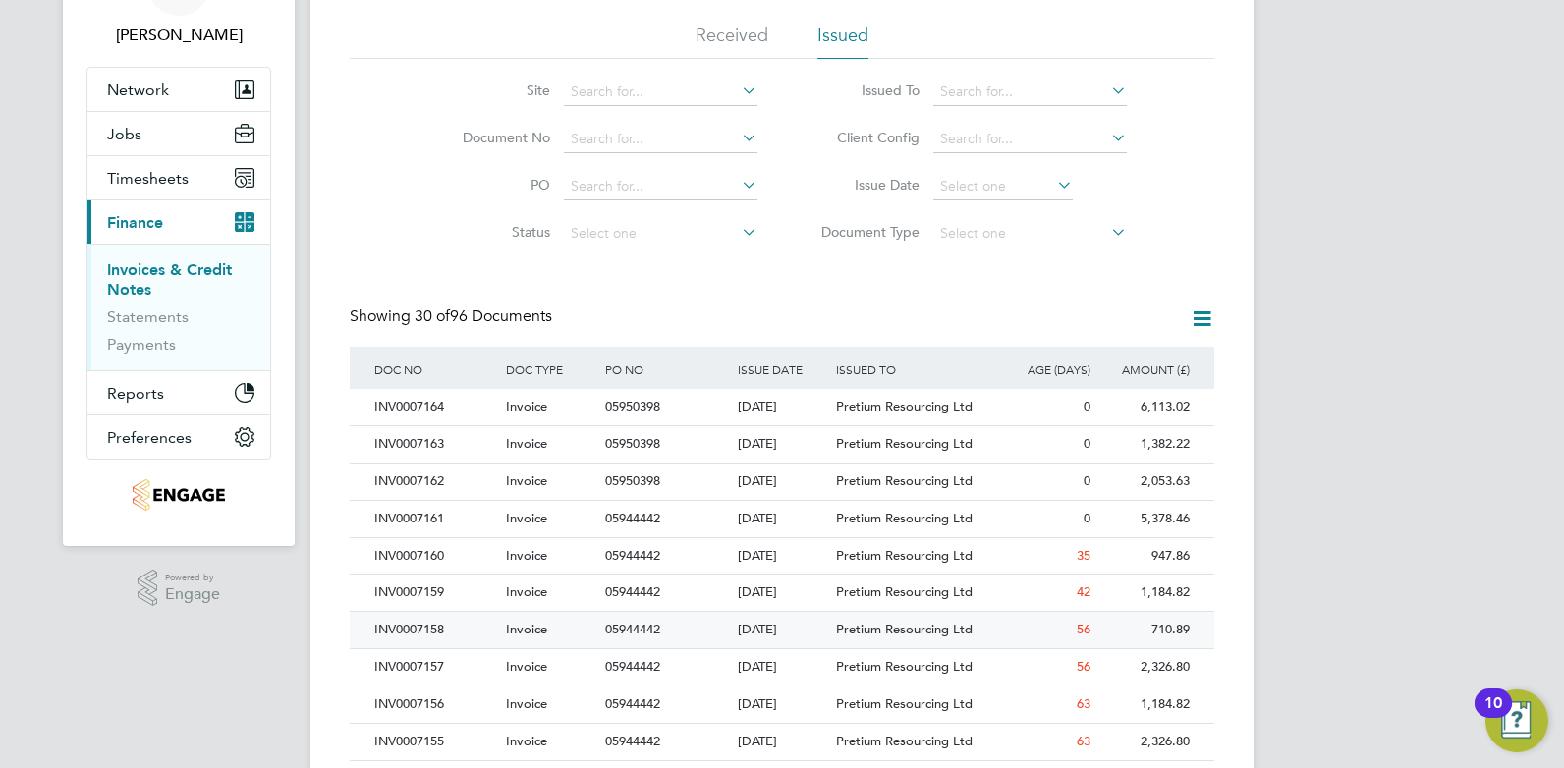
drag, startPoint x: 634, startPoint y: 448, endPoint x: 621, endPoint y: 529, distance: 82.5
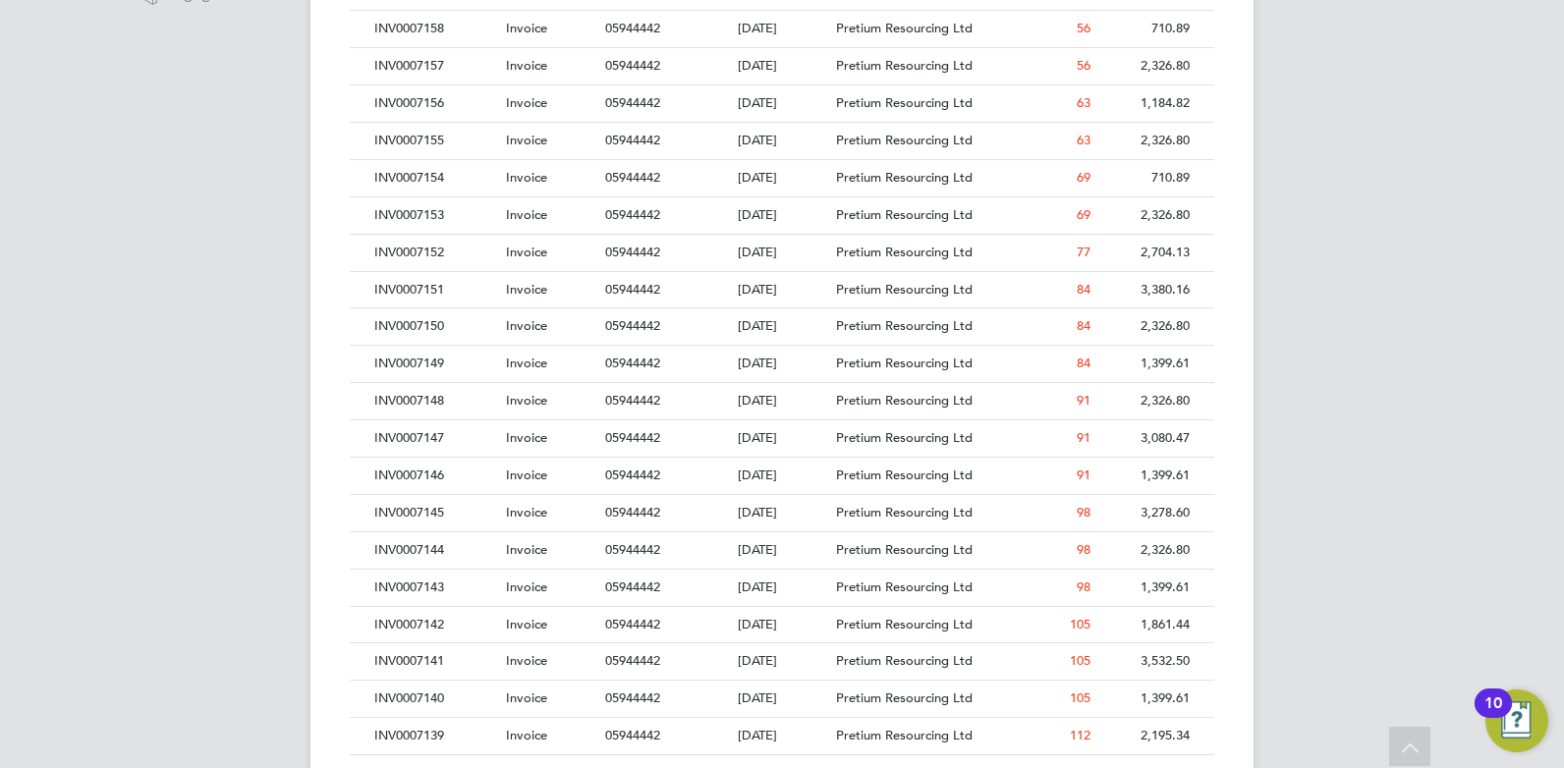
drag, startPoint x: 347, startPoint y: 566, endPoint x: 343, endPoint y: 615, distance: 49.3
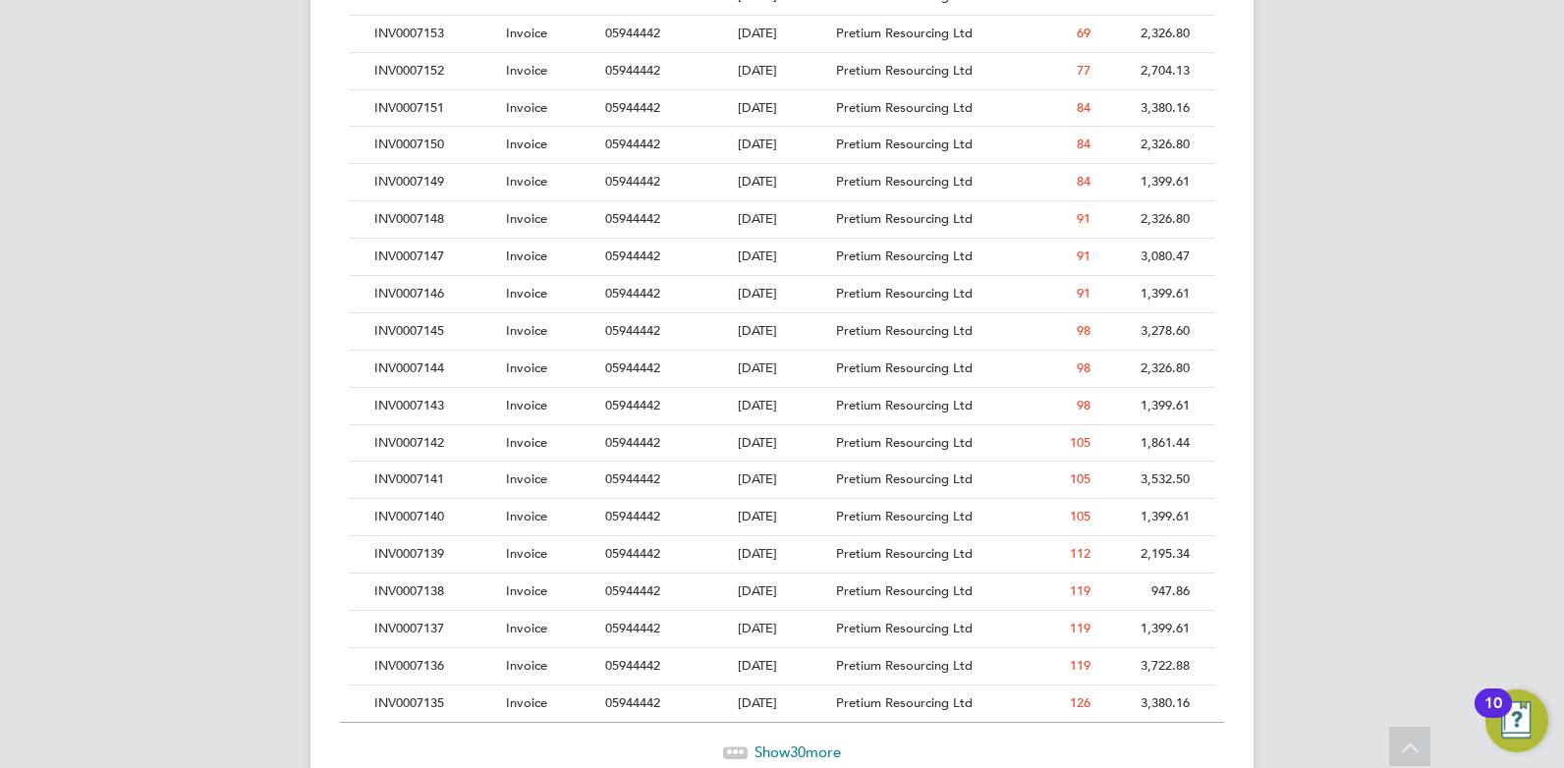
drag, startPoint x: 351, startPoint y: 584, endPoint x: 335, endPoint y: 687, distance: 103.4
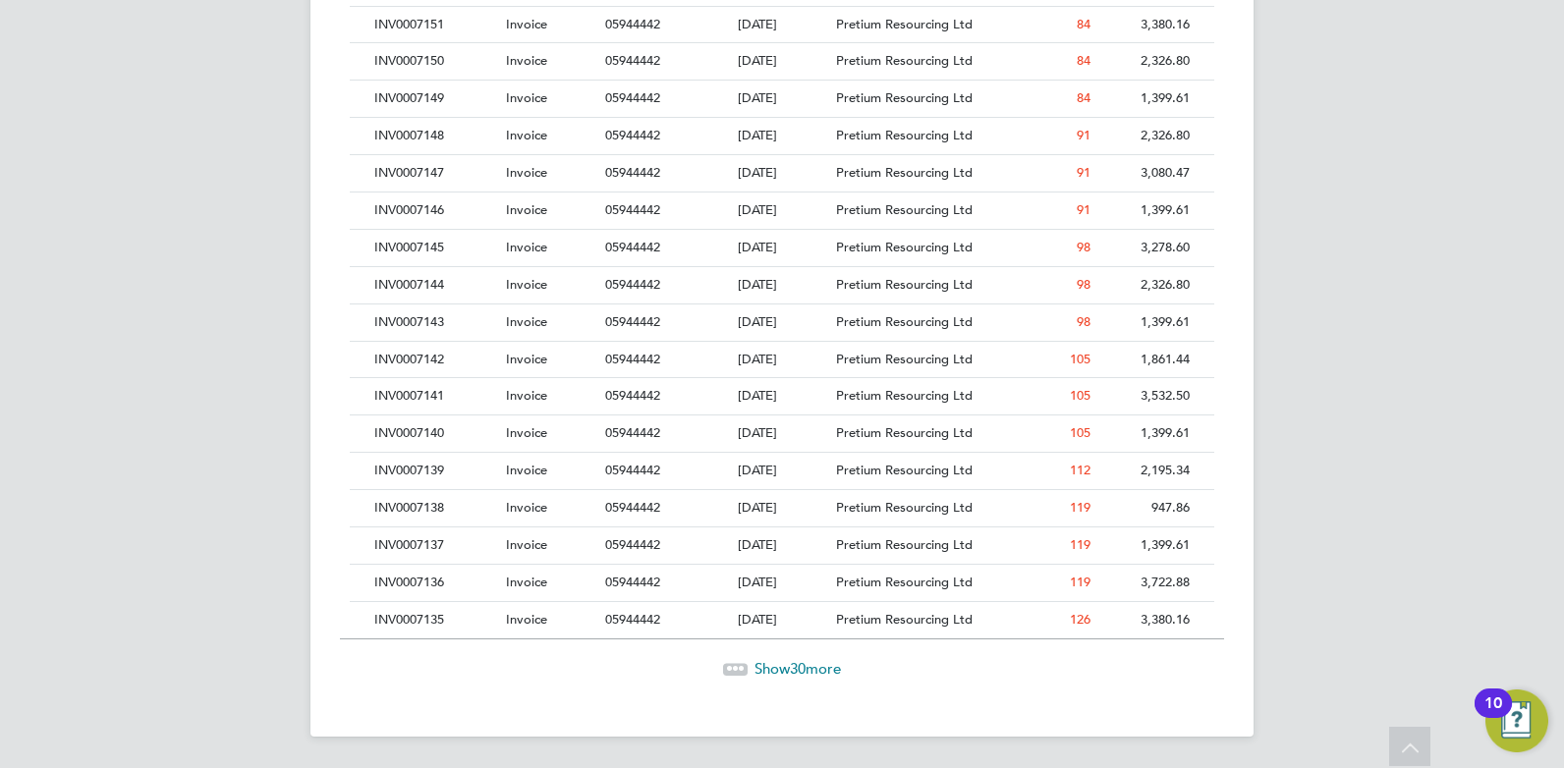
click at [763, 662] on span "Show 30 more" at bounding box center [797, 668] width 86 height 19
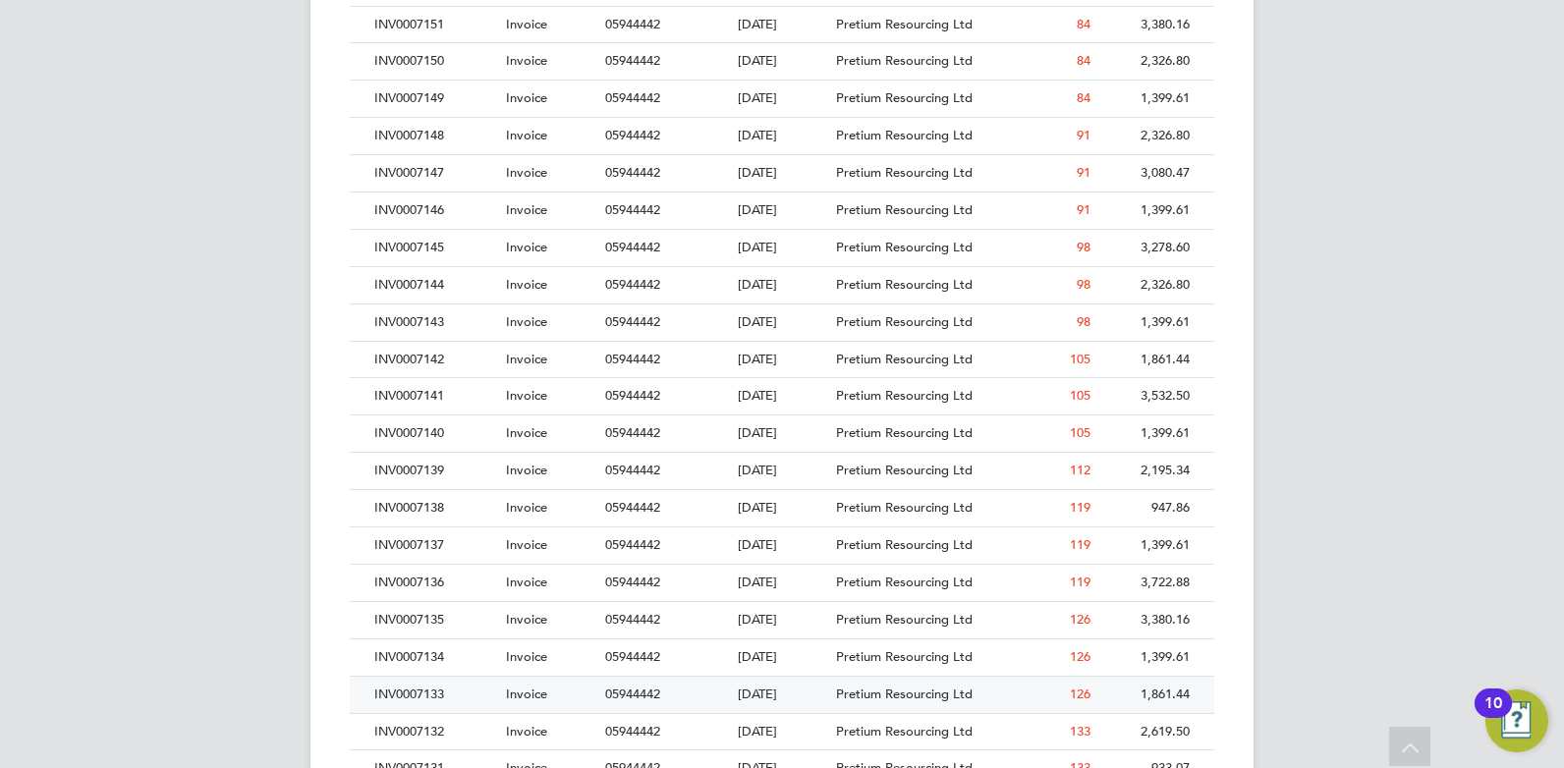
click at [404, 693] on div "INV0007133" at bounding box center [435, 695] width 132 height 36
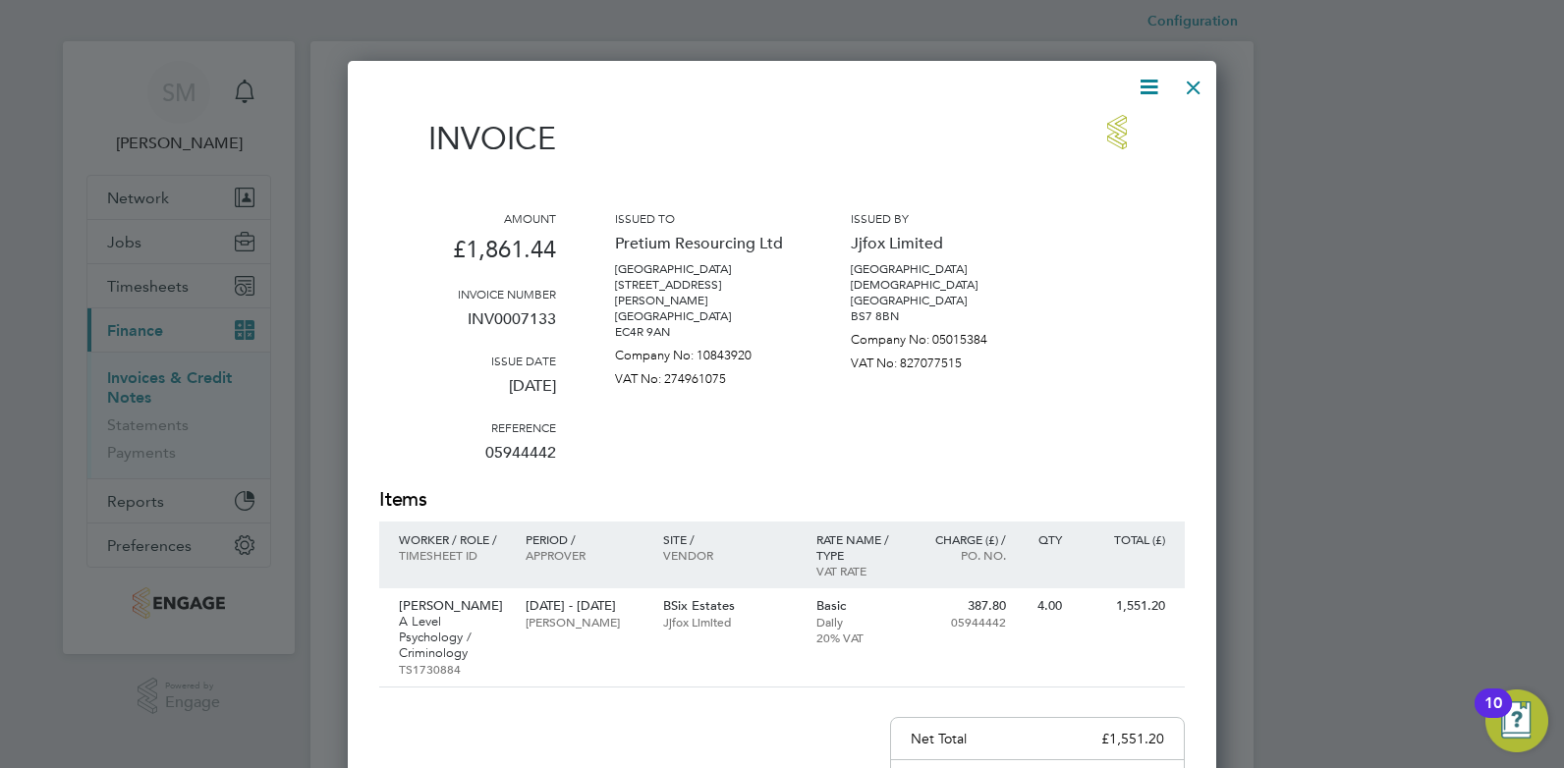
drag, startPoint x: 771, startPoint y: 391, endPoint x: 769, endPoint y: 424, distance: 33.5
